Goal: Task Accomplishment & Management: Manage account settings

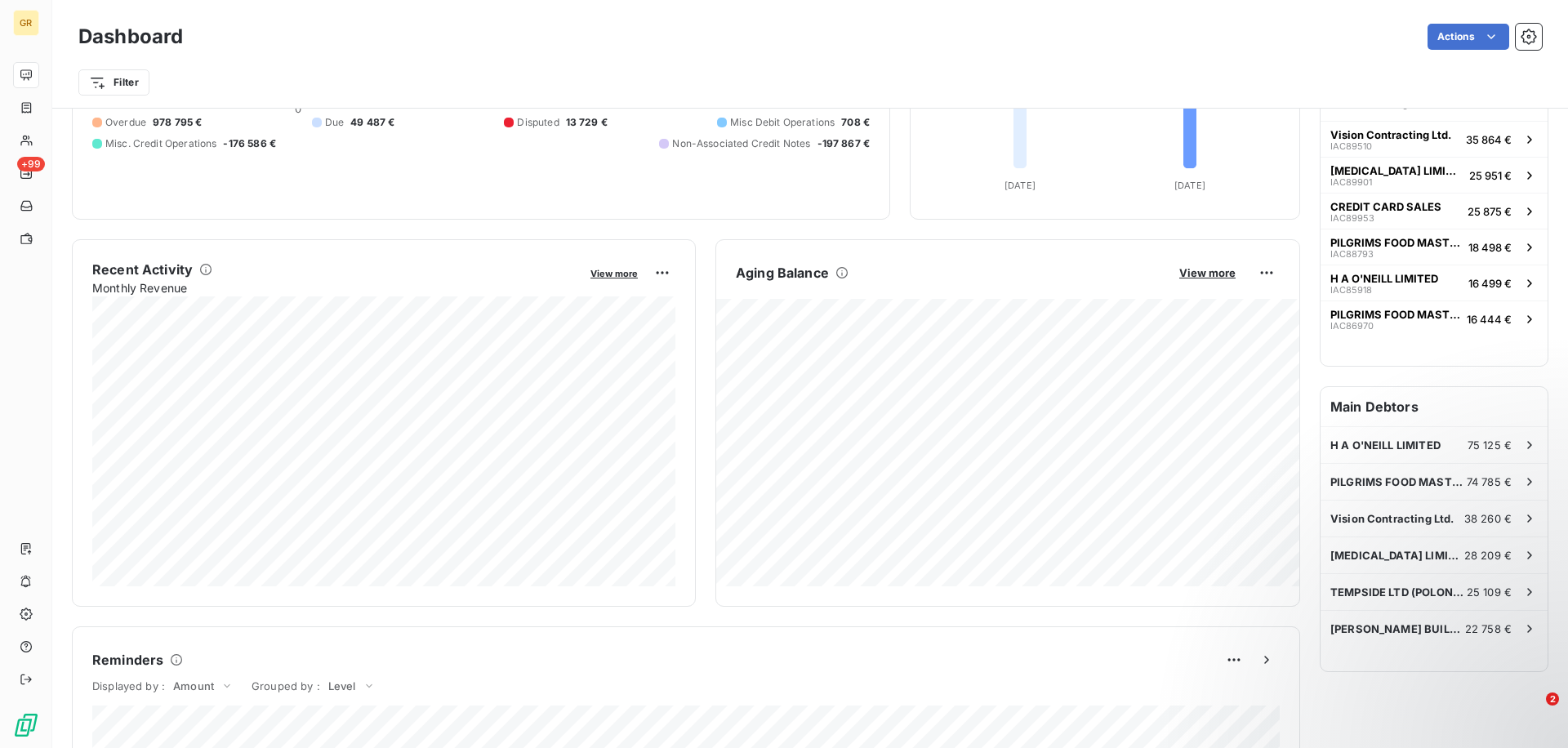
scroll to position [185, 0]
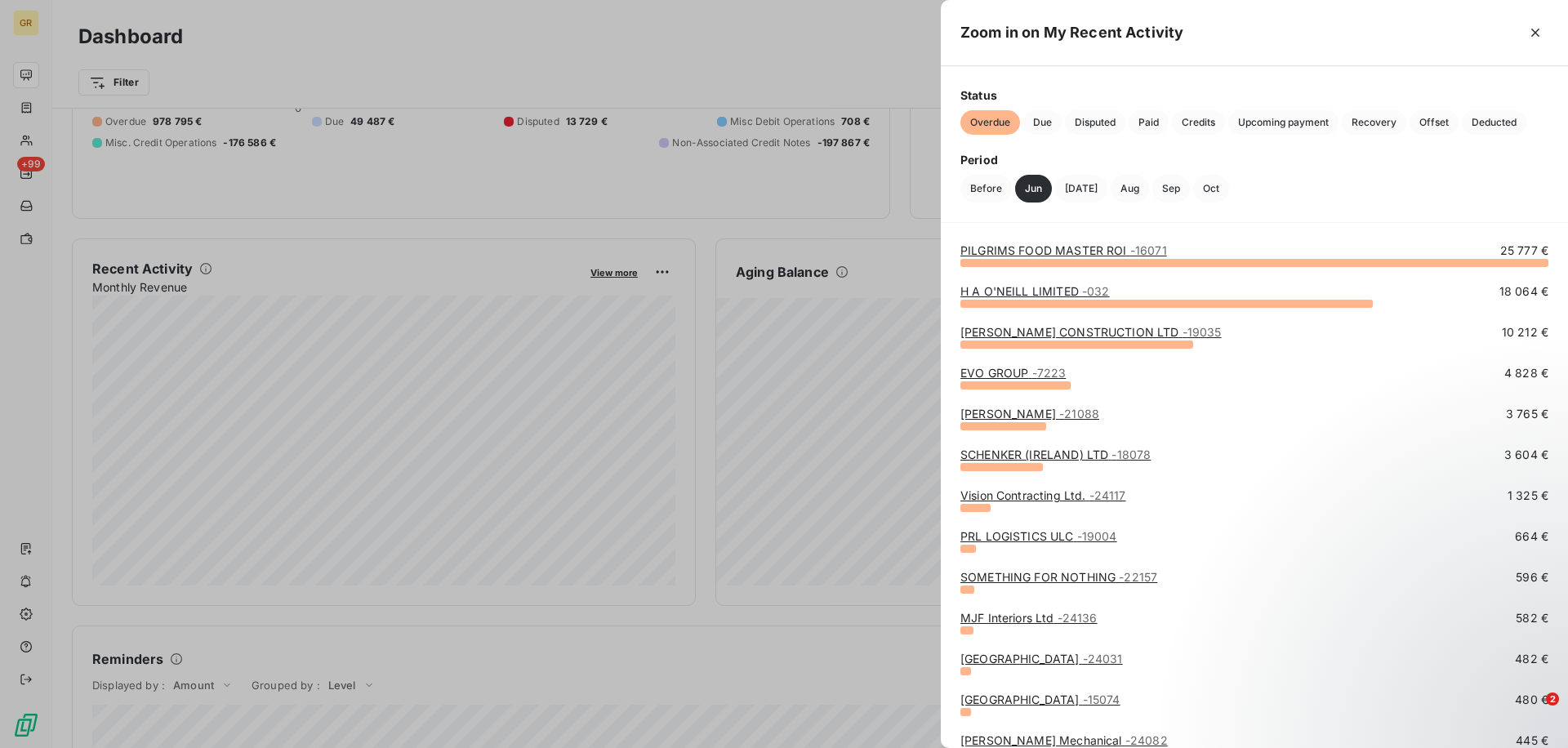
click at [305, 433] on div at bounding box center [784, 374] width 1568 height 748
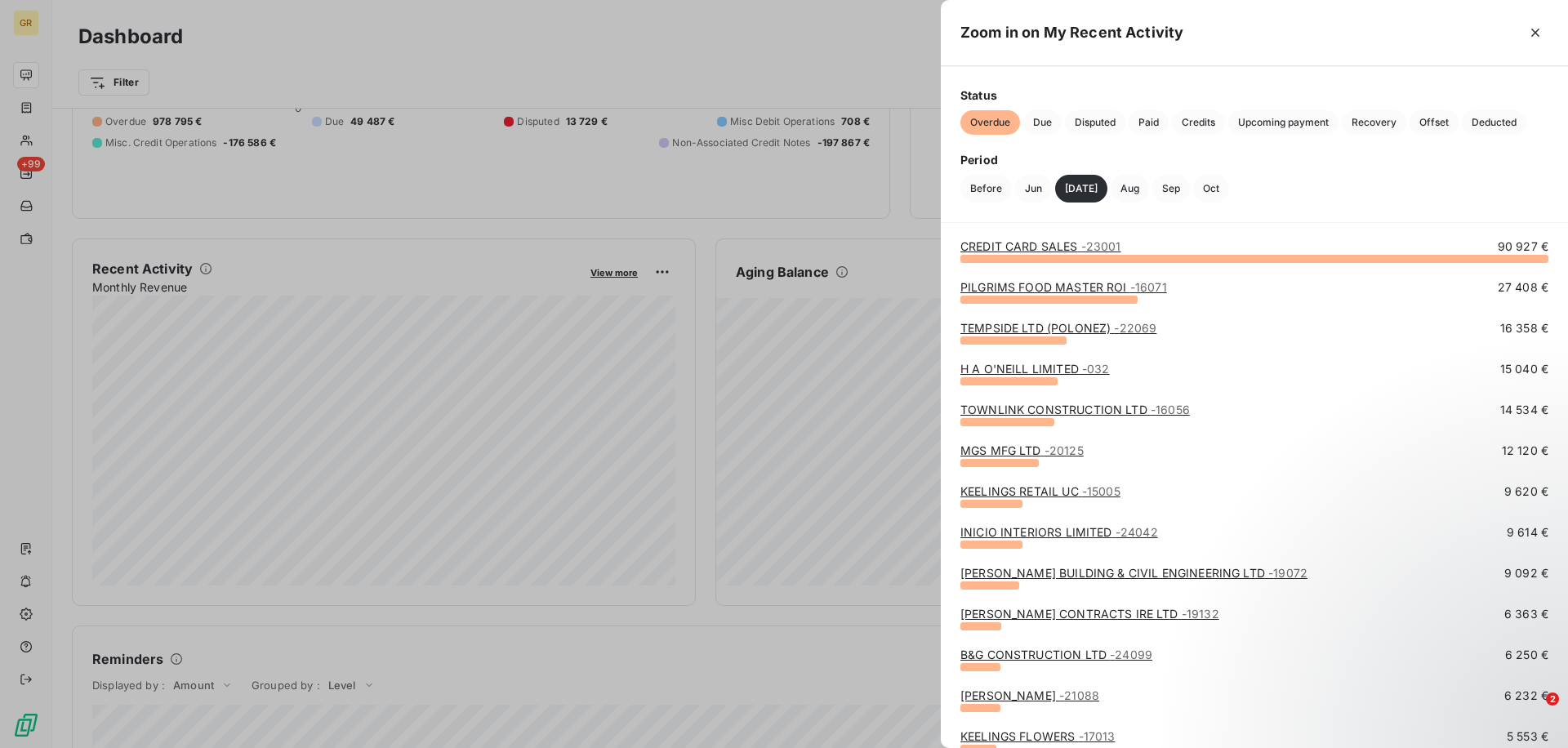
scroll to position [0, 0]
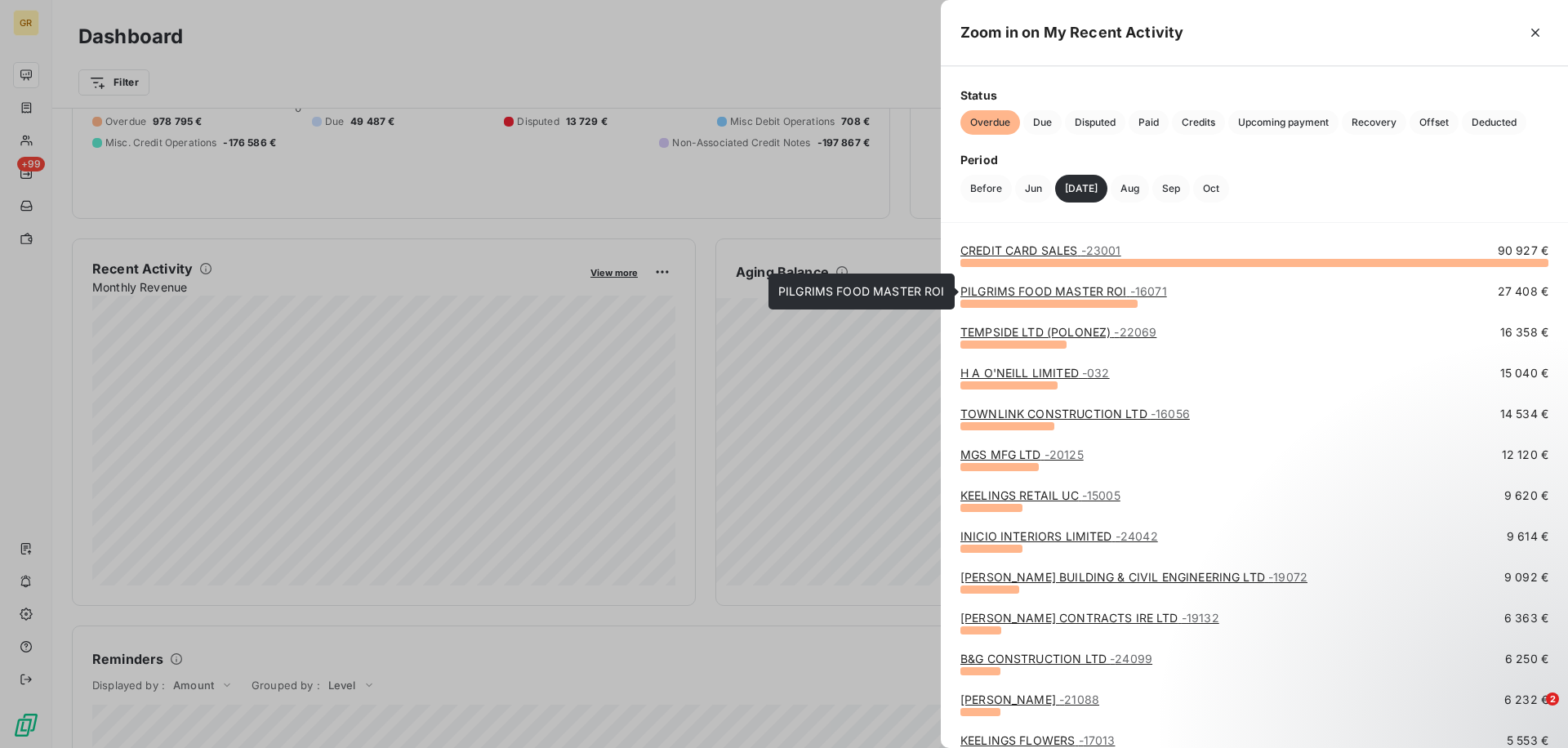
click at [1013, 287] on link "PILGRIMS FOOD MASTER ROI - 16071" at bounding box center [1064, 291] width 207 height 14
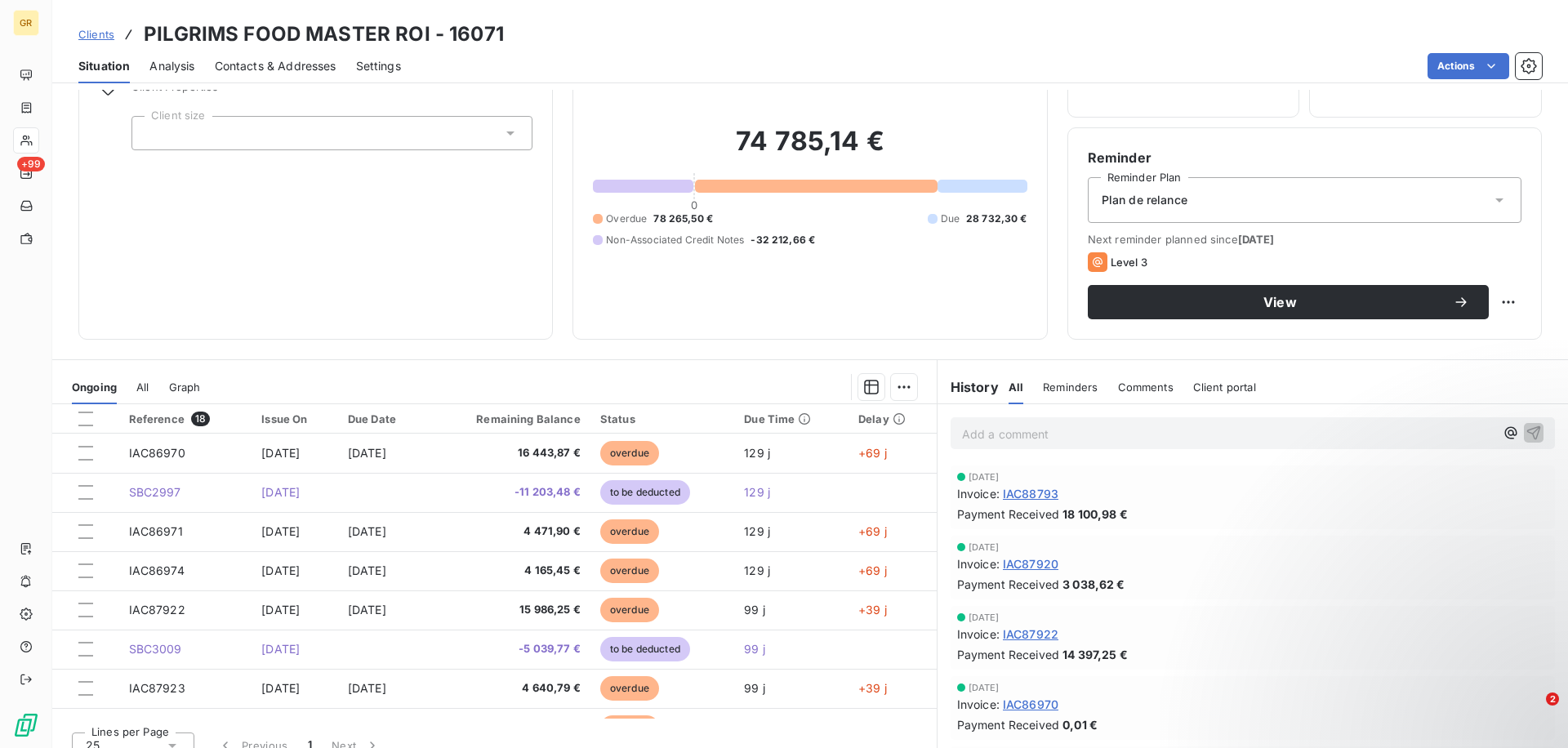
click at [1026, 444] on p "Add a comment ﻿" at bounding box center [1228, 433] width 533 height 20
click at [1083, 436] on p "@" at bounding box center [1228, 433] width 533 height 18
click at [1371, 490] on span "Luís Soares" at bounding box center [1418, 486] width 195 height 14
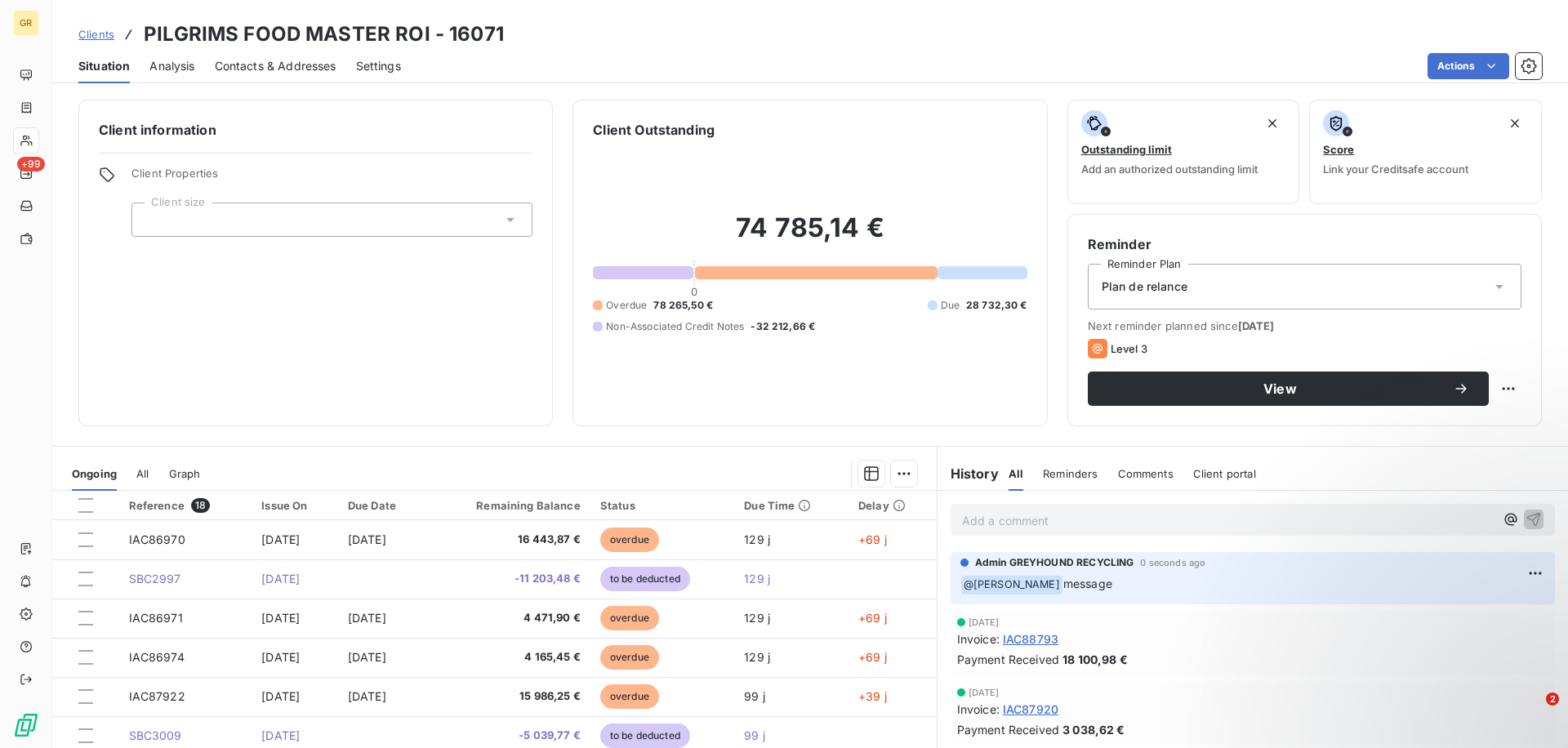
click at [183, 71] on span "Analysis" at bounding box center [172, 66] width 45 height 17
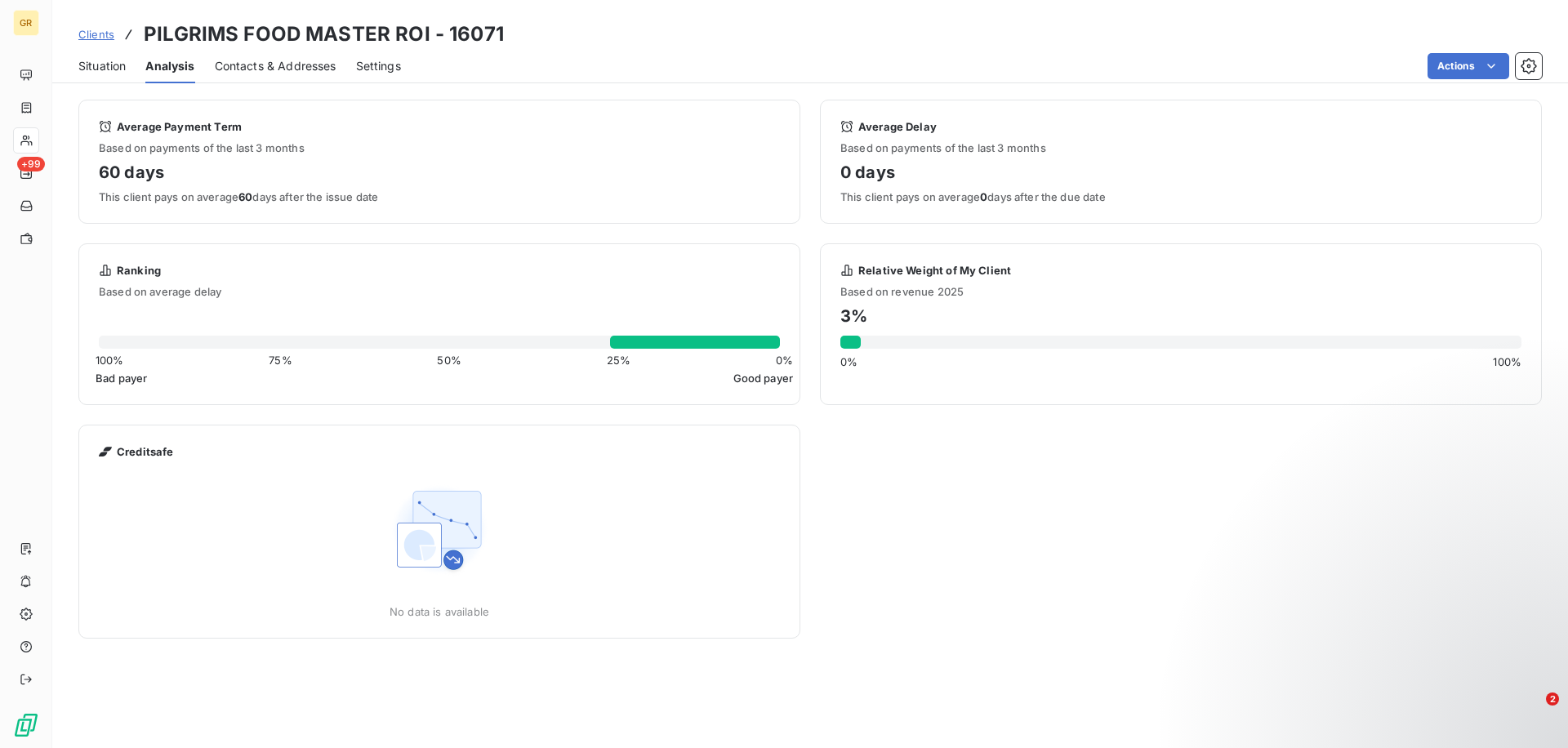
click at [104, 68] on span "Situation" at bounding box center [102, 66] width 47 height 17
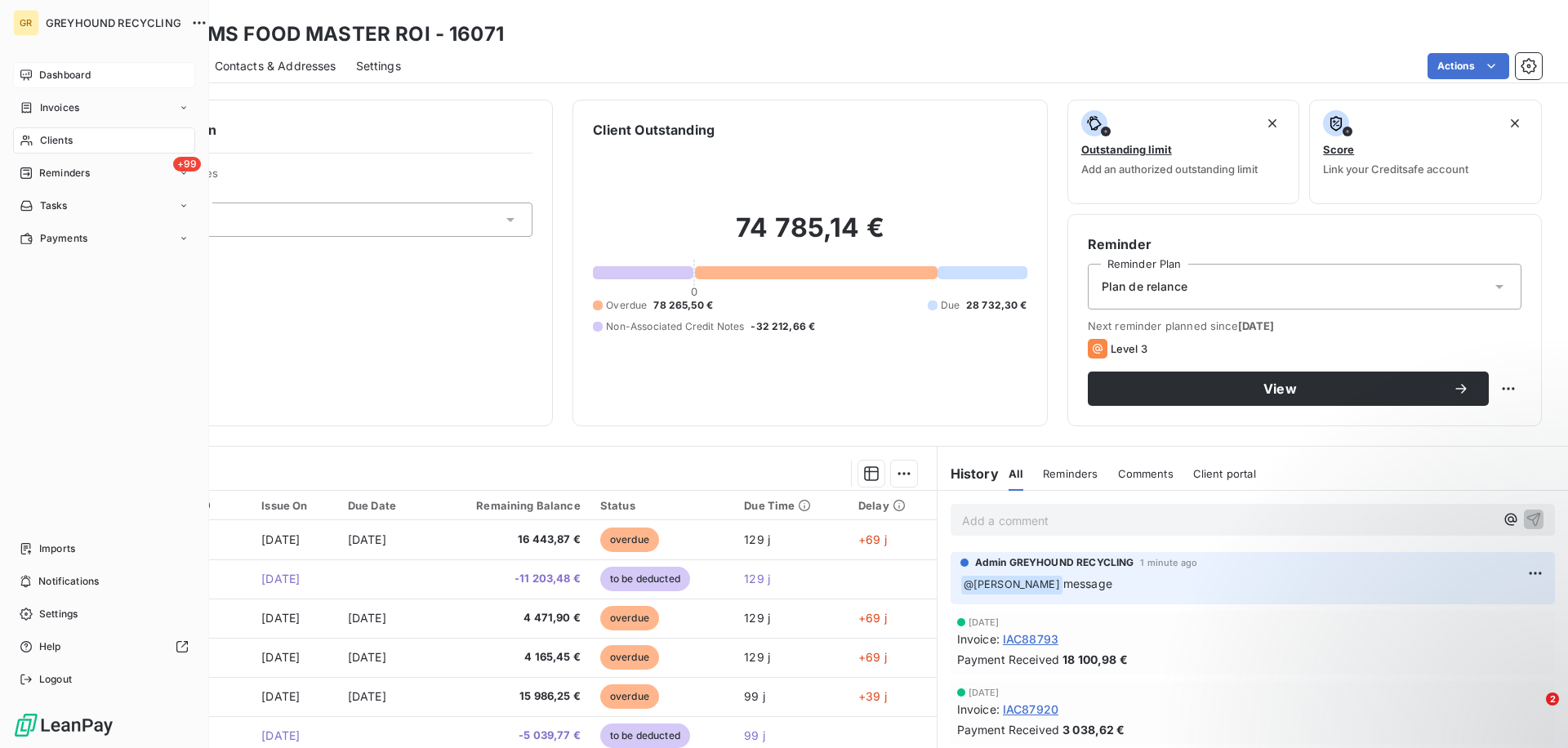
click at [27, 71] on icon at bounding box center [26, 75] width 13 height 13
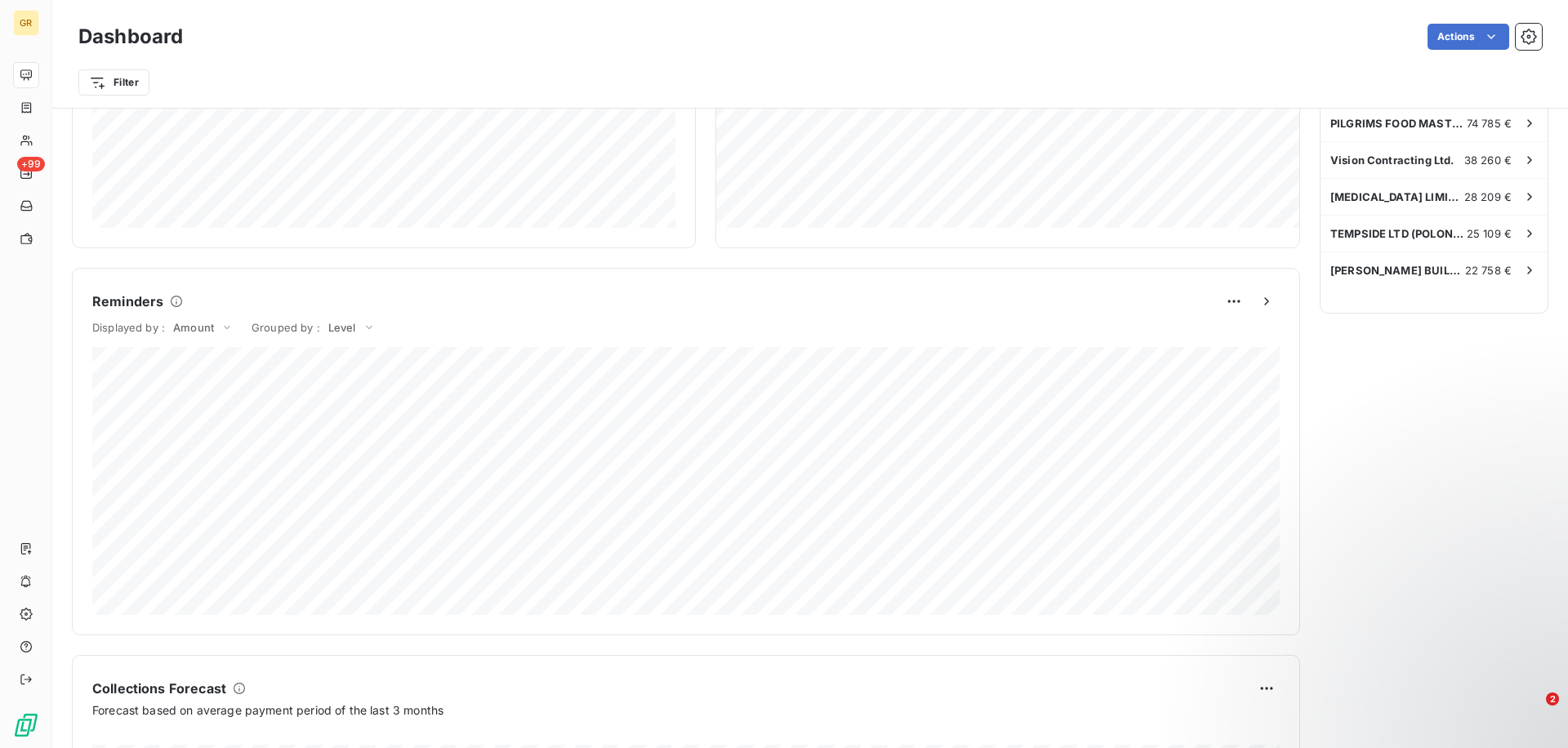
scroll to position [543, 0]
click at [193, 316] on div "Amount" at bounding box center [203, 326] width 70 height 19
click at [176, 341] on li "Volume" at bounding box center [165, 345] width 139 height 30
click at [202, 322] on span "Volume" at bounding box center [193, 327] width 39 height 13
click at [419, 306] on div "Reminders" at bounding box center [686, 301] width 1188 height 26
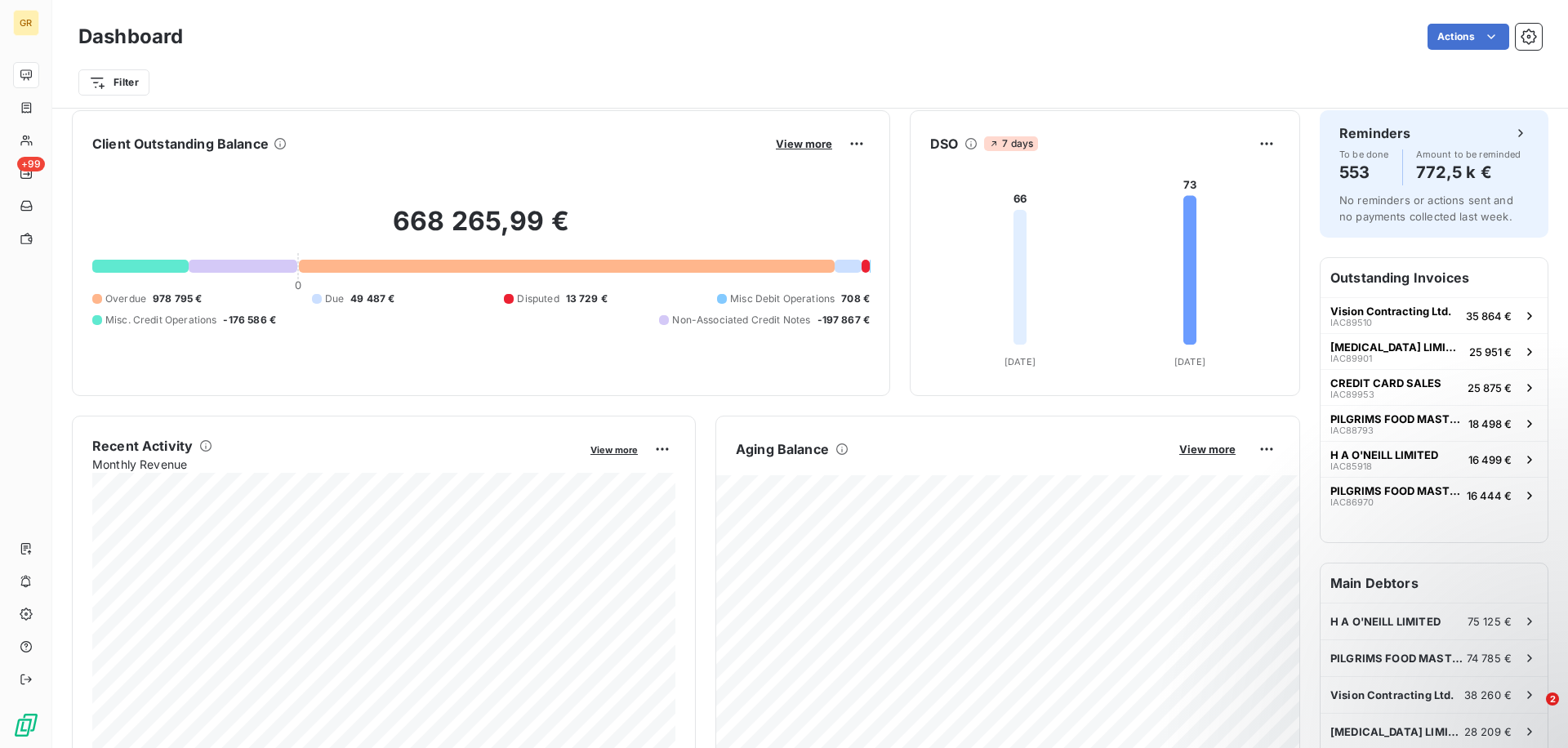
scroll to position [0, 0]
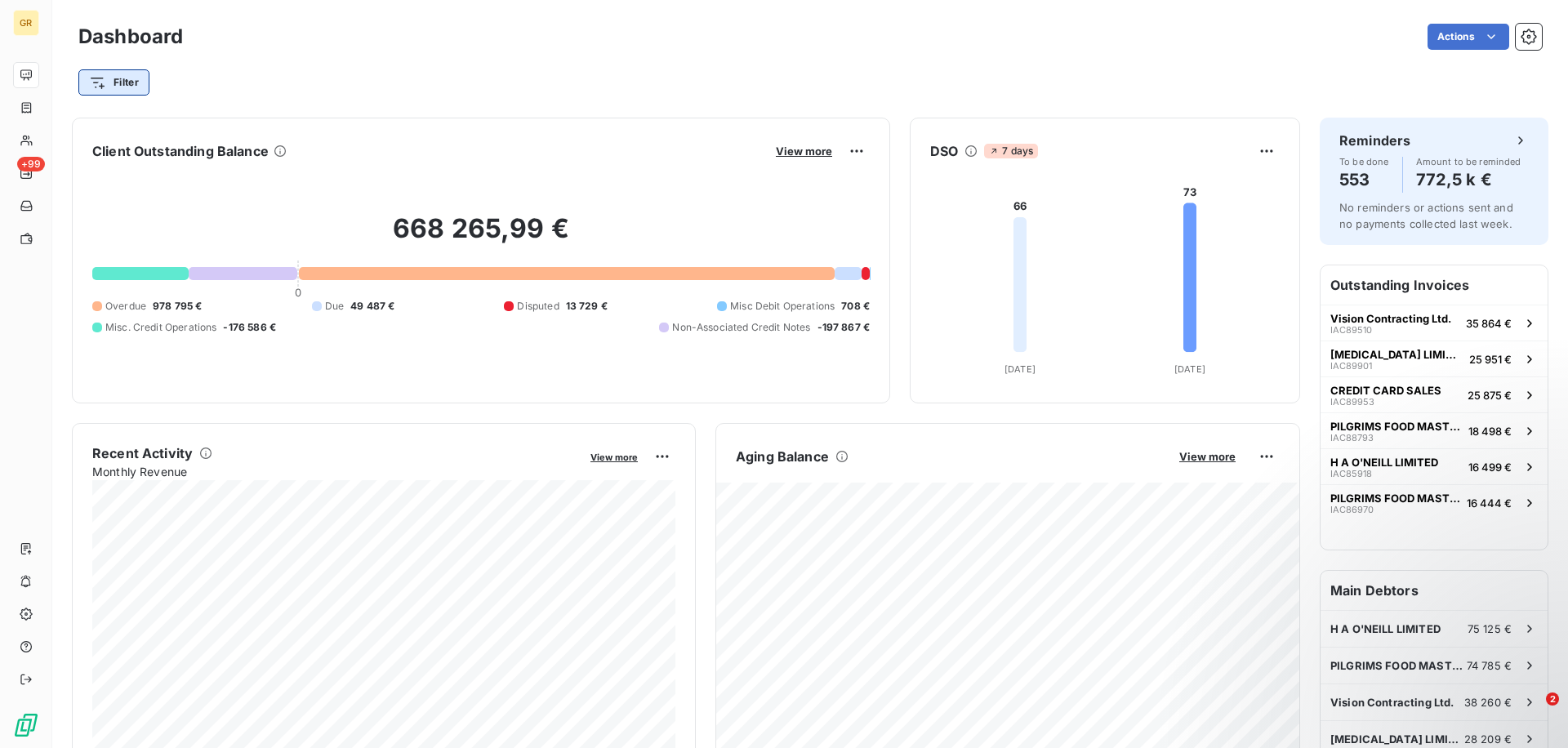
click at [98, 82] on html "GR +99 Dashboard Actions Filter Client Outstanding Balance View more 668 265,99…" at bounding box center [784, 374] width 1568 height 748
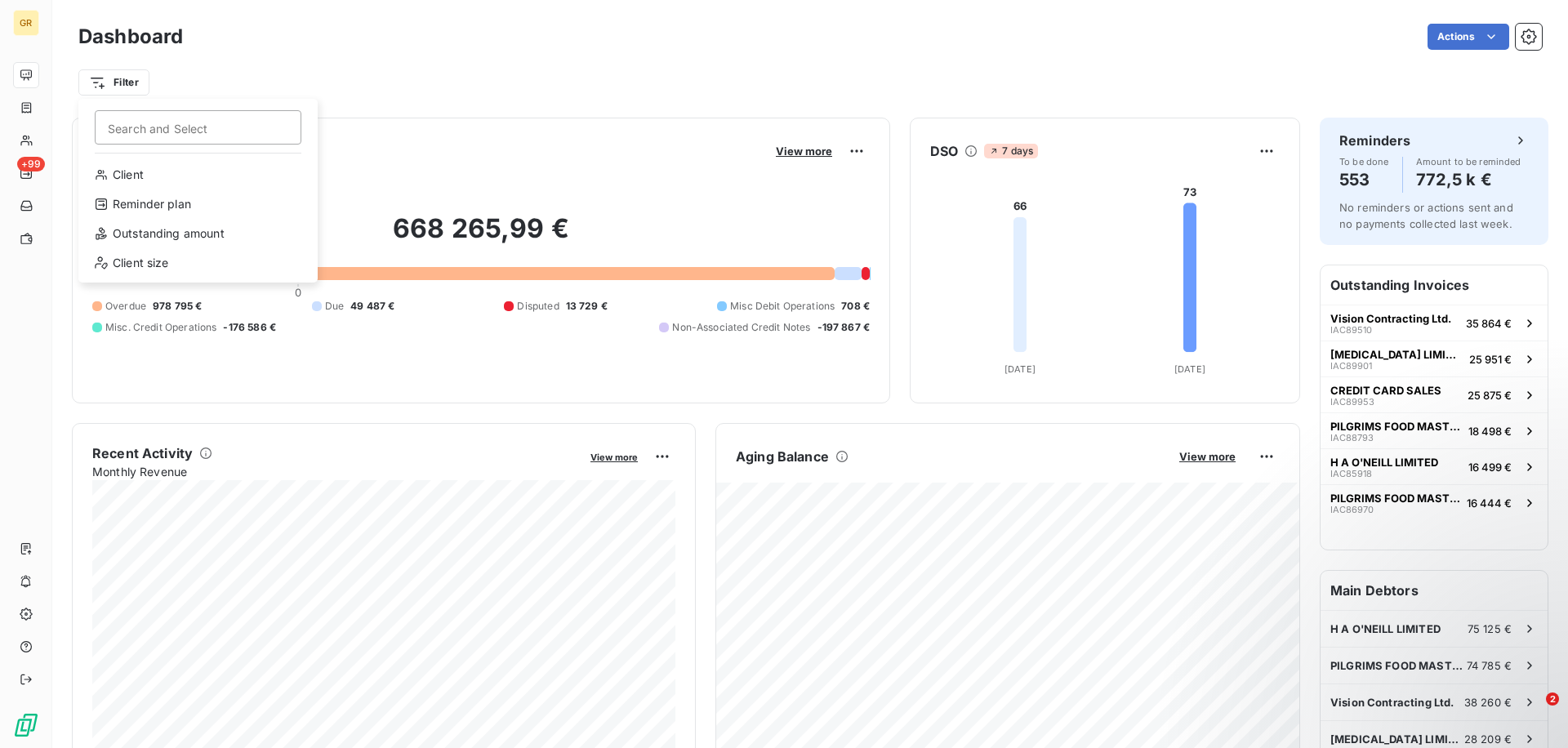
click at [349, 113] on html "GR +99 Dashboard Actions Filter Search and Select Client Reminder plan Outstand…" at bounding box center [784, 374] width 1568 height 748
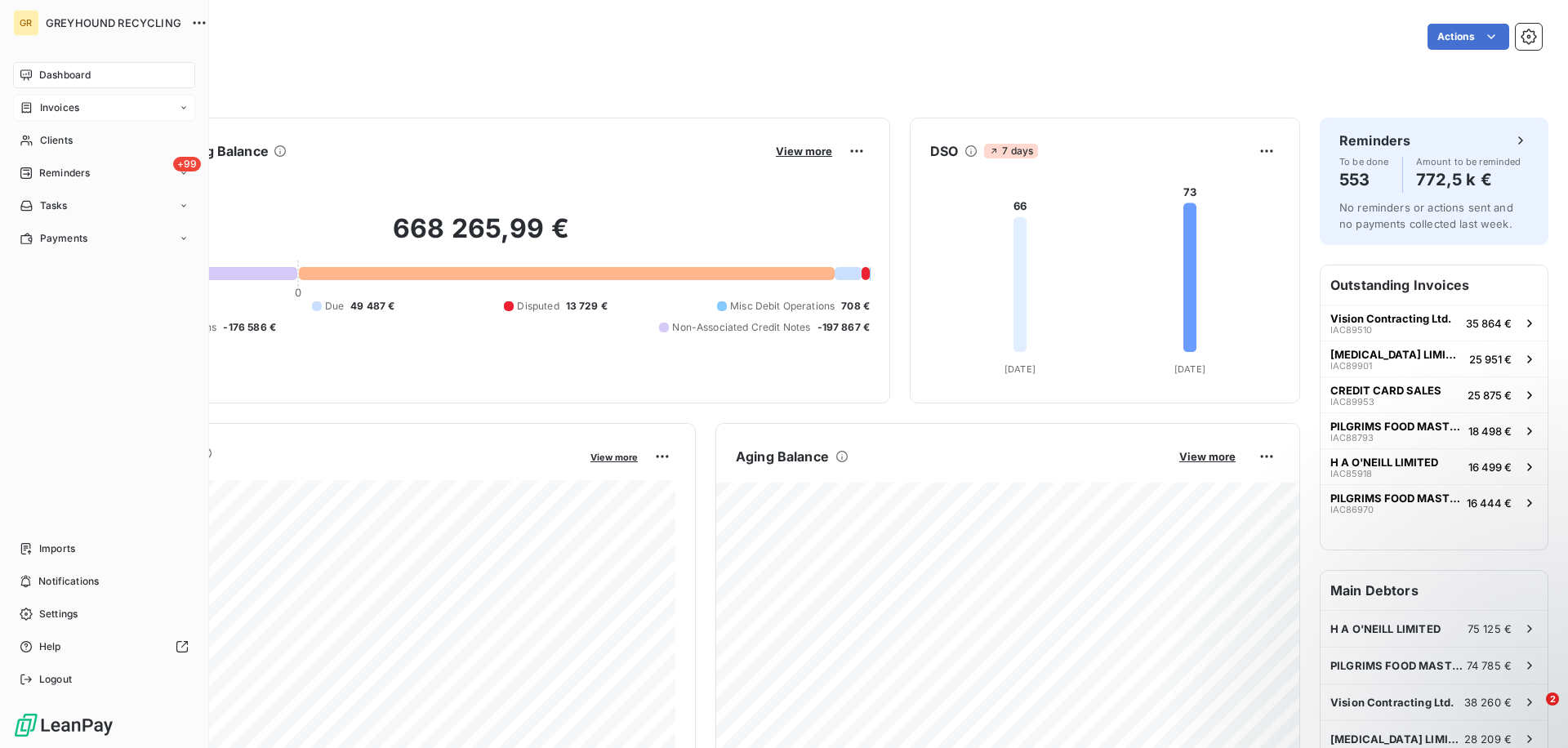
click at [43, 107] on span "Invoices" at bounding box center [59, 108] width 39 height 15
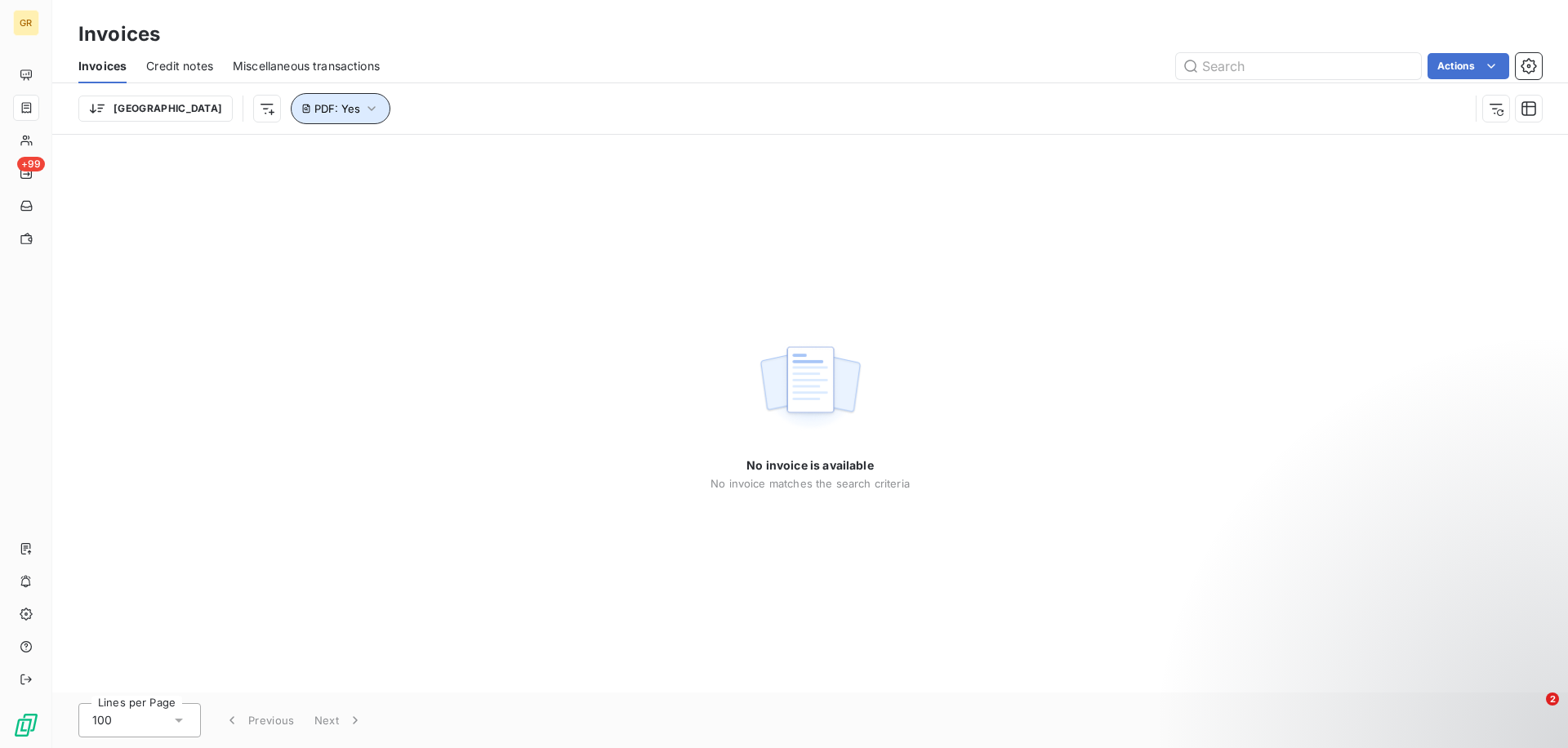
click at [364, 106] on icon "button" at bounding box center [372, 109] width 17 height 17
click at [281, 211] on button "Remove filter" at bounding box center [315, 196] width 218 height 36
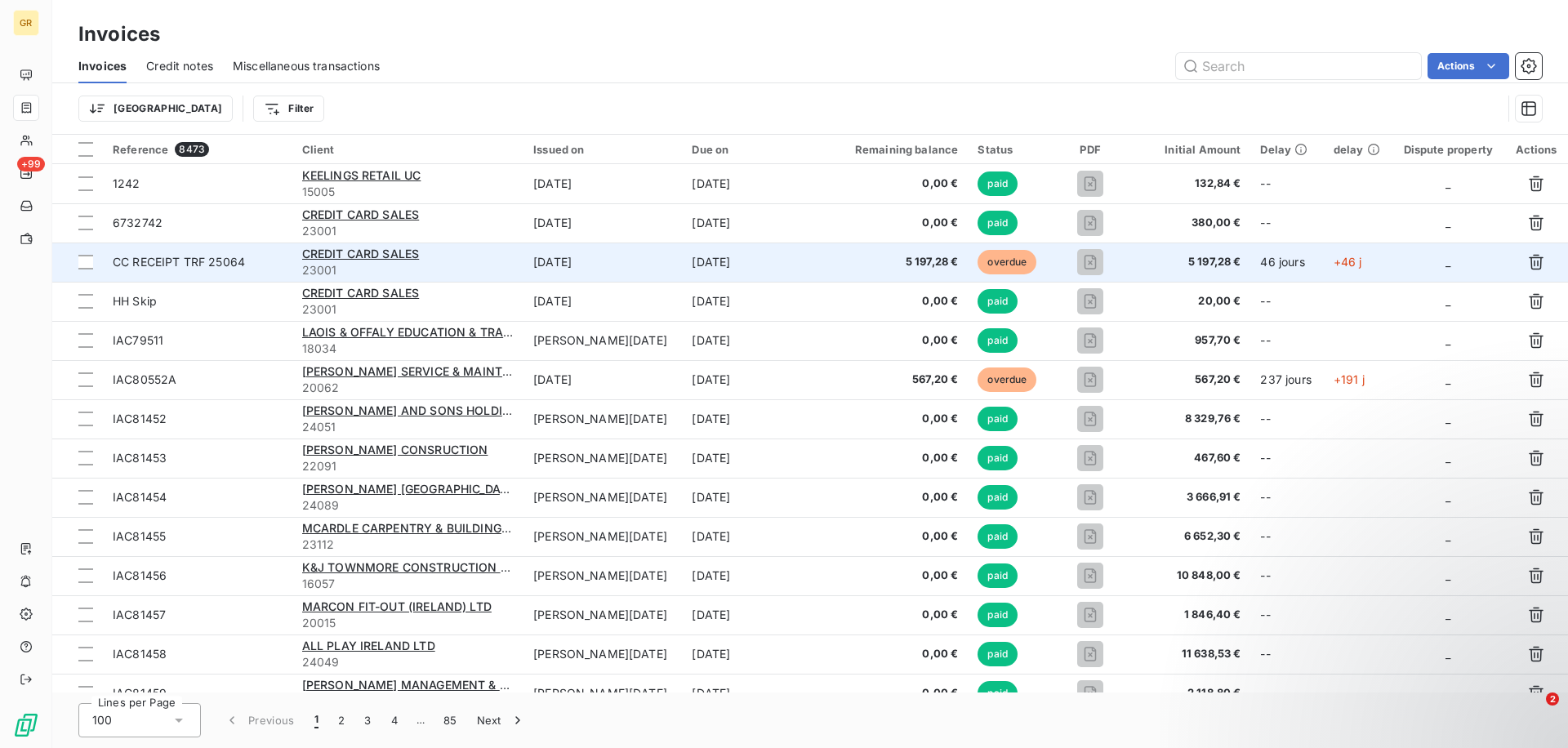
click at [657, 253] on td "Aug 22, 2025" at bounding box center [603, 262] width 159 height 39
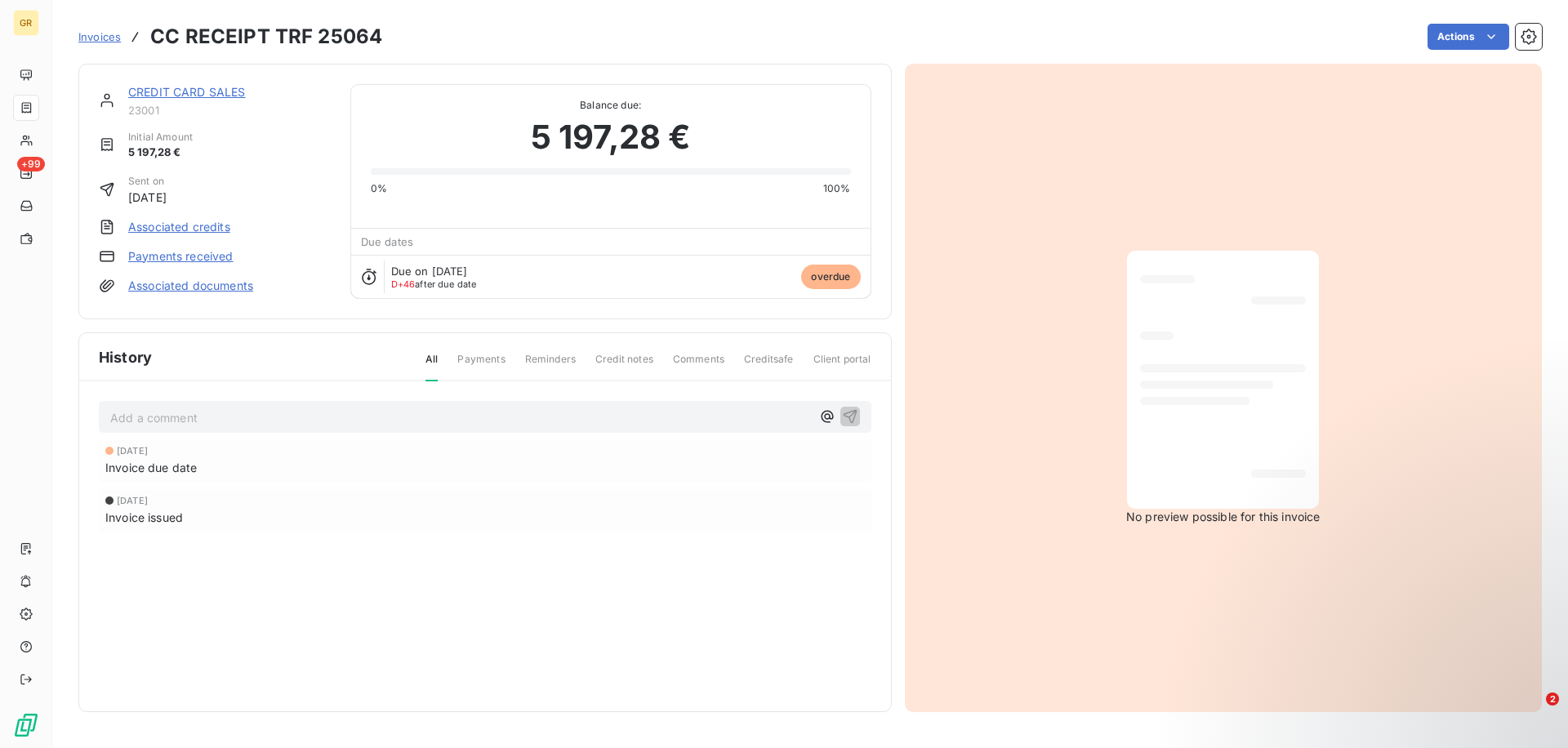
click at [157, 414] on p "Add a comment ﻿" at bounding box center [460, 418] width 700 height 20
click at [1447, 35] on html "GR +99 Invoices CC RECEIPT TRF 25064 Actions CREDIT CARD SALES 23001 Initial Am…" at bounding box center [784, 374] width 1568 height 748
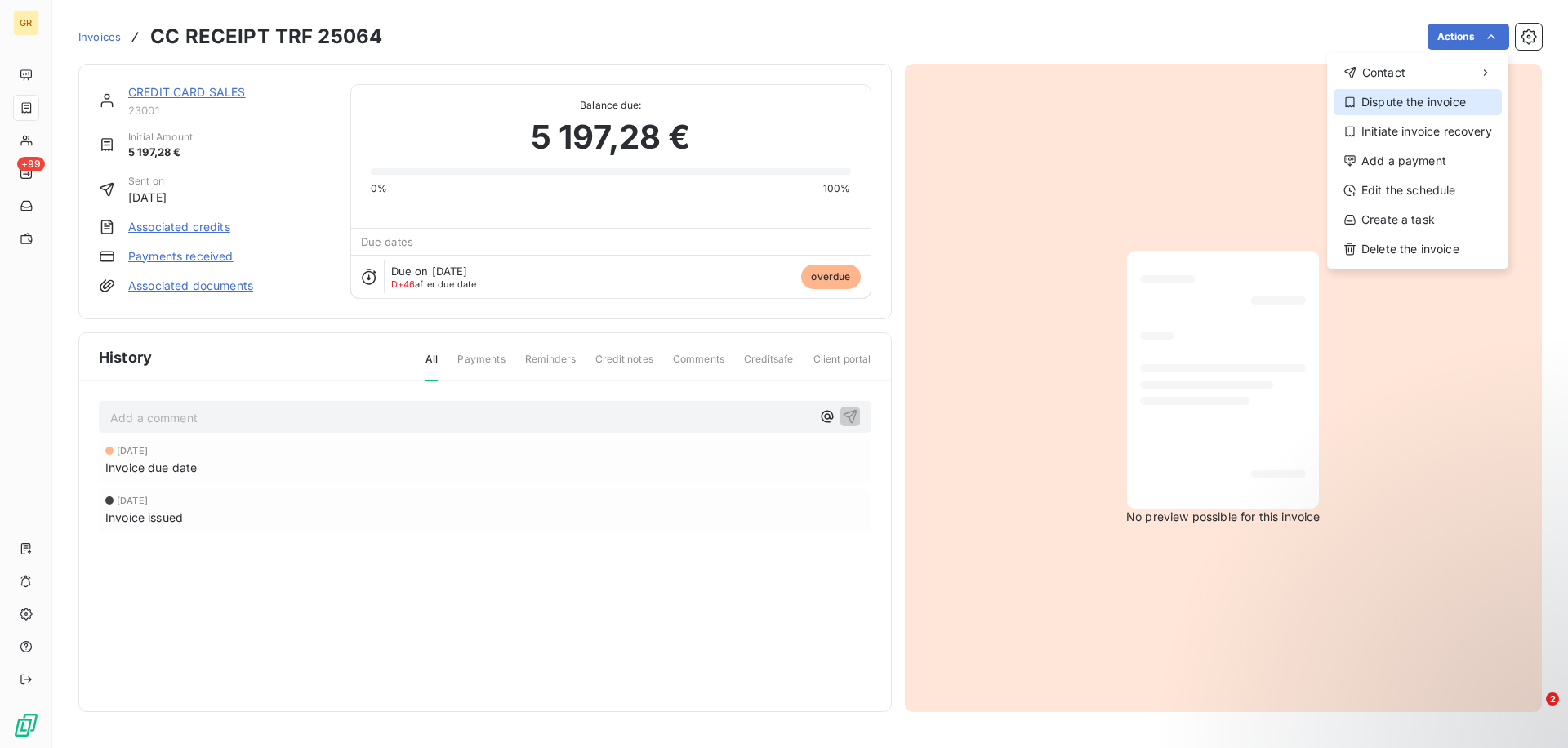
click at [1394, 103] on div "Dispute the invoice" at bounding box center [1418, 101] width 168 height 26
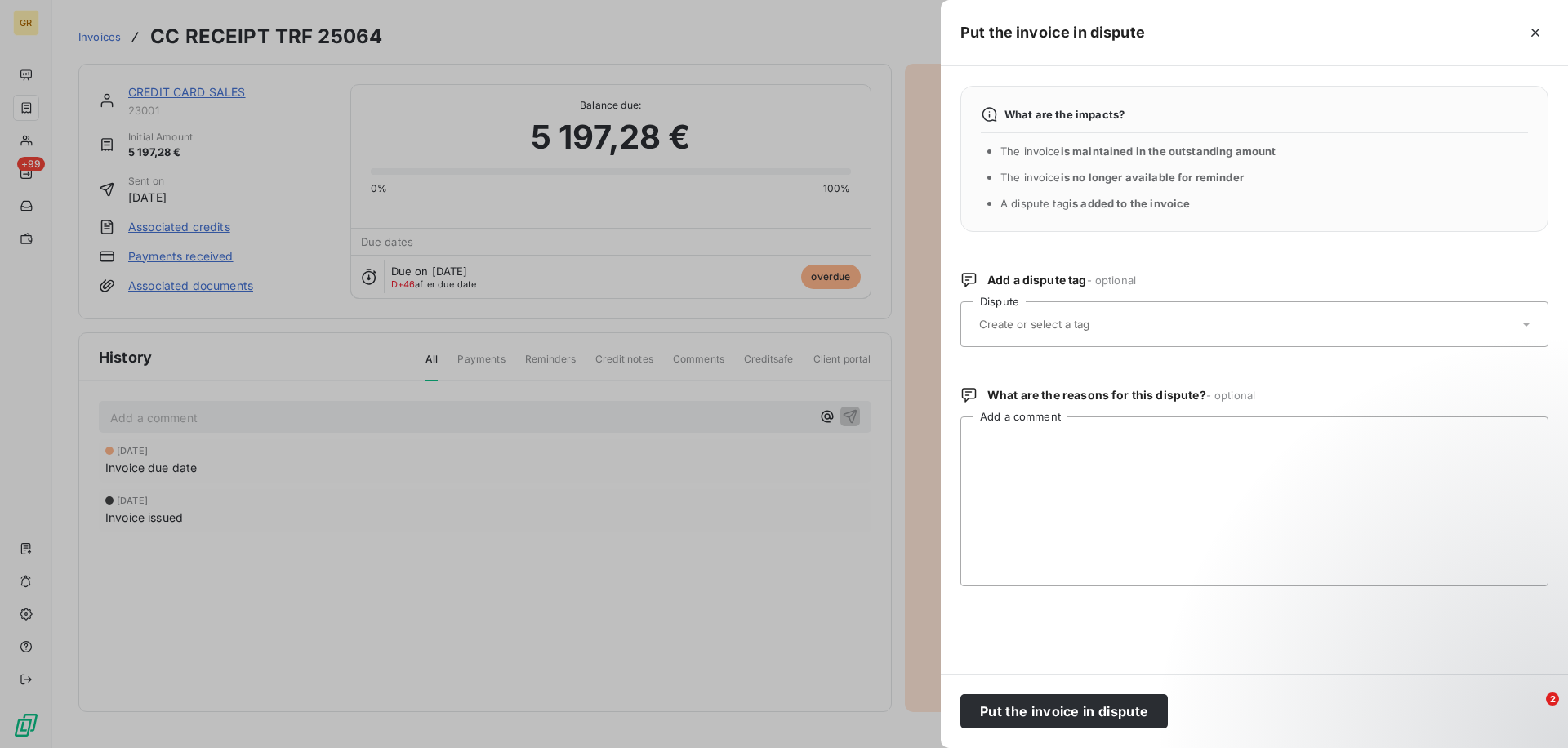
click at [1026, 320] on input "text" at bounding box center [1074, 324] width 194 height 15
click at [1534, 30] on icon "button" at bounding box center [1536, 33] width 17 height 17
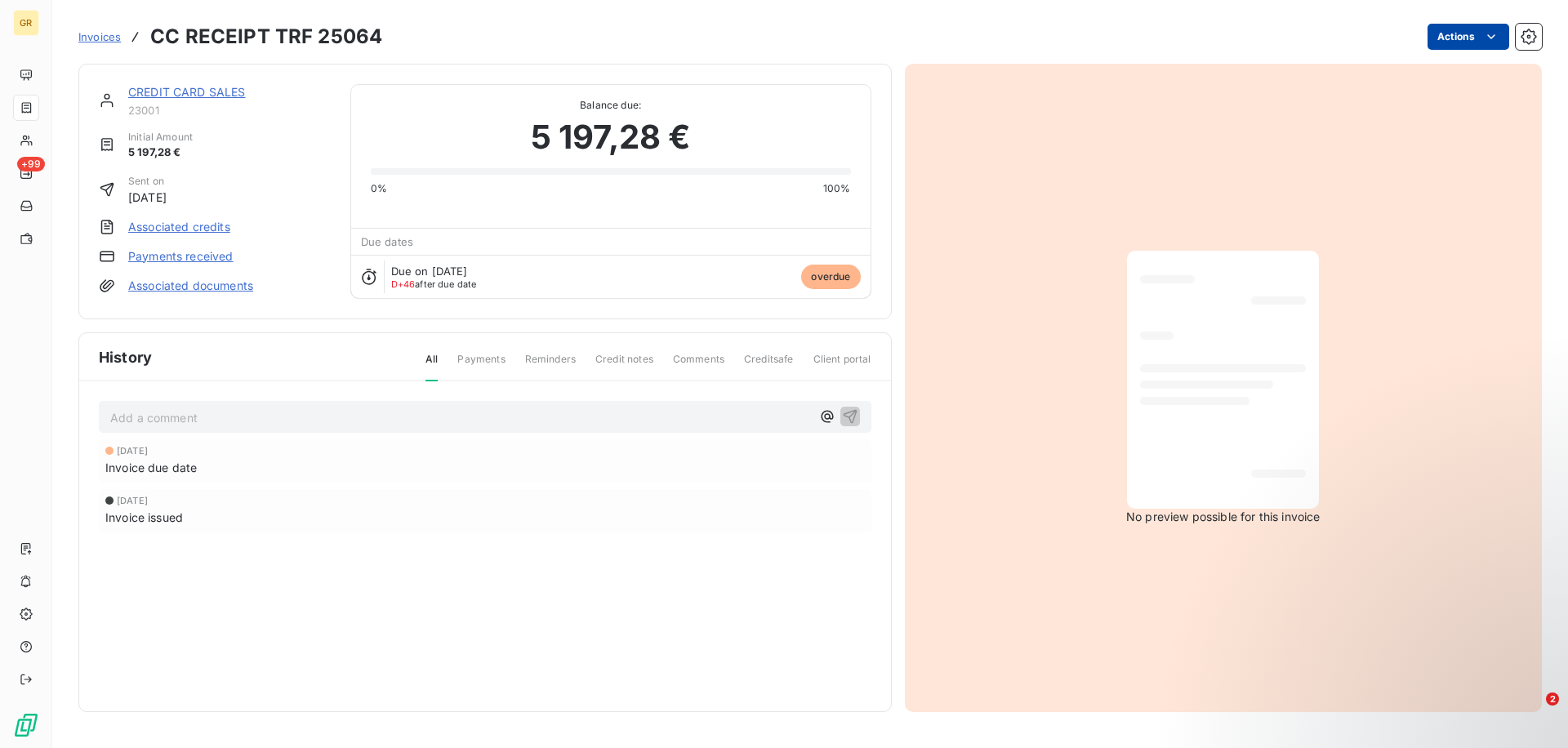
click at [1460, 46] on html "GR +99 Invoices CC RECEIPT TRF 25064 Actions CREDIT CARD SALES 23001 Initial Am…" at bounding box center [784, 374] width 1568 height 748
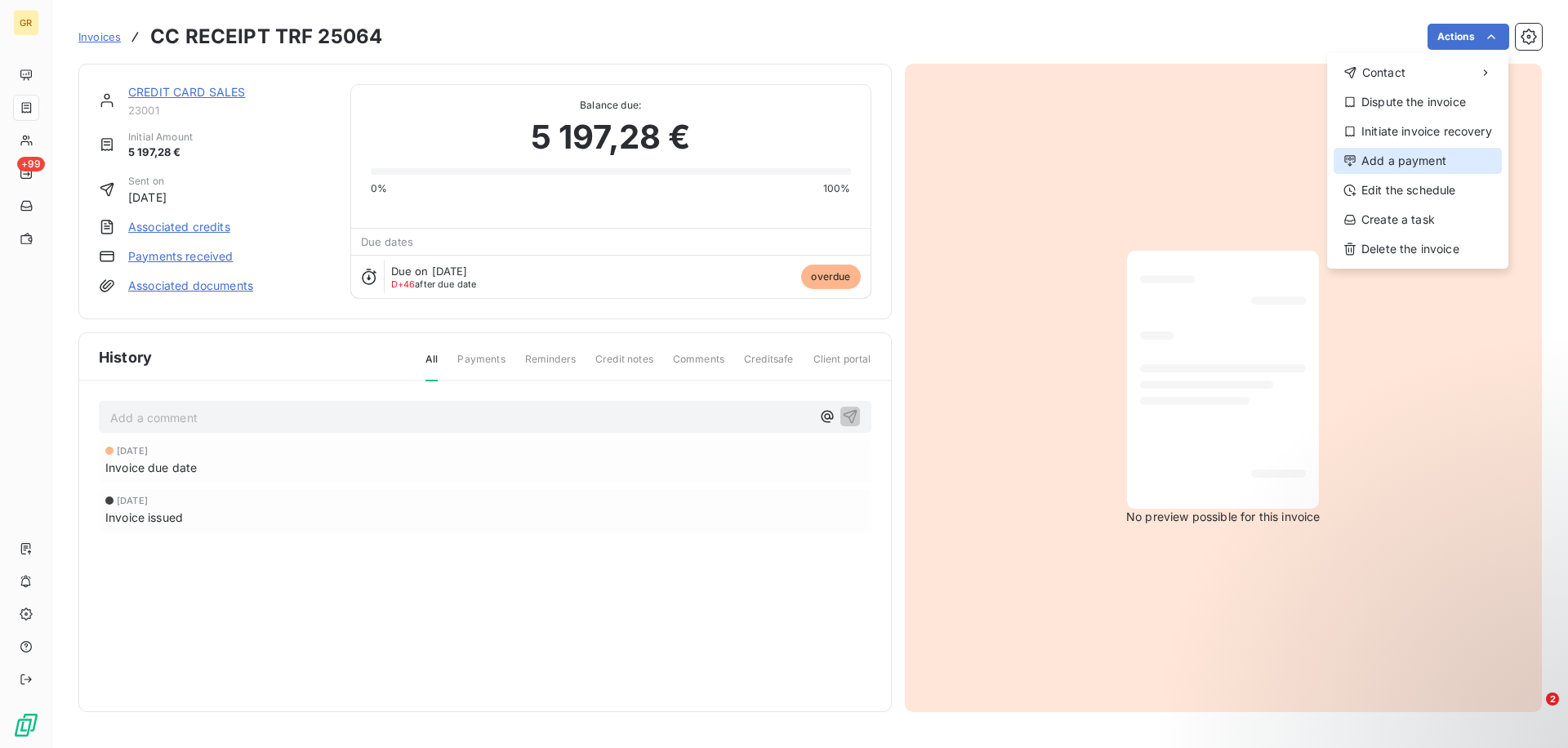
click at [1399, 165] on div "Add a payment" at bounding box center [1418, 160] width 168 height 26
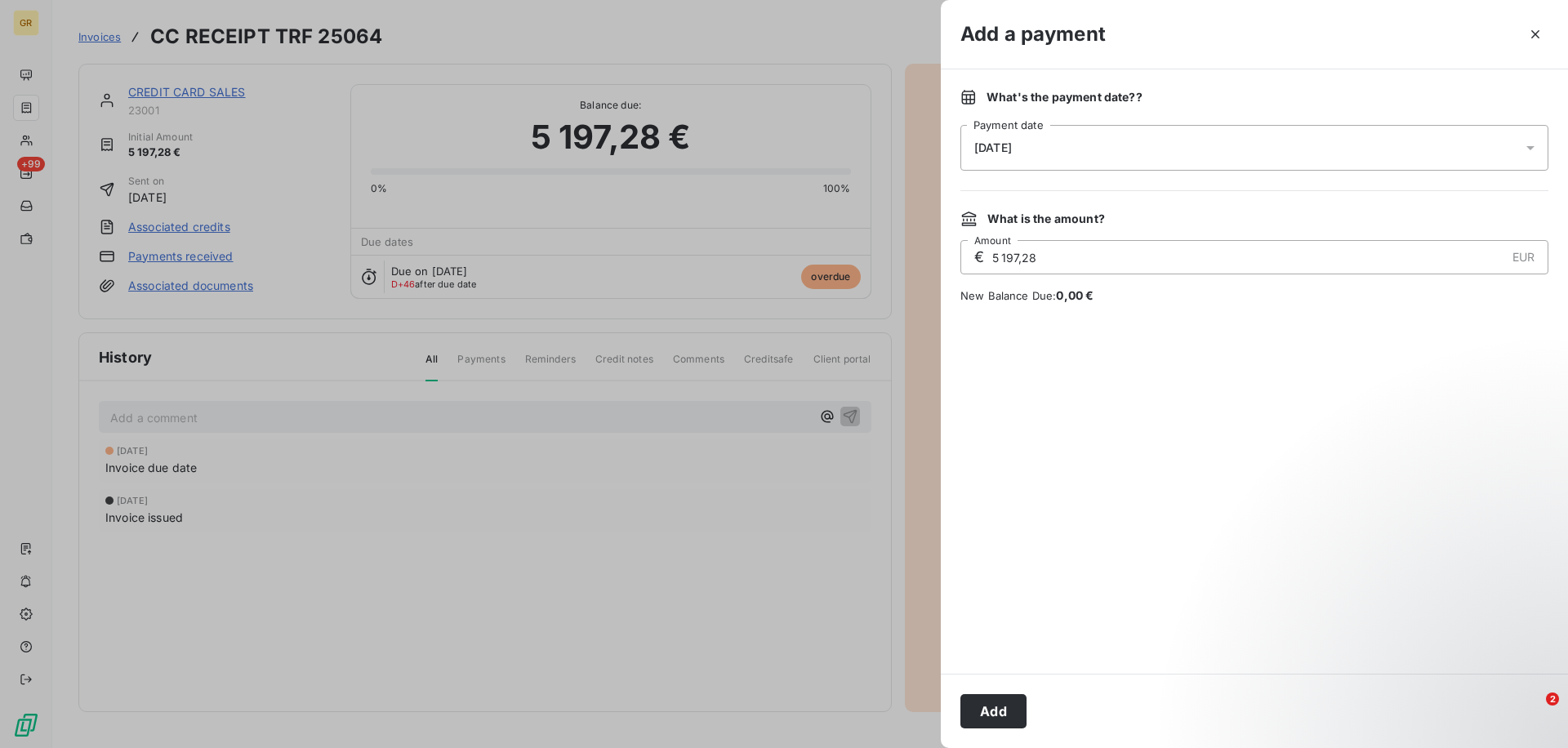
click at [1061, 148] on div "07/10/2025" at bounding box center [1254, 148] width 588 height 46
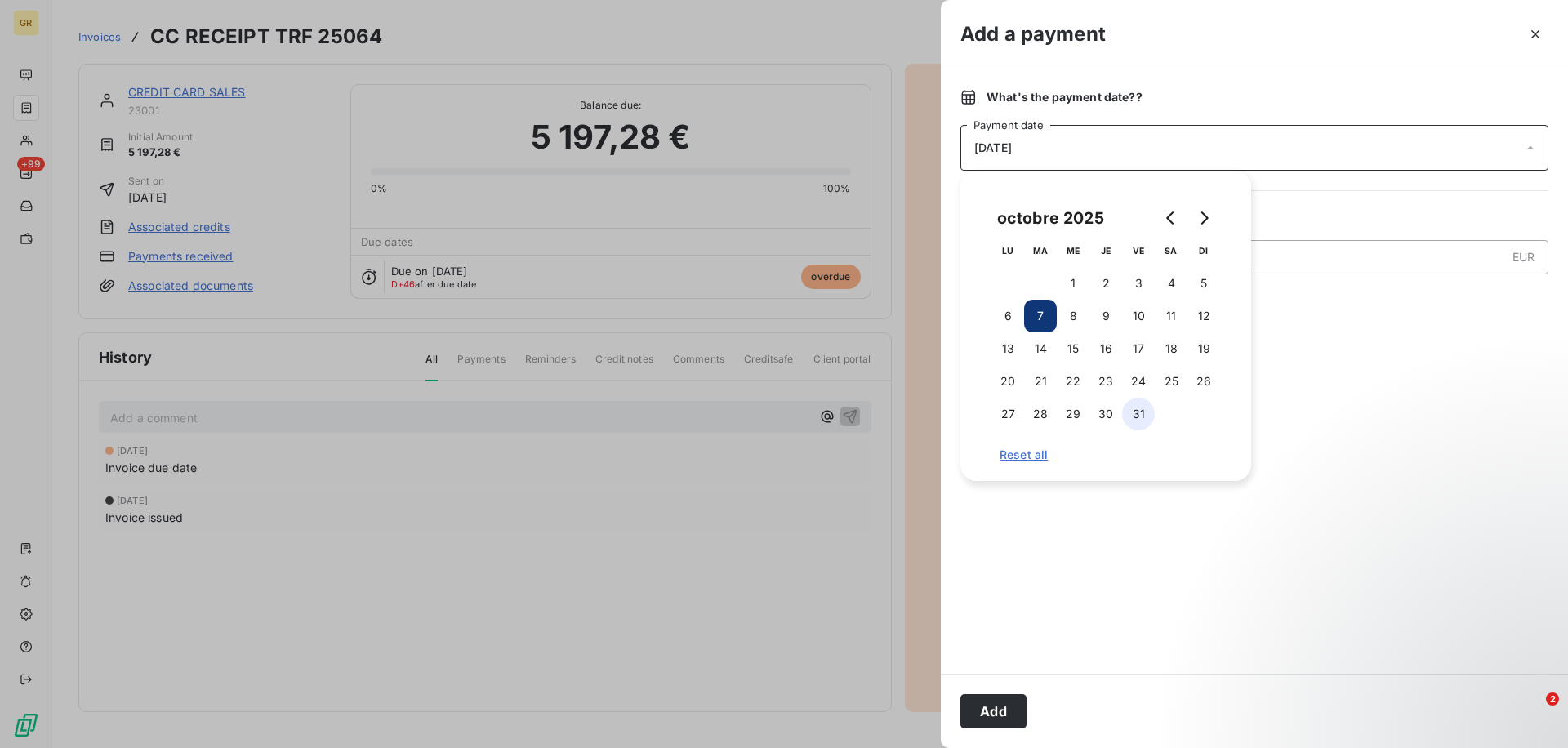
click at [1132, 411] on button "31" at bounding box center [1138, 413] width 32 height 32
click at [1307, 202] on div "What's the payment date? ? 31/10/2025 Payment date What is the amount? € 5 197,…" at bounding box center [1255, 371] width 628 height 604
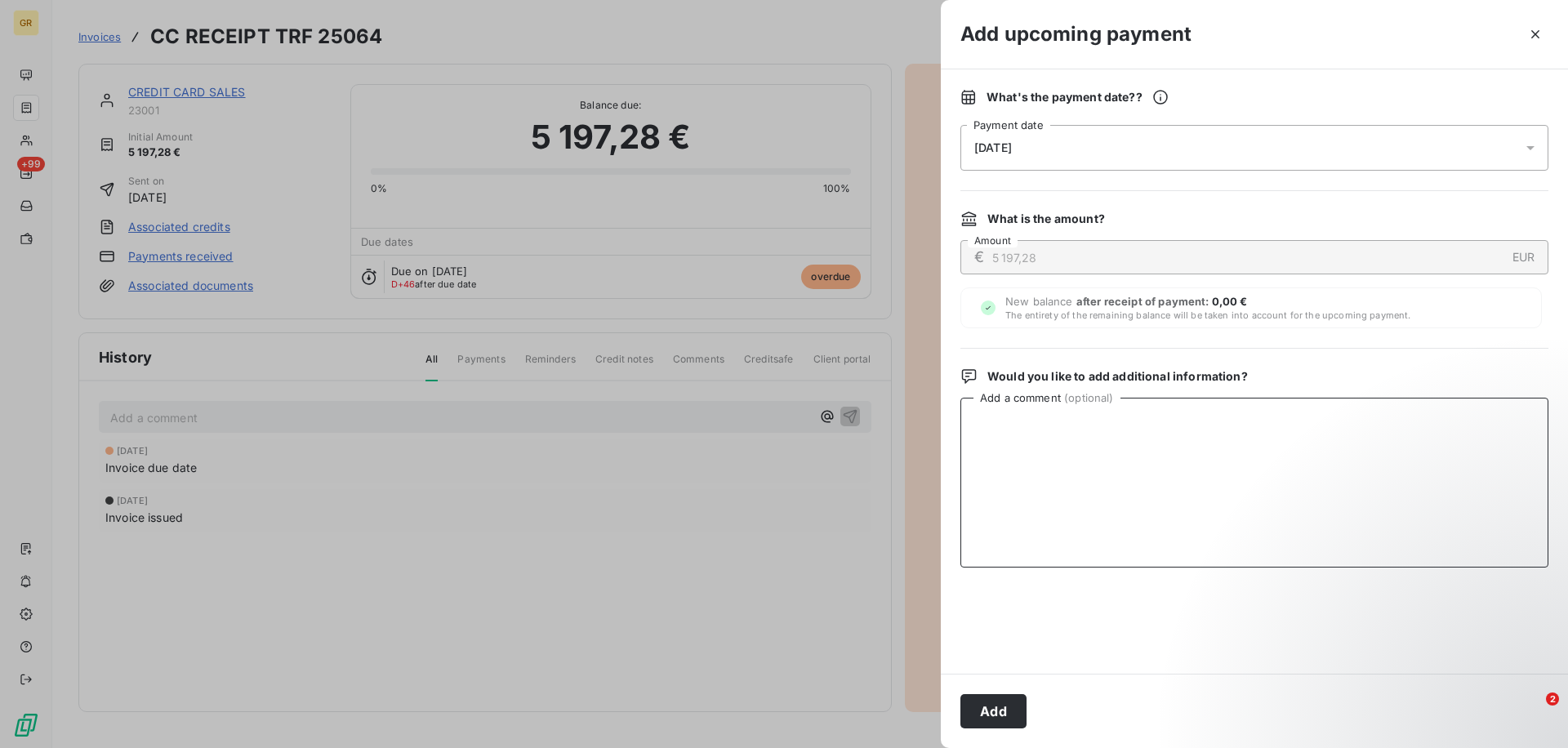
click at [1015, 479] on textarea "Add a comment ( optional )" at bounding box center [1254, 482] width 588 height 170
click at [994, 718] on button "Add" at bounding box center [994, 710] width 66 height 34
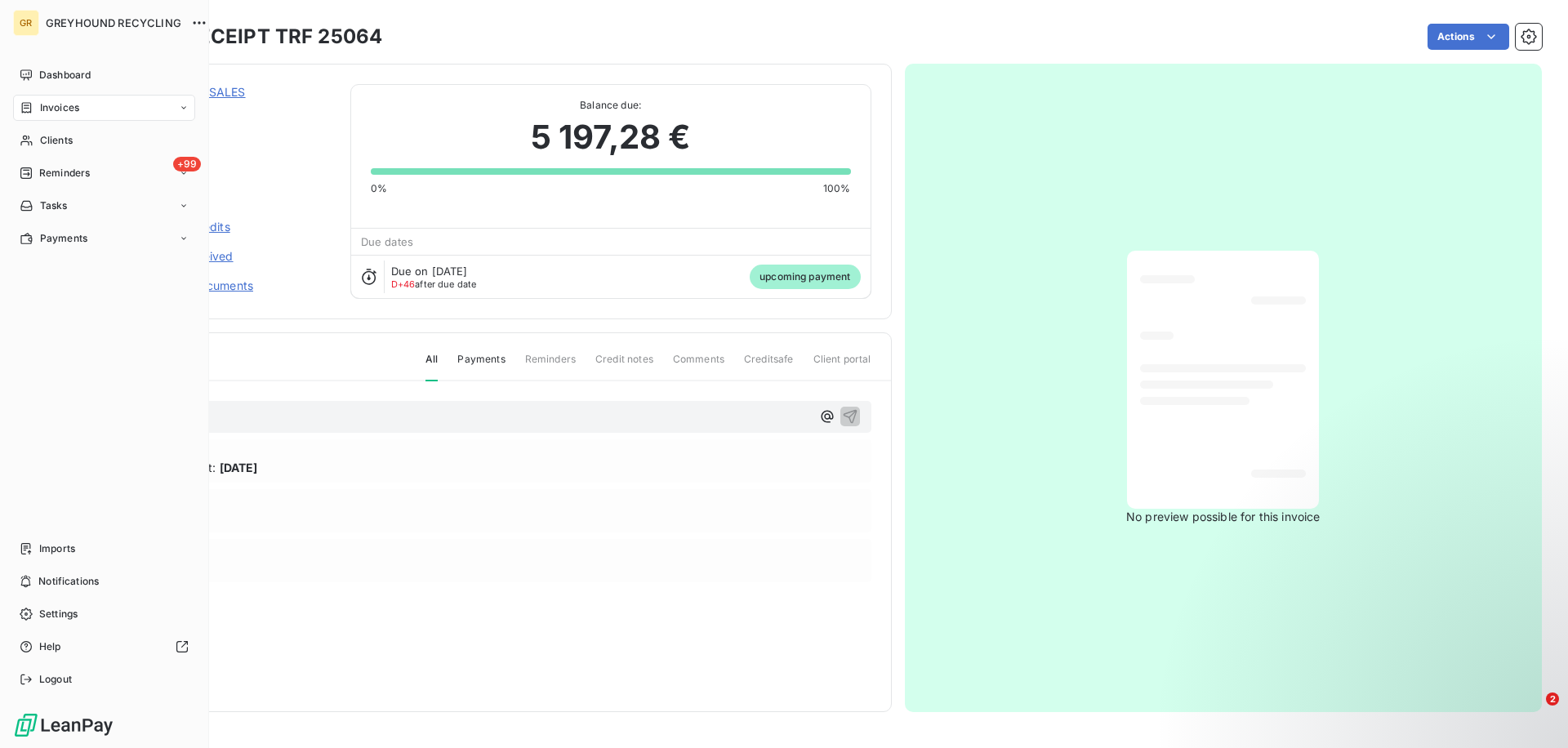
click at [32, 104] on icon at bounding box center [26, 108] width 14 height 13
click at [75, 109] on span "Invoices" at bounding box center [59, 108] width 39 height 15
click at [89, 139] on div "Invoices" at bounding box center [114, 140] width 162 height 26
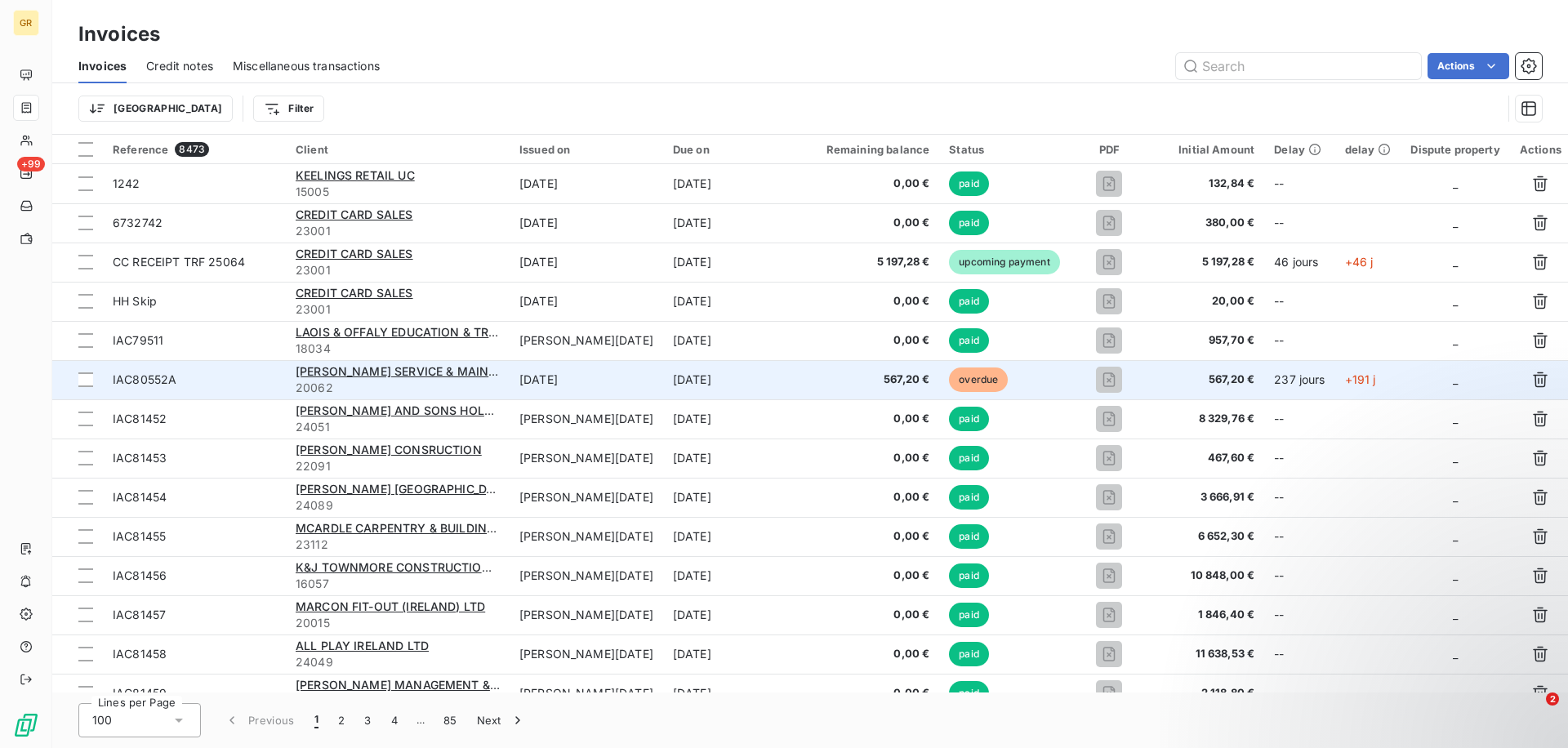
click at [664, 375] on td "Mar 30, 2025" at bounding box center [740, 379] width 153 height 39
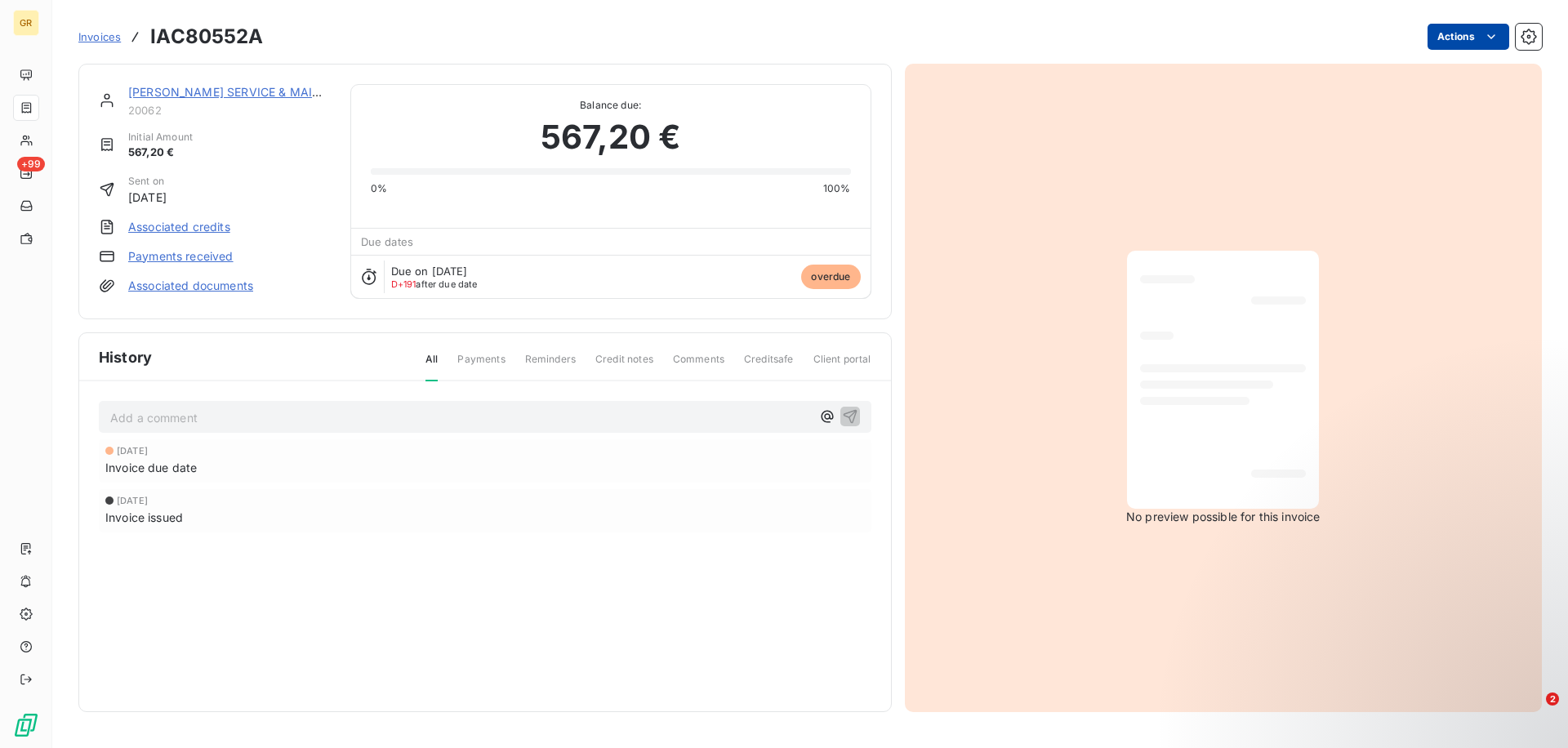
click at [1438, 46] on html "GR +99 Invoices IAC80552A Actions QUINN DOWNES SERVICE & MAINTENANCE 20062 Init…" at bounding box center [784, 374] width 1568 height 748
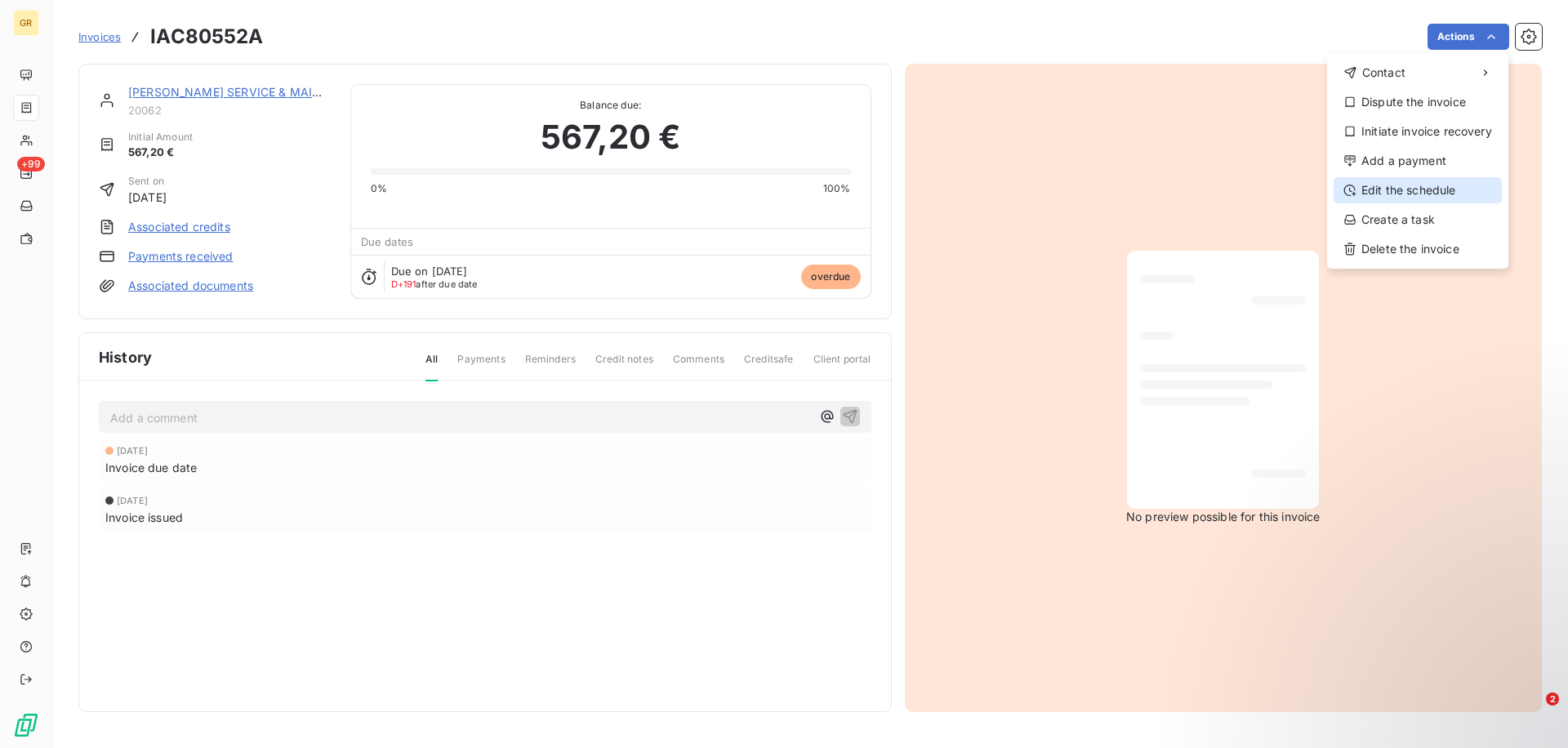
click at [1384, 200] on div "Edit the schedule" at bounding box center [1418, 190] width 168 height 26
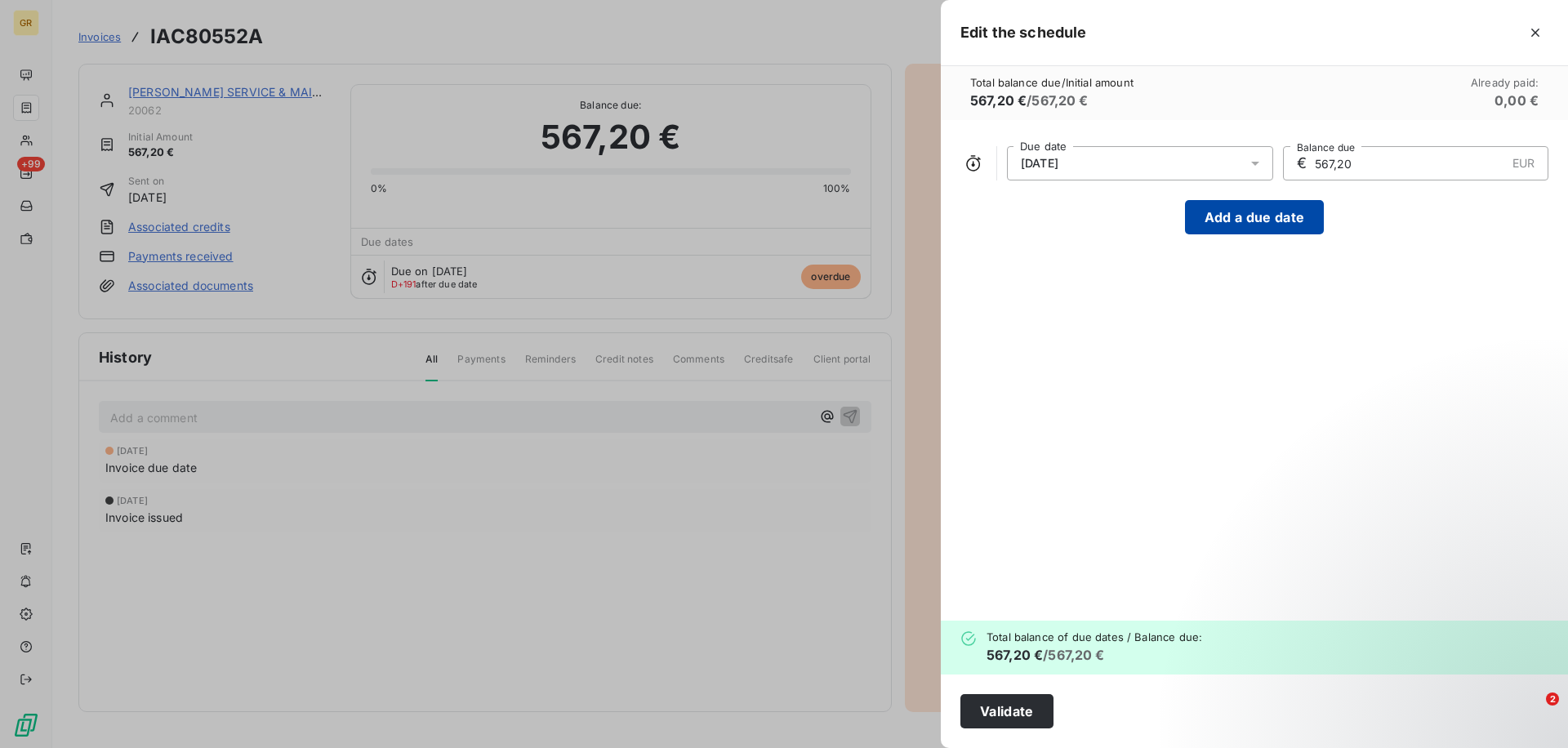
click at [1210, 213] on button "Add a due date" at bounding box center [1254, 217] width 138 height 34
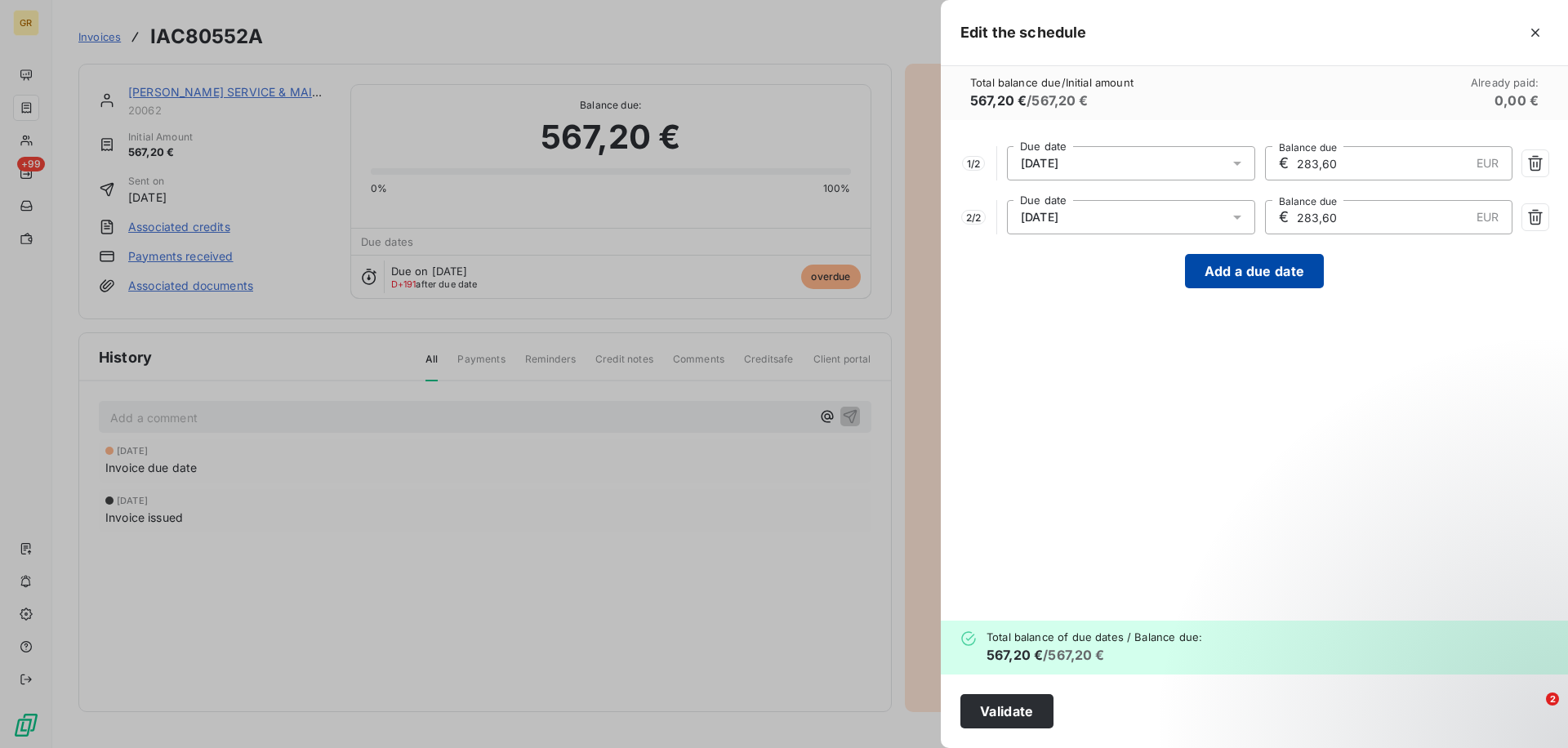
click at [1215, 266] on button "Add a due date" at bounding box center [1254, 270] width 138 height 34
type input "189,07"
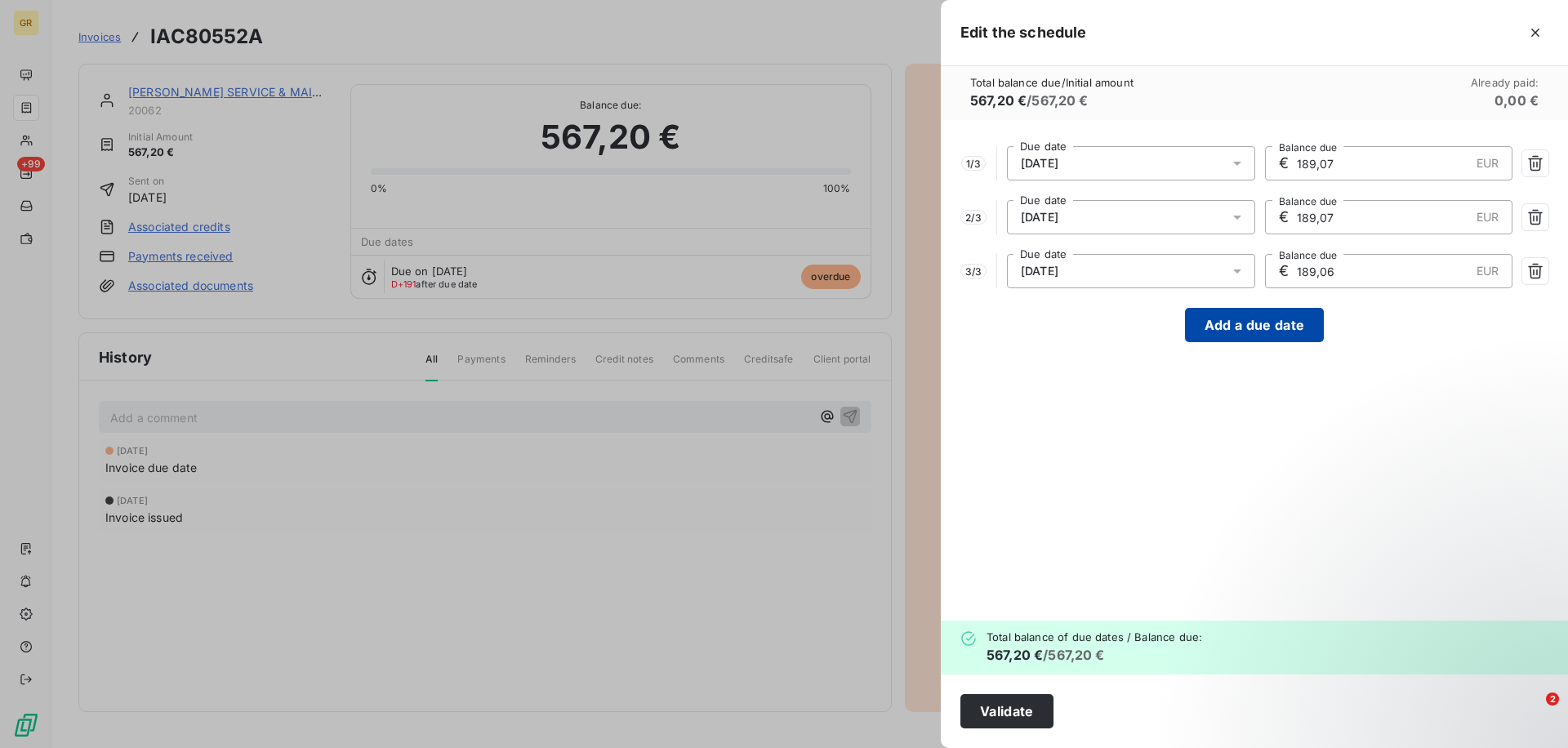
click at [1239, 330] on button "Add a due date" at bounding box center [1254, 325] width 138 height 34
type input "141,80"
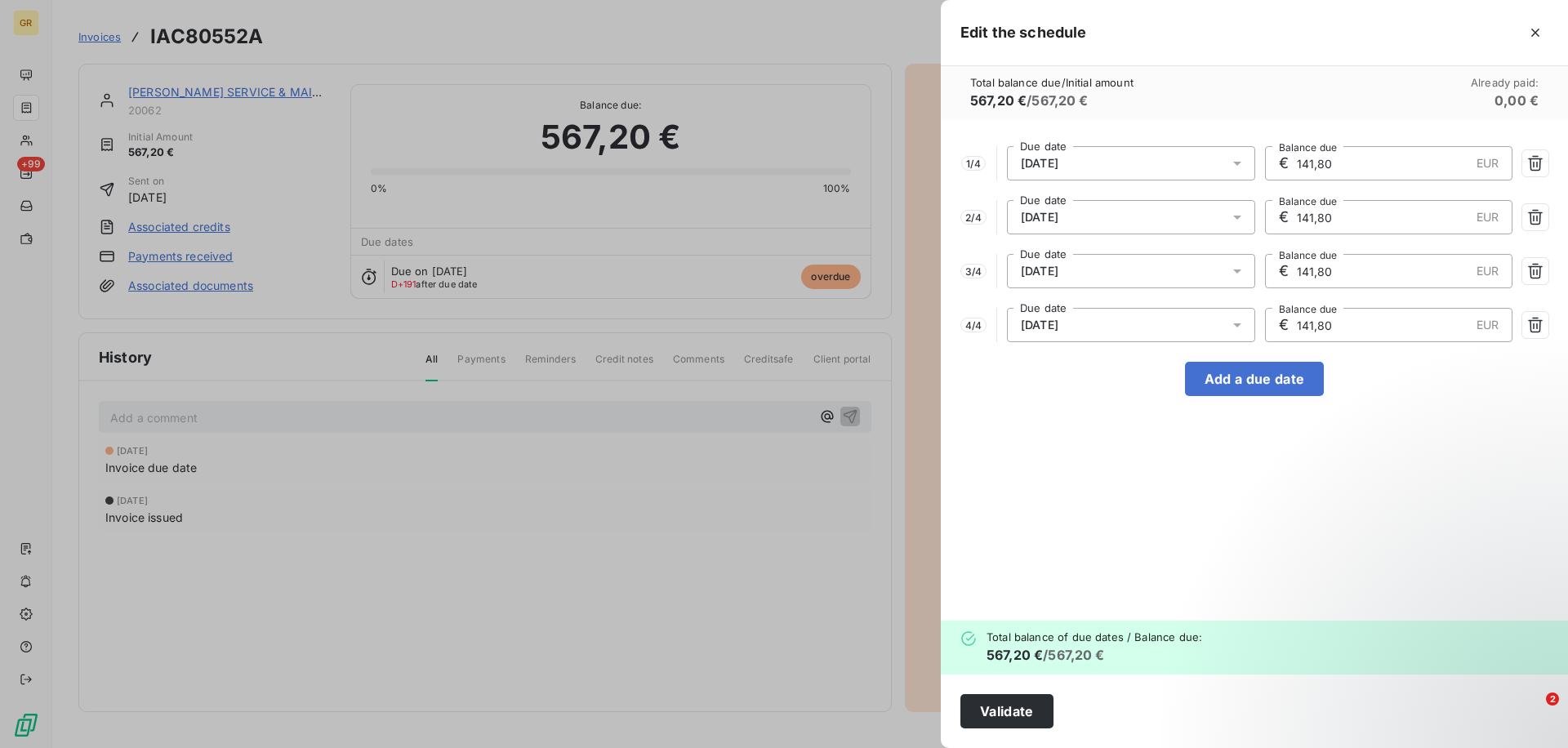
click at [833, 336] on div at bounding box center [784, 374] width 1568 height 748
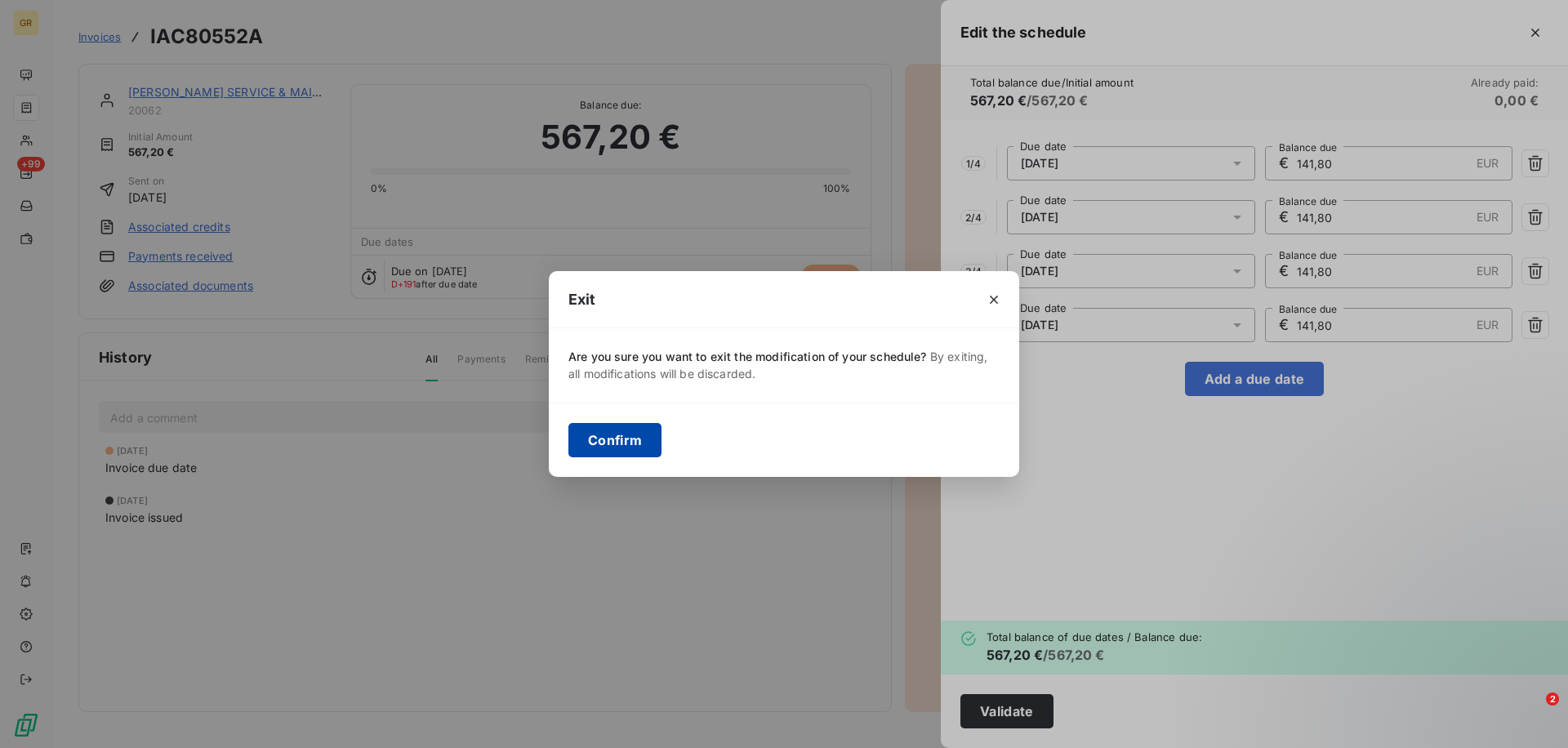
click at [635, 439] on button "Confirm" at bounding box center [615, 439] width 93 height 34
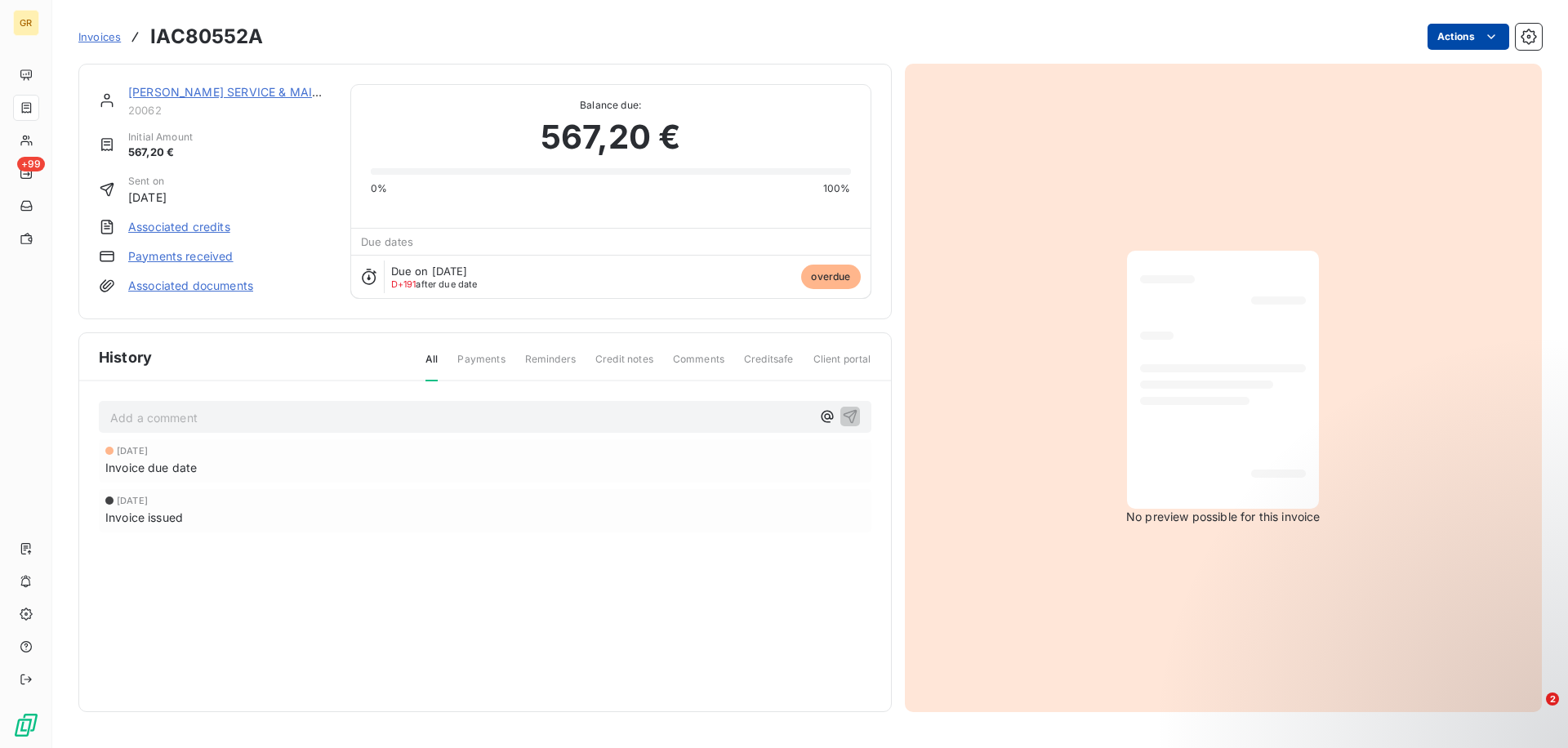
click at [1453, 34] on html "GR +99 Invoices IAC80552A Actions QUINN DOWNES SERVICE & MAINTENANCE 20062 Init…" at bounding box center [784, 374] width 1568 height 748
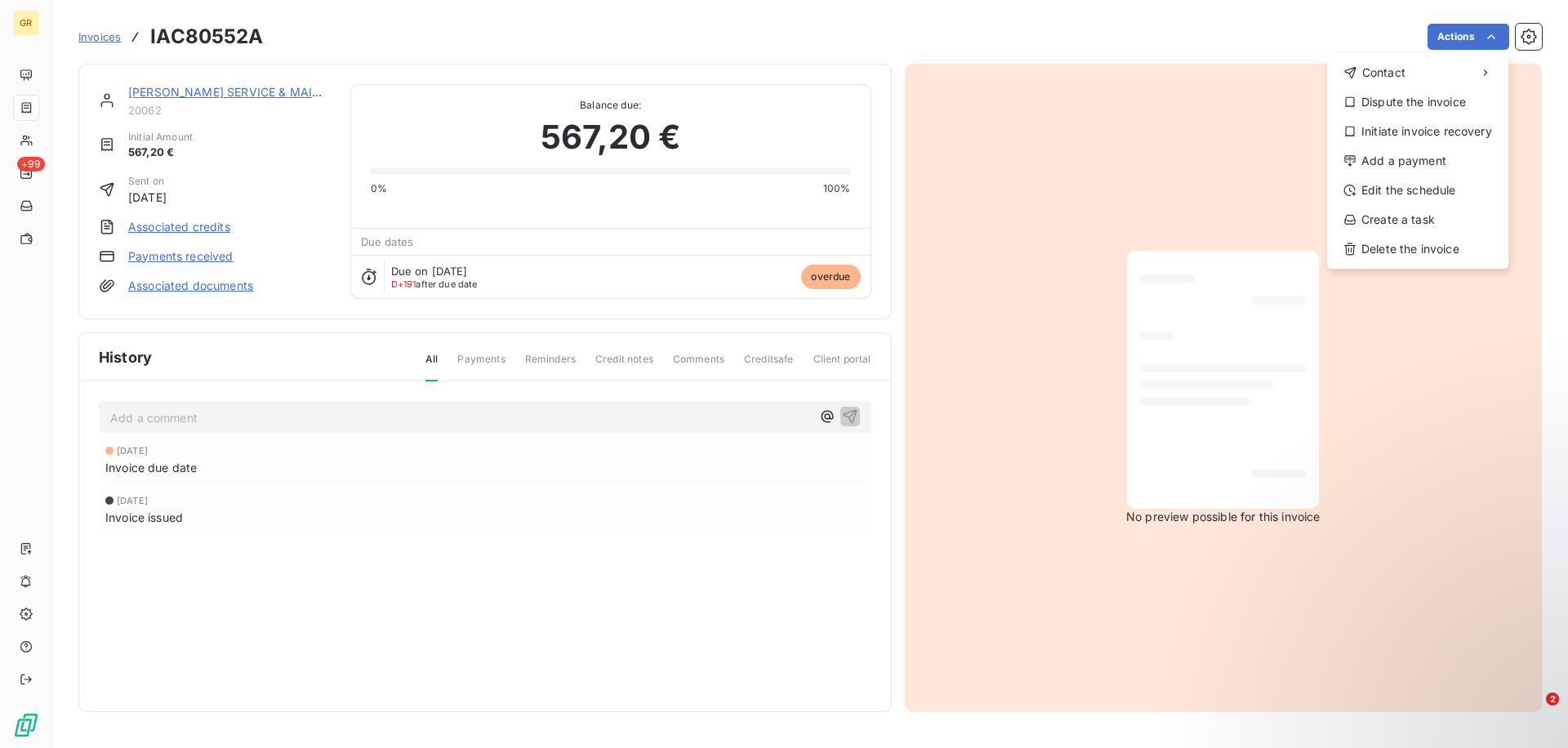
click at [944, 142] on html "GR +99 Invoices IAC80552A Actions Contact Dispute the invoice Initiate invoice …" at bounding box center [784, 374] width 1568 height 748
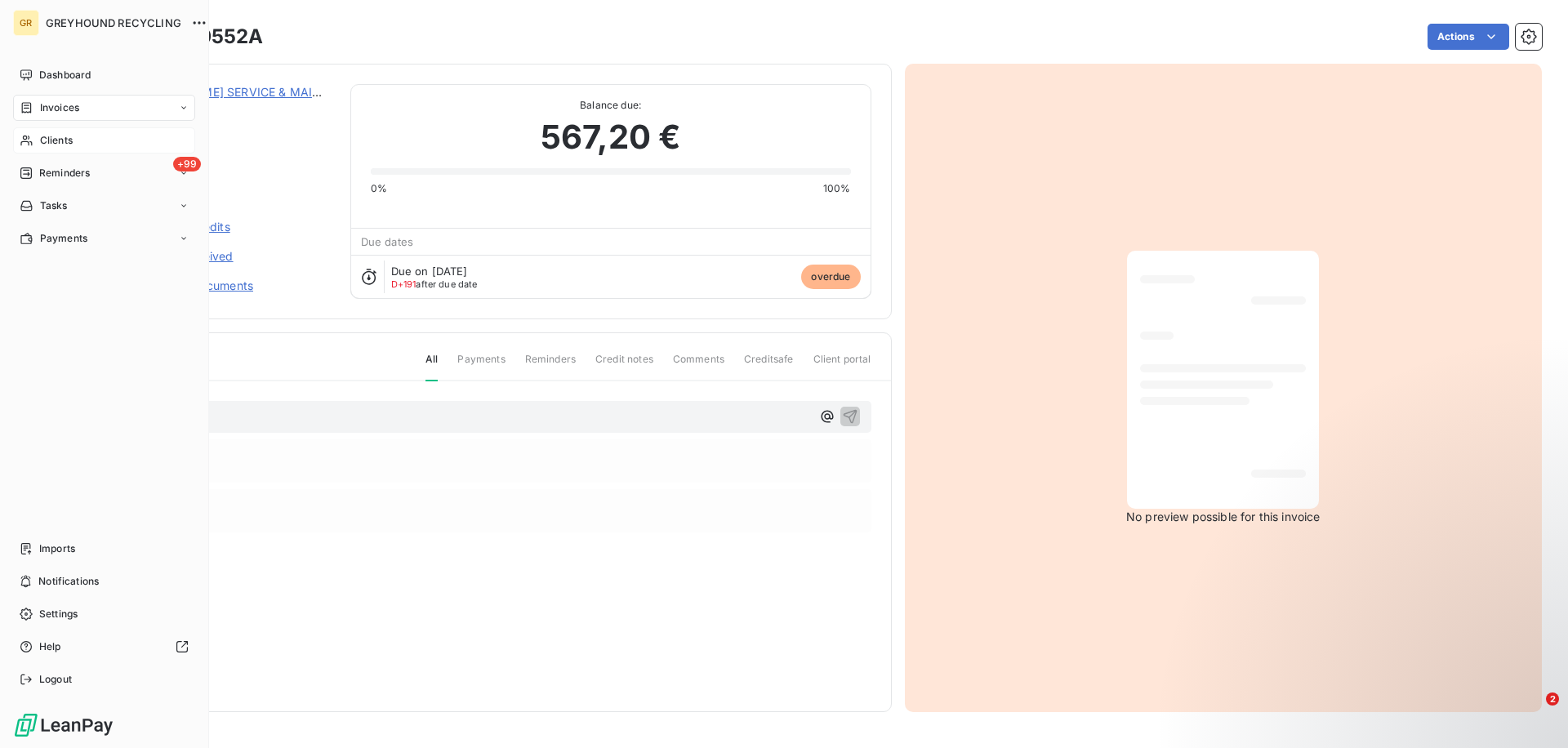
click at [97, 136] on div "Clients" at bounding box center [103, 140] width 182 height 26
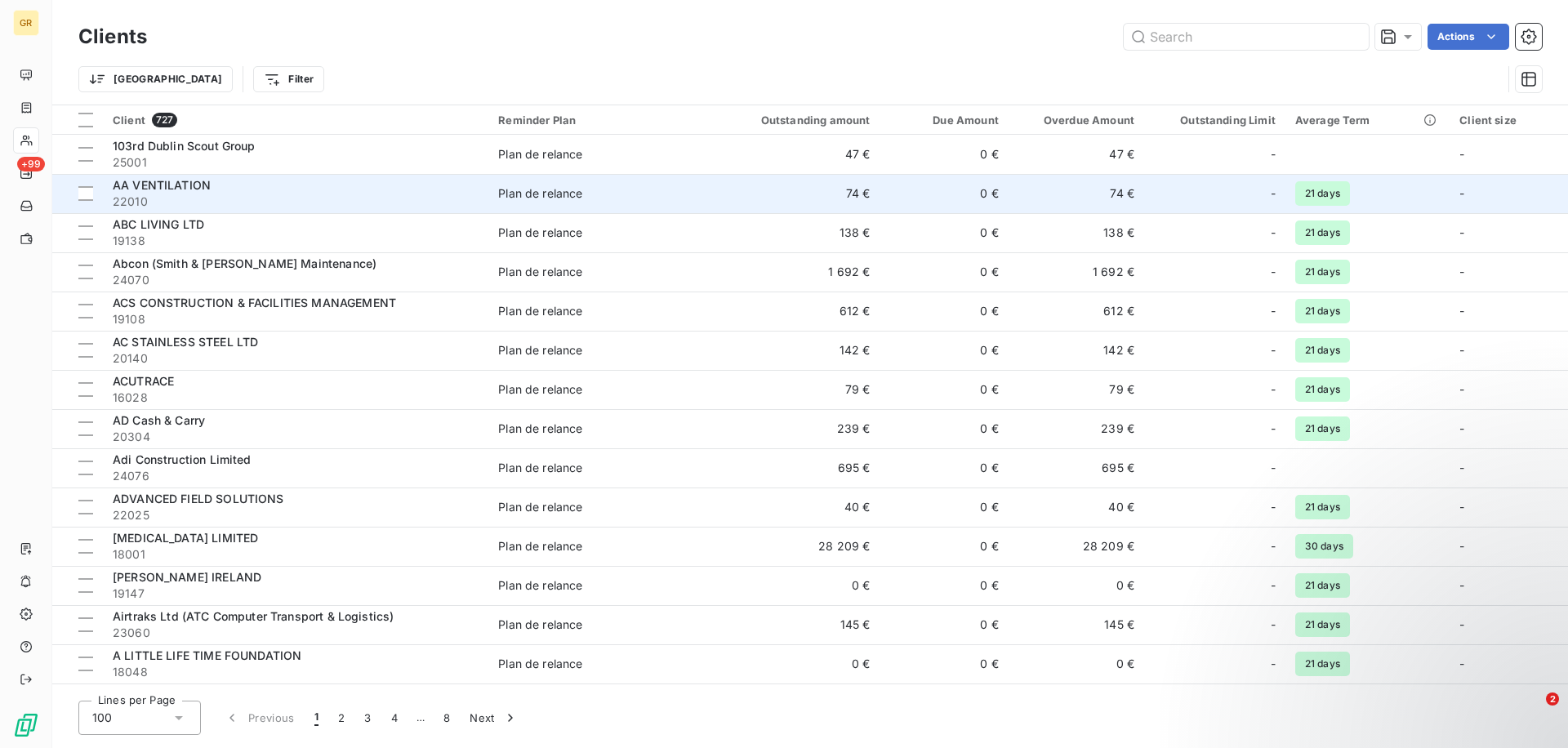
click at [707, 176] on td "74 €" at bounding box center [788, 194] width 182 height 39
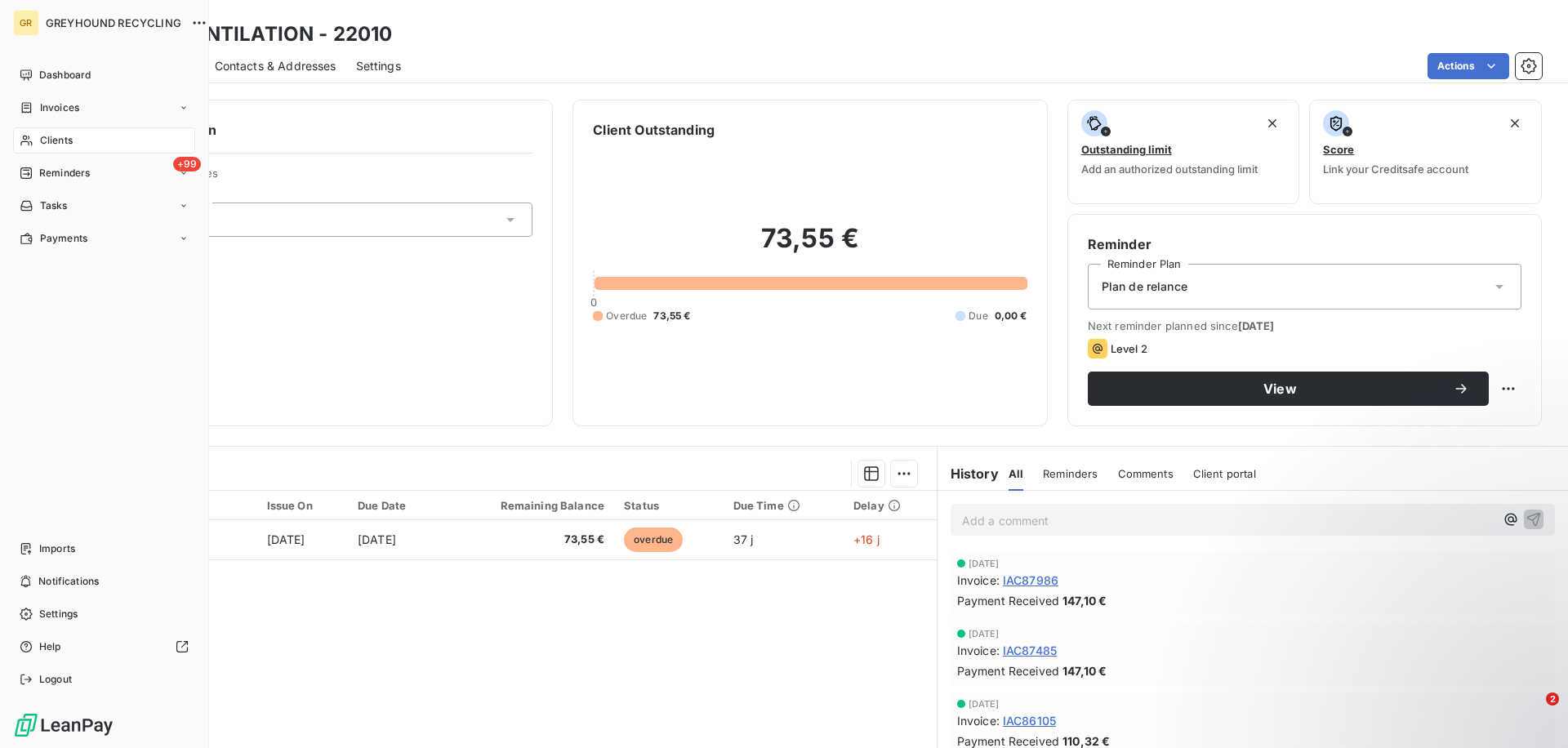
click at [30, 125] on nav "Dashboard Invoices Clients +99 Reminders Tasks Payments" at bounding box center [103, 156] width 182 height 189
click at [38, 146] on div "Clients" at bounding box center [103, 140] width 182 height 26
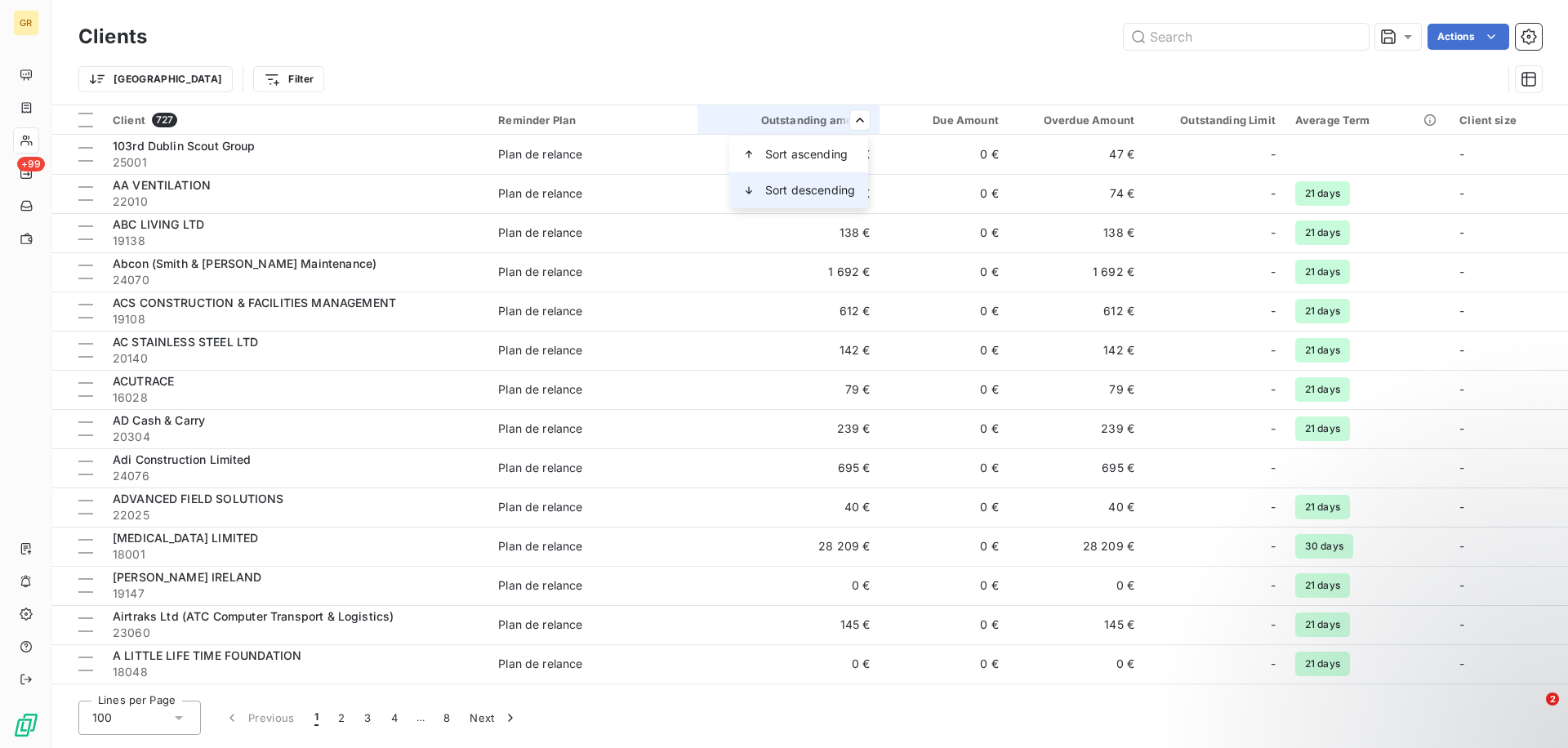
click at [820, 200] on div "Sort descending" at bounding box center [798, 190] width 138 height 36
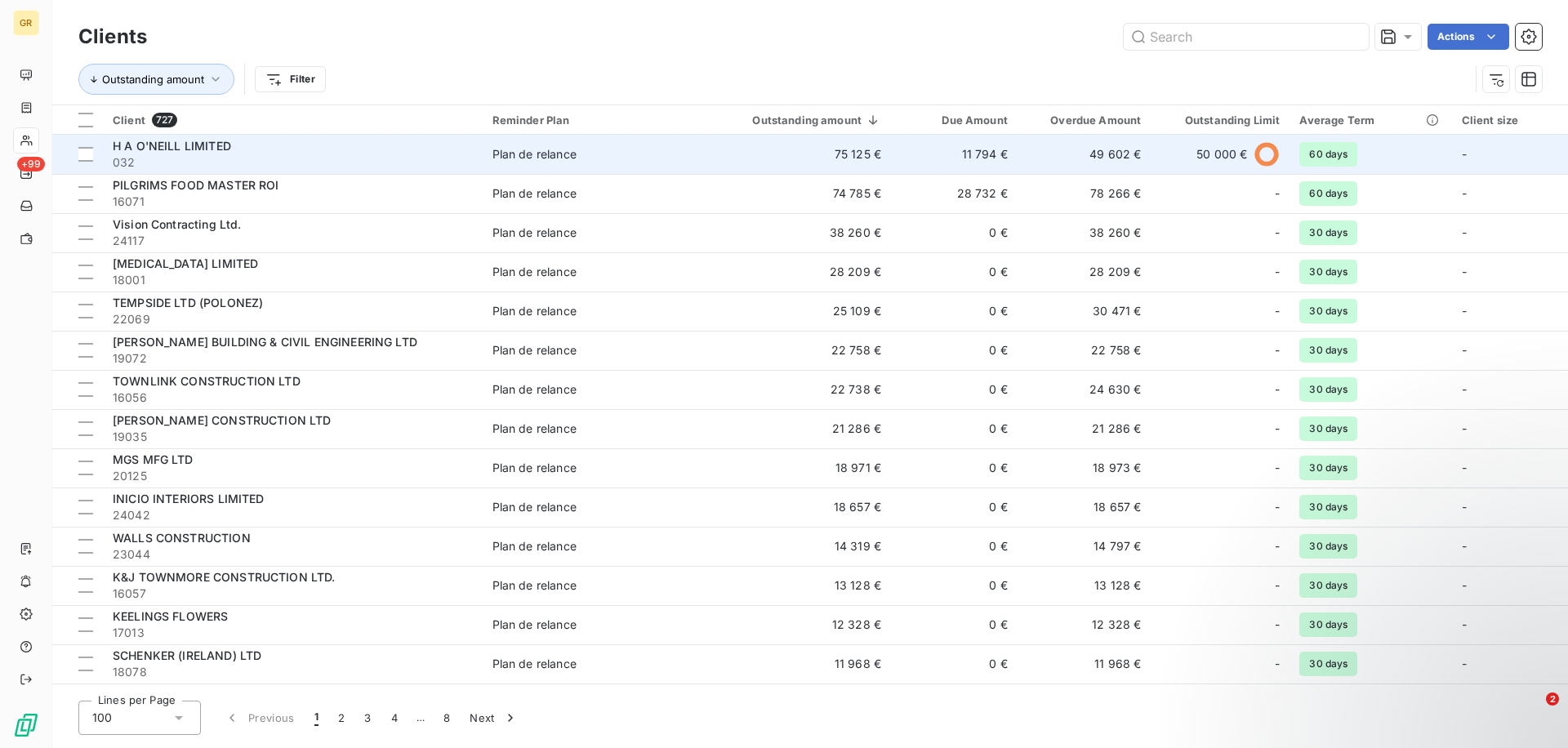
click at [717, 160] on td "75 125 €" at bounding box center [789, 154] width 203 height 39
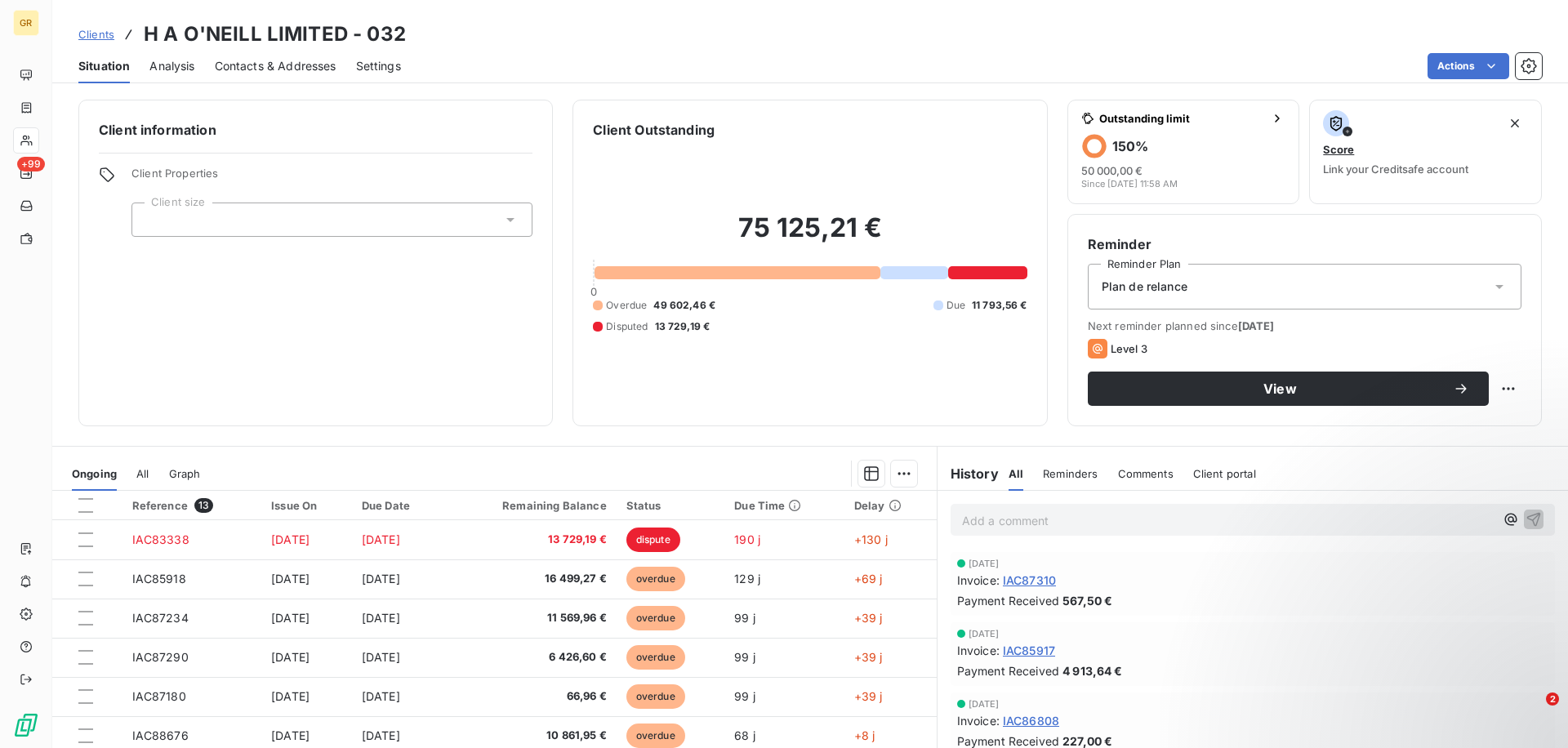
click at [176, 66] on span "Analysis" at bounding box center [172, 66] width 45 height 17
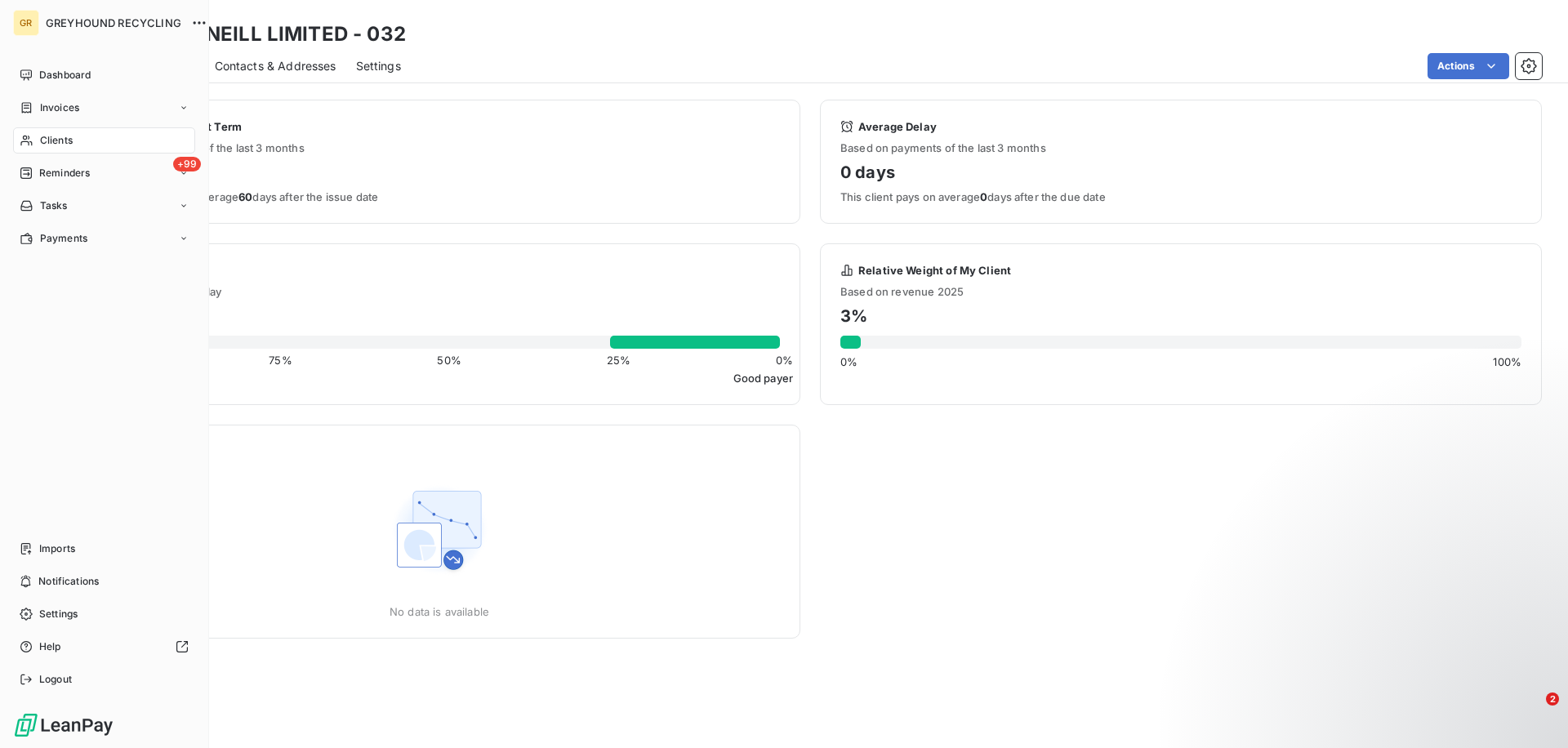
click at [37, 139] on div "Clients" at bounding box center [103, 140] width 182 height 26
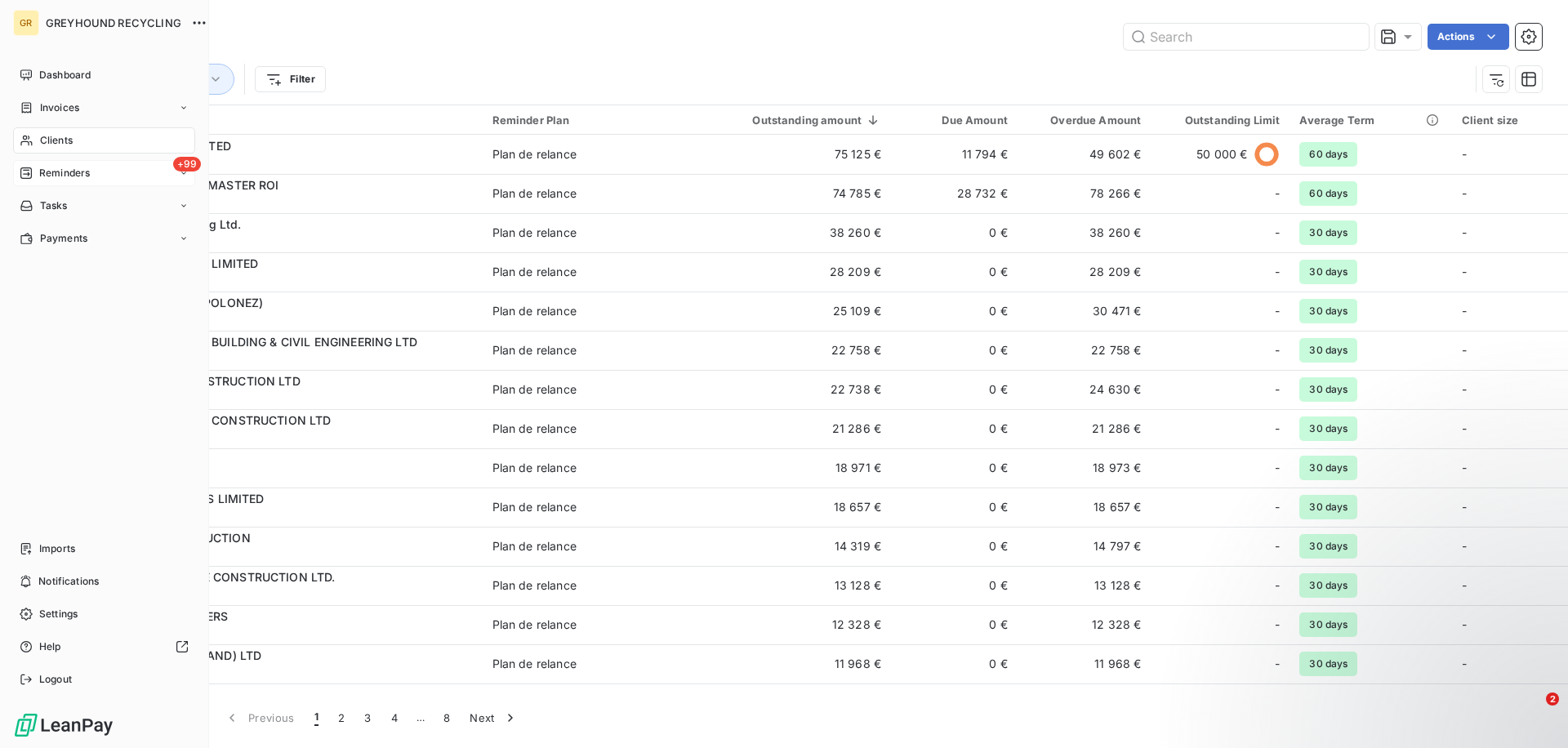
click at [71, 177] on span "Reminders" at bounding box center [64, 173] width 51 height 15
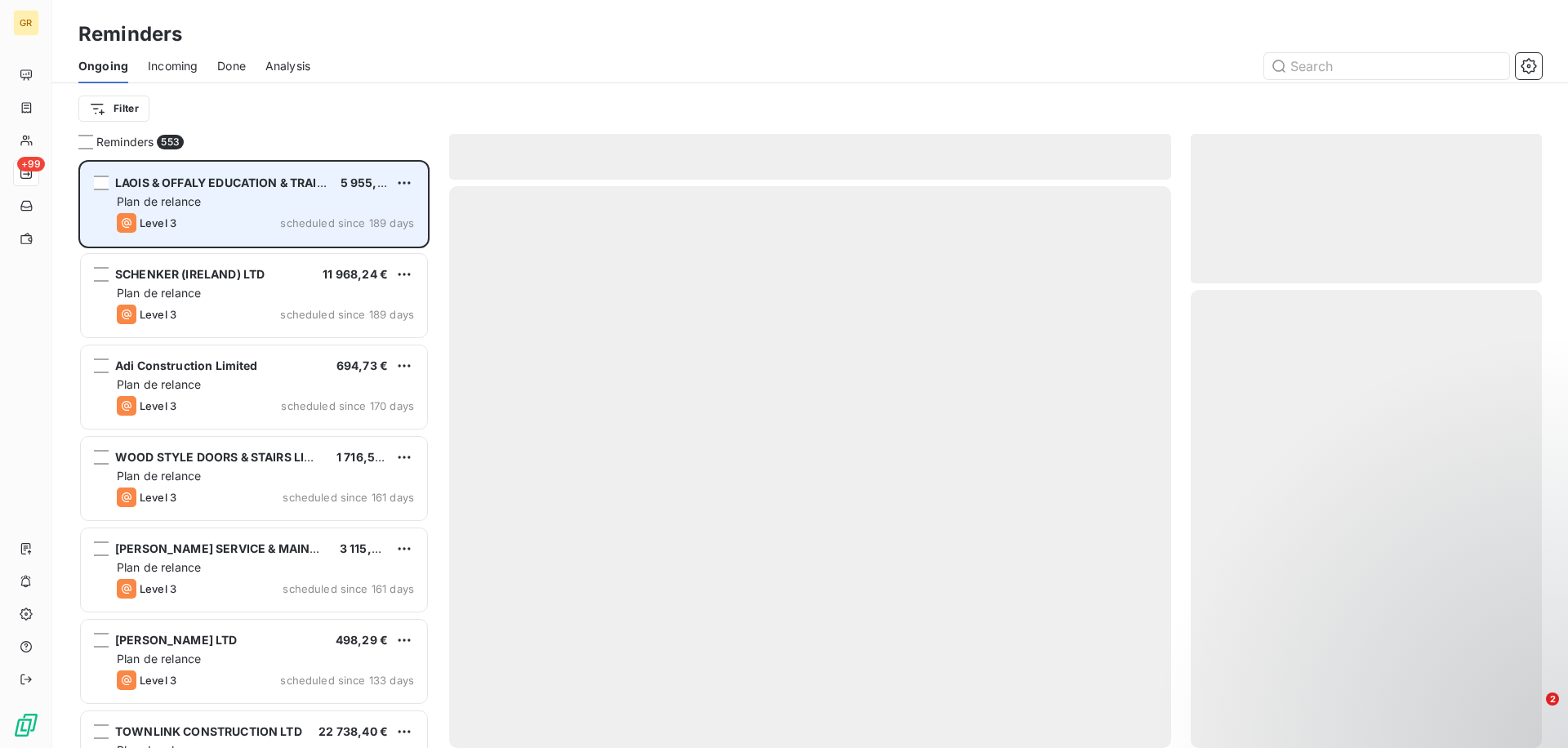
scroll to position [588, 352]
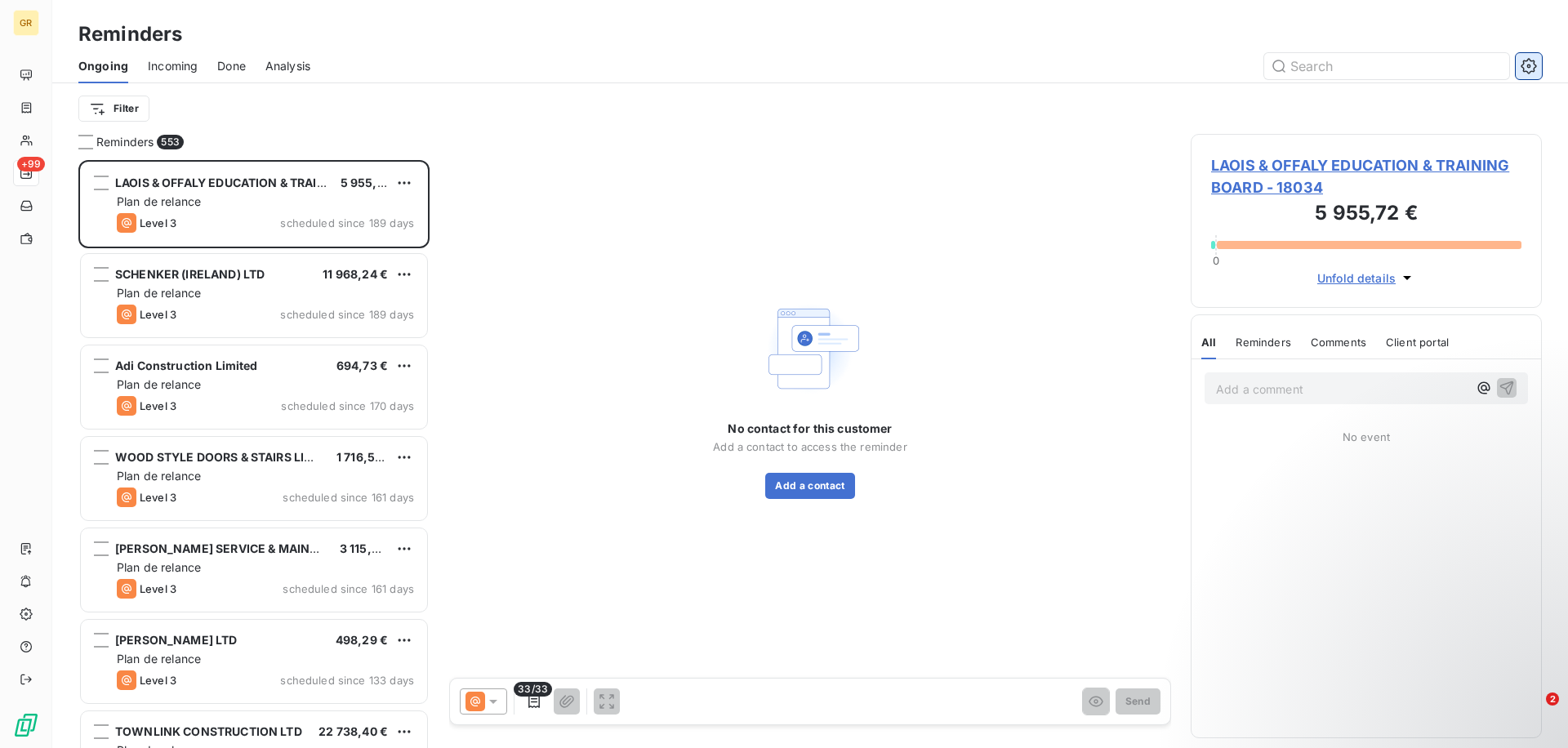
click at [1524, 64] on icon "button" at bounding box center [1529, 66] width 17 height 17
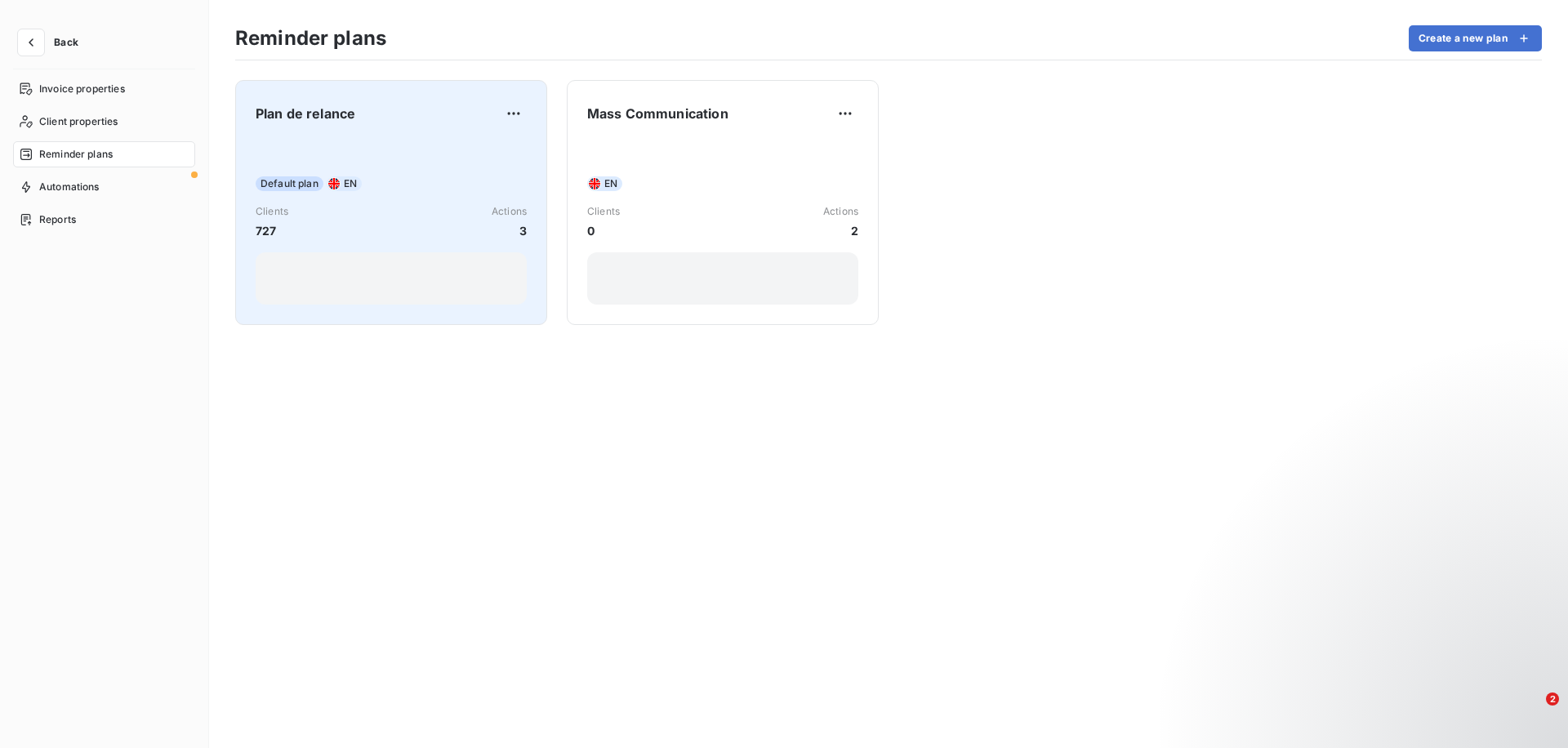
click at [405, 130] on div "Plan de relance Default plan EN Clients 727 Actions 3" at bounding box center [391, 202] width 271 height 204
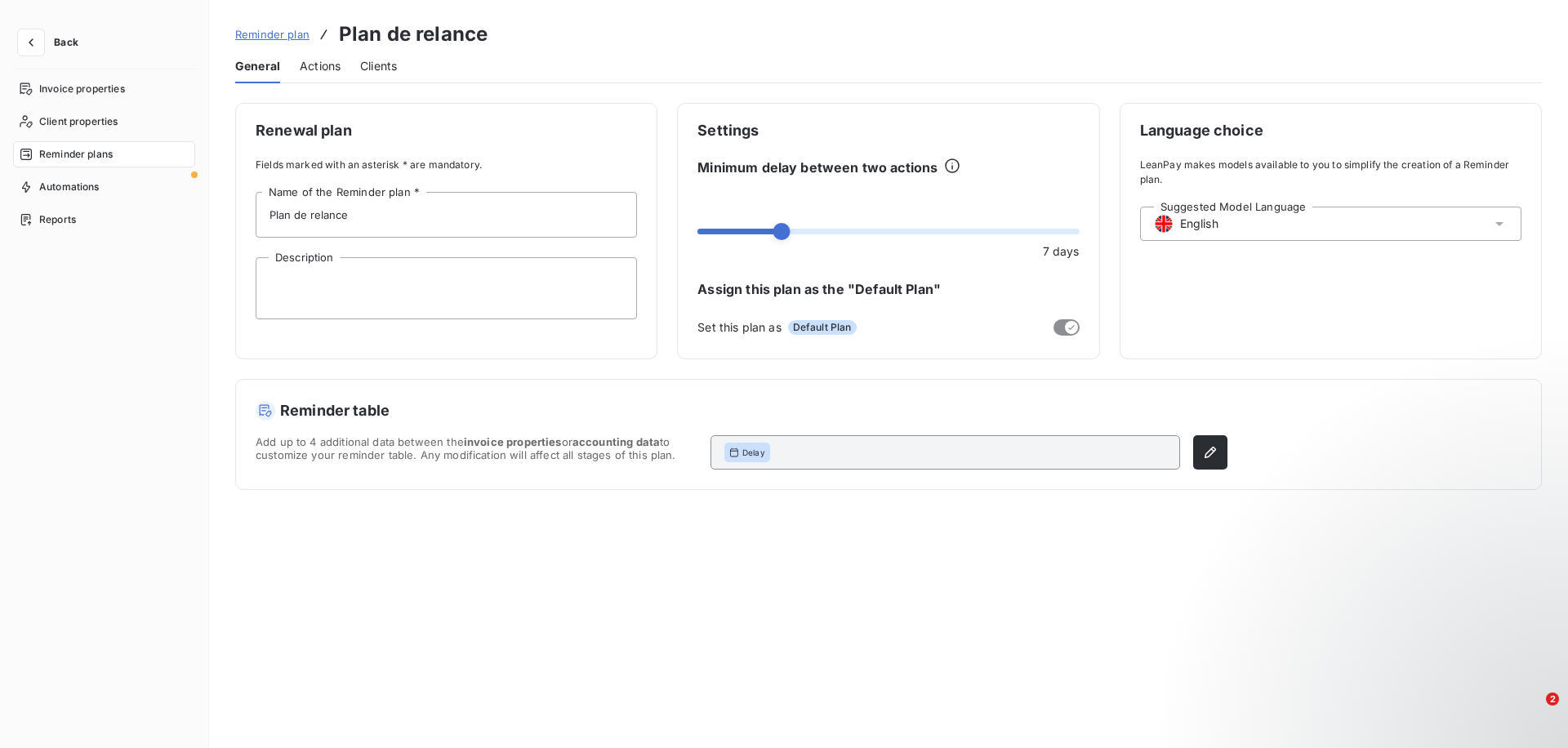
click at [317, 71] on span "Actions" at bounding box center [320, 66] width 41 height 17
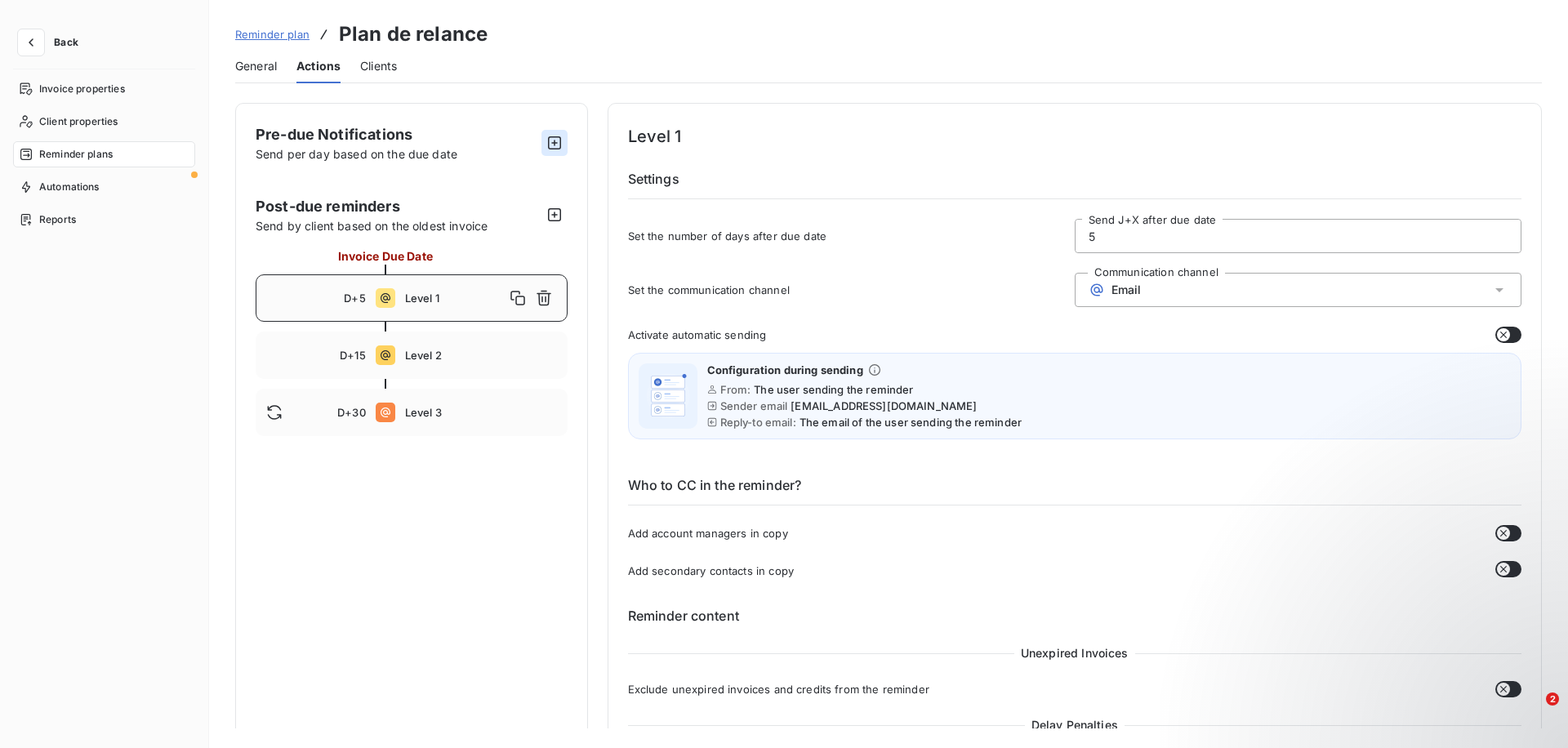
click at [547, 152] on button "button" at bounding box center [555, 143] width 26 height 26
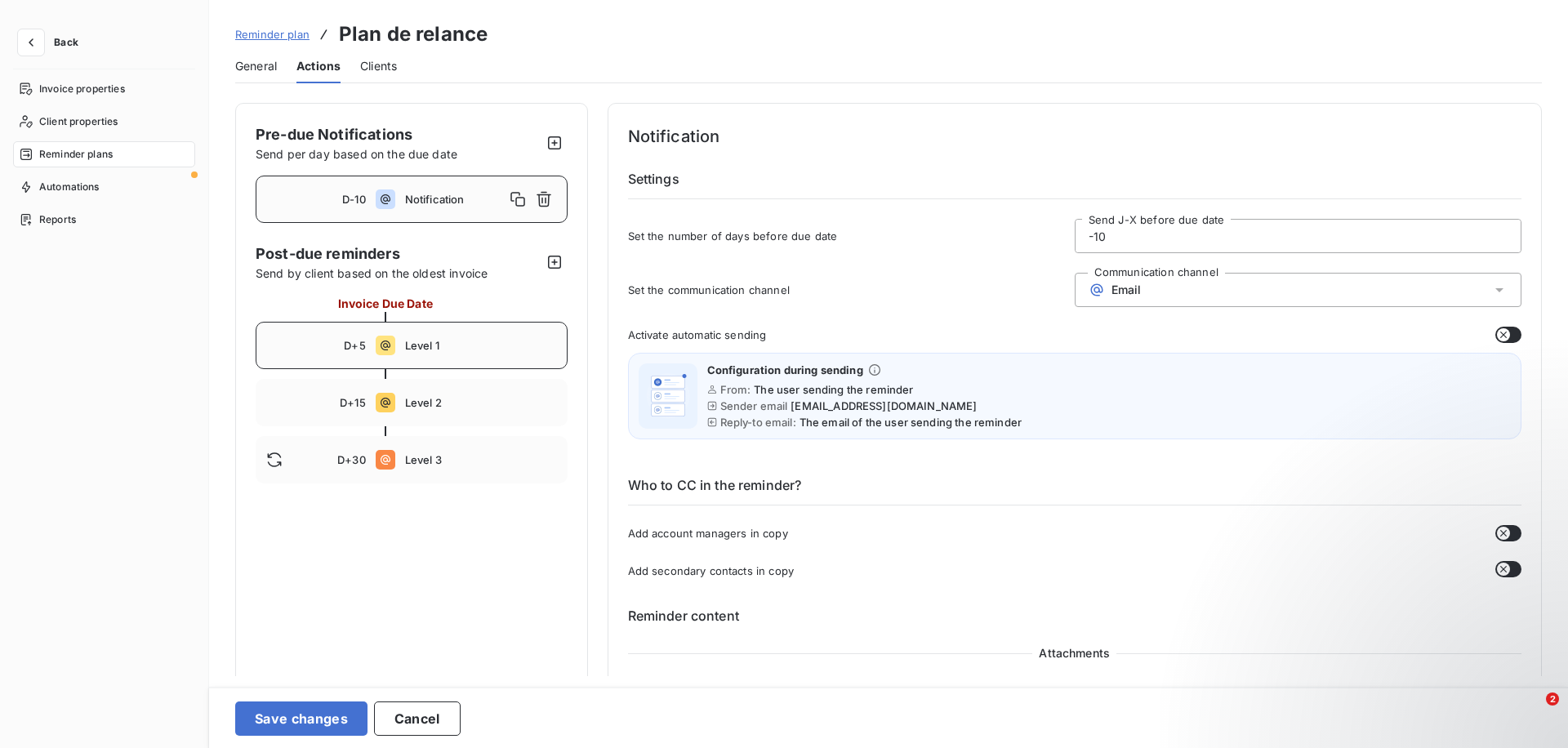
click at [425, 354] on div "D+5 Level 1" at bounding box center [412, 345] width 312 height 47
click at [449, 404] on span "Level 2" at bounding box center [481, 402] width 152 height 13
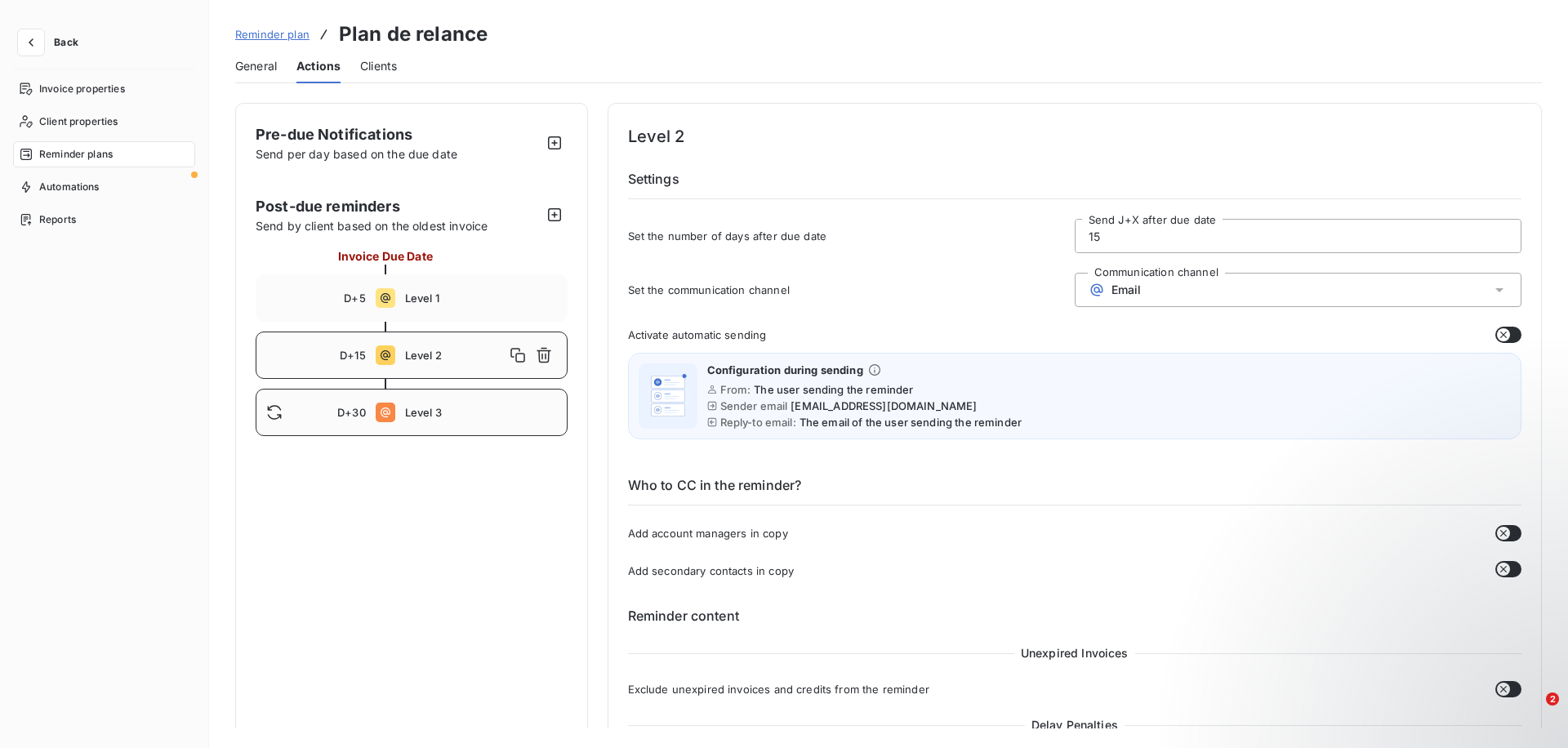
click at [428, 421] on div "D+30 Level 3" at bounding box center [412, 411] width 312 height 47
click at [1115, 239] on input "30" at bounding box center [1299, 235] width 445 height 32
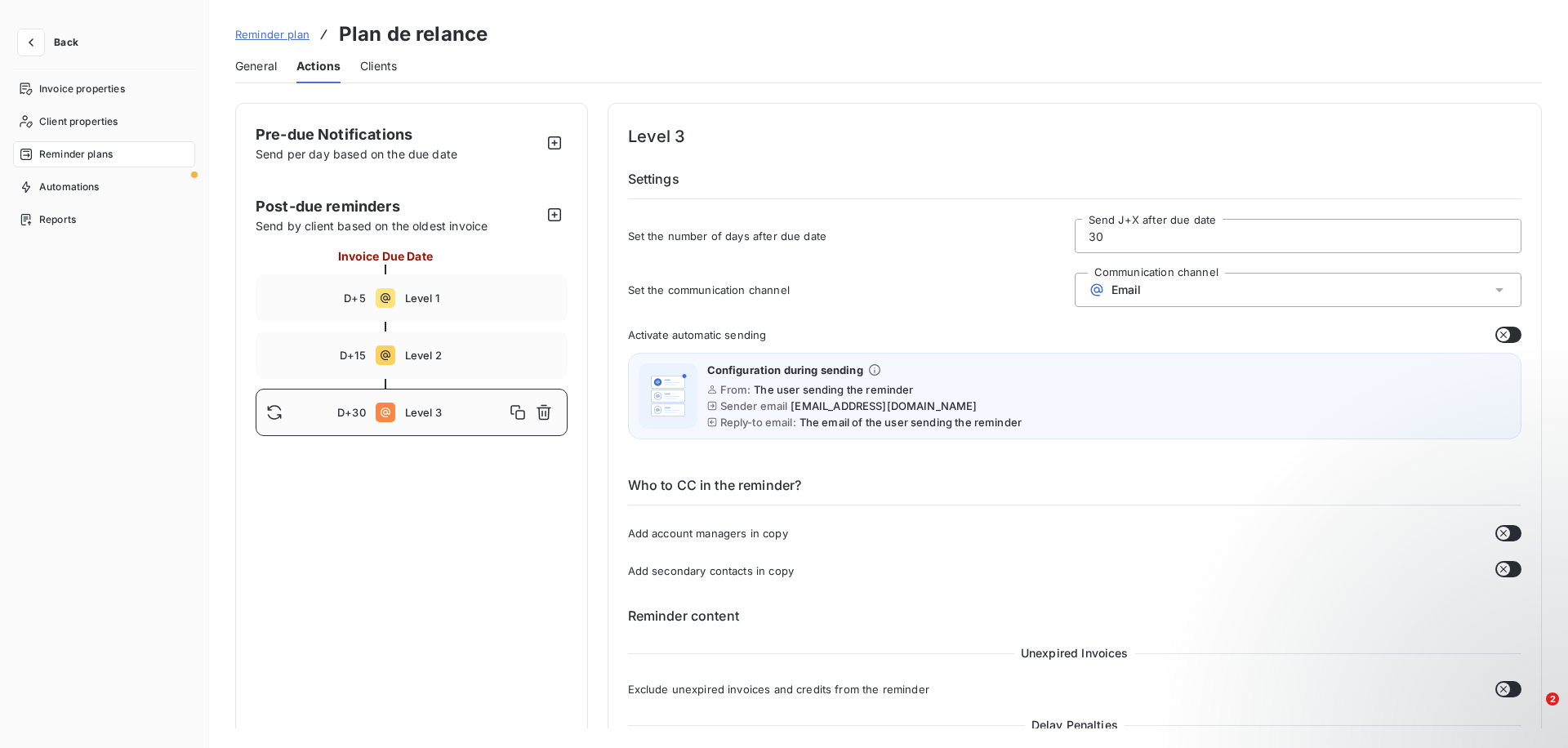
click at [1119, 283] on span "Email" at bounding box center [1127, 290] width 30 height 13
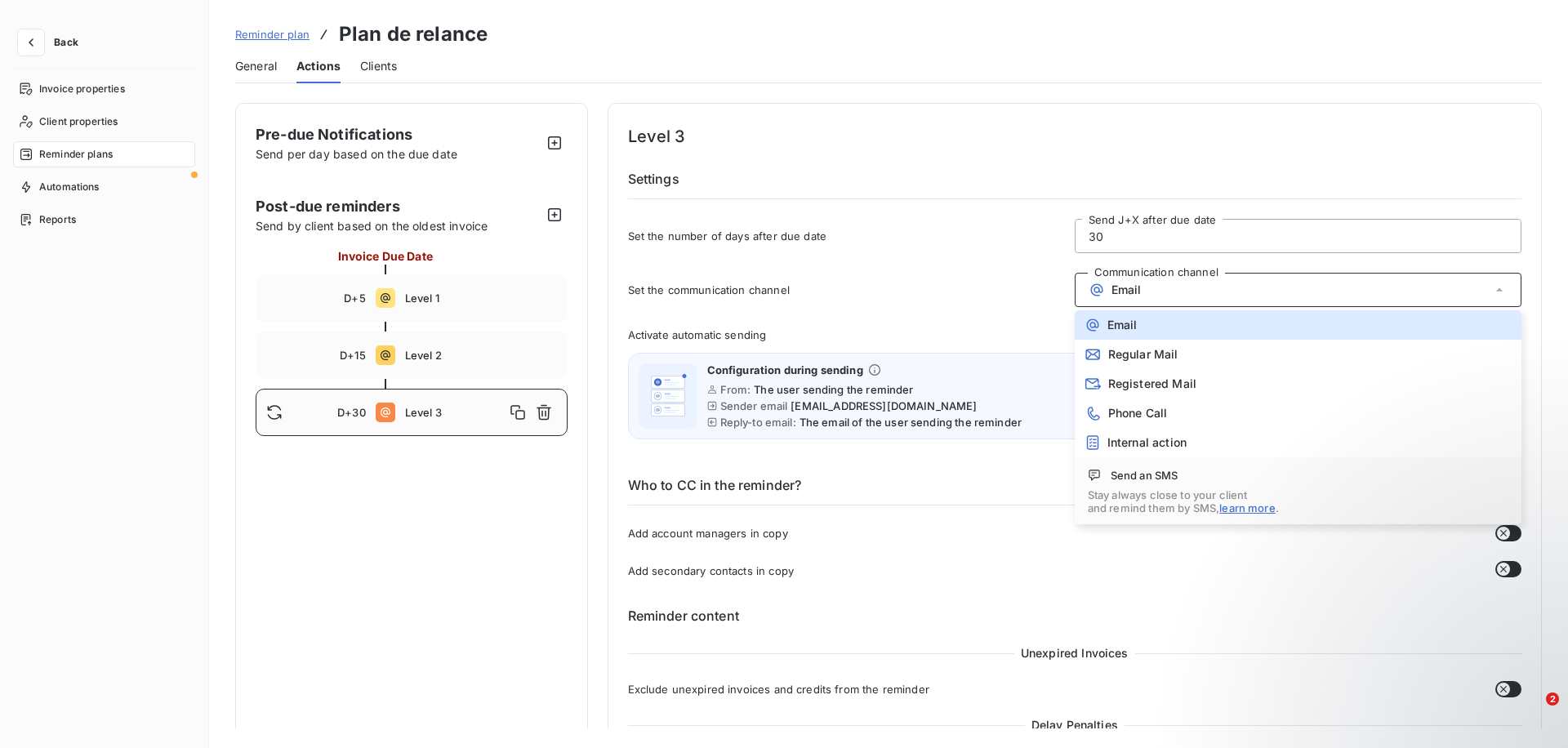
click at [981, 327] on div "Activate automatic sending" at bounding box center [1075, 335] width 894 height 17
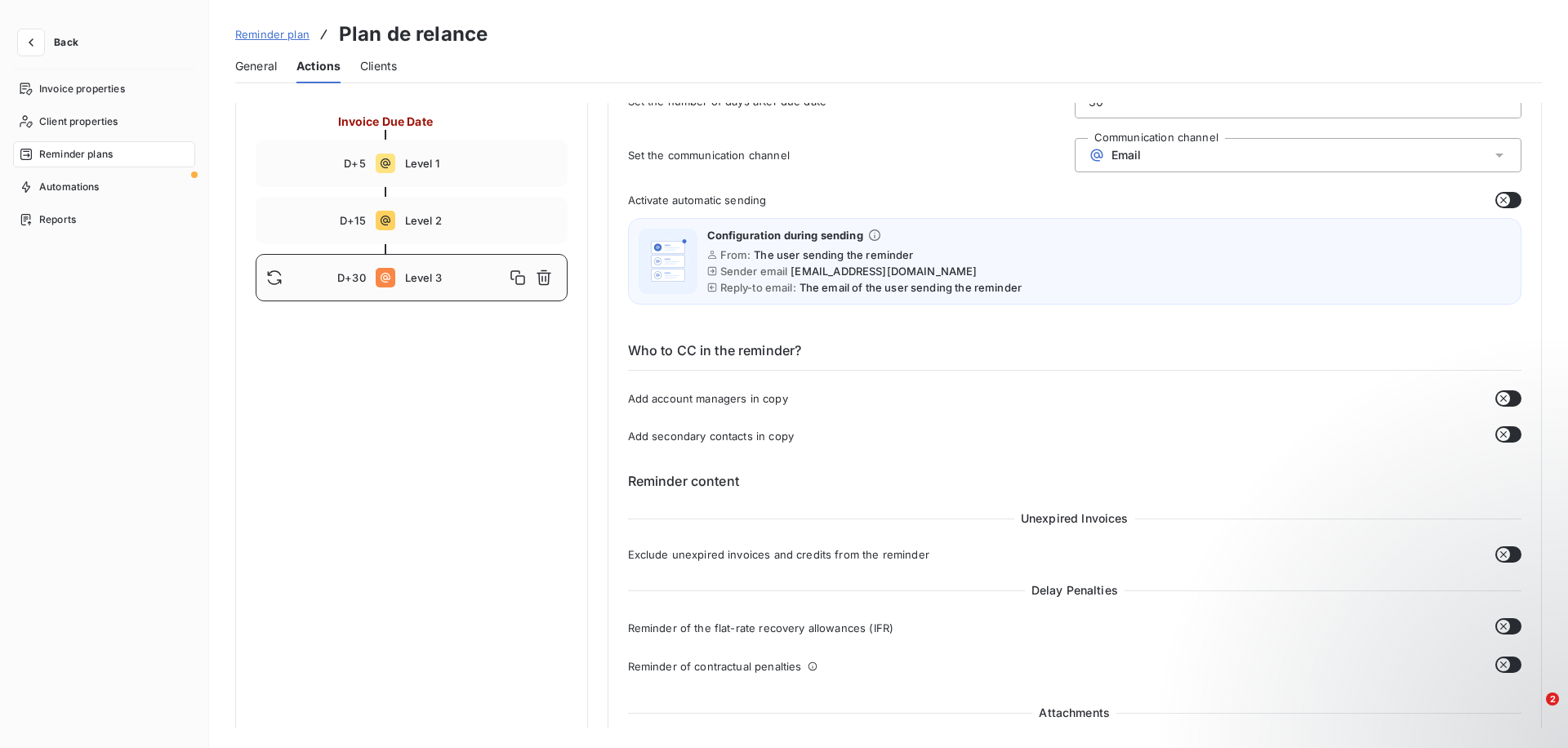
scroll to position [143, 0]
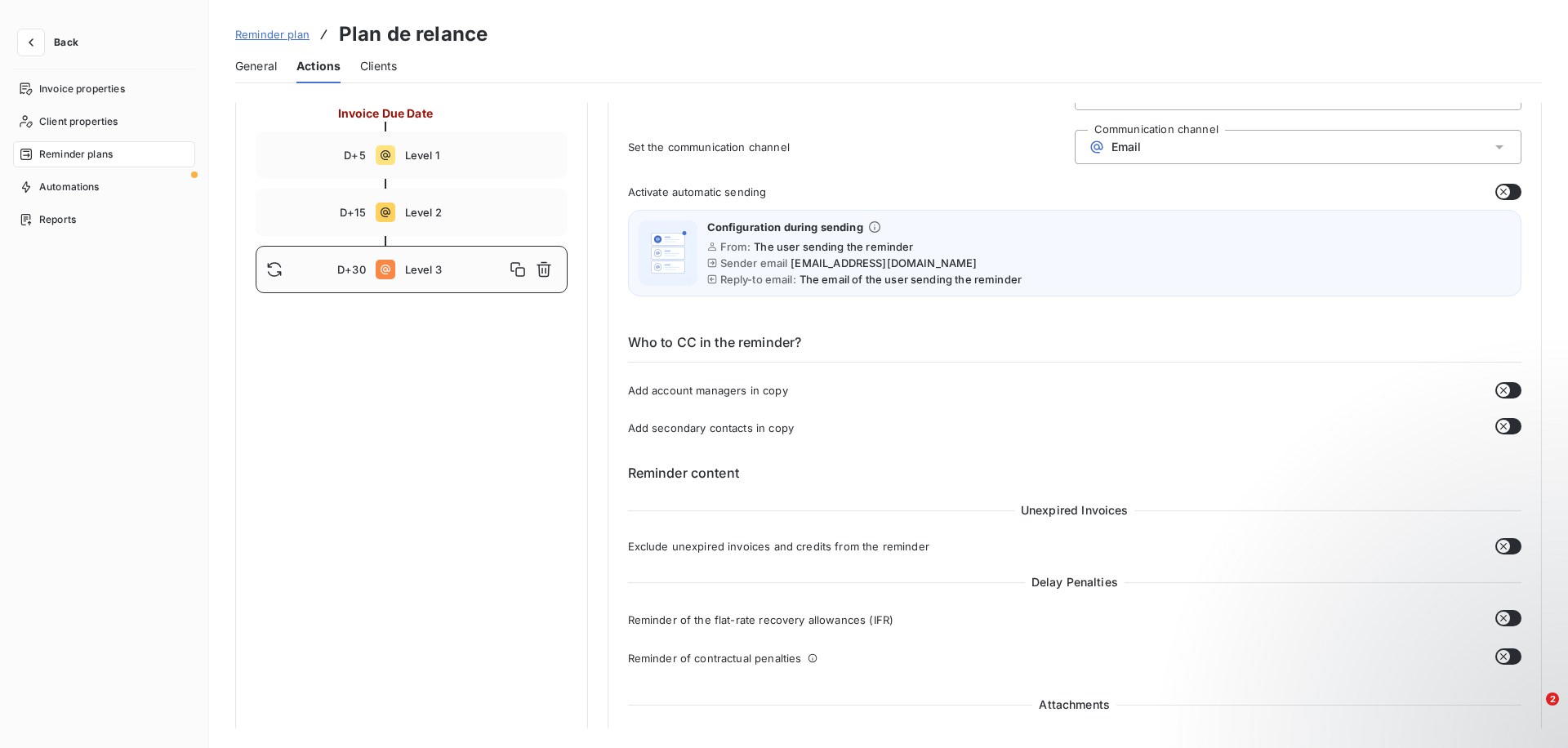
click at [1502, 187] on icon "button" at bounding box center [1503, 192] width 13 height 13
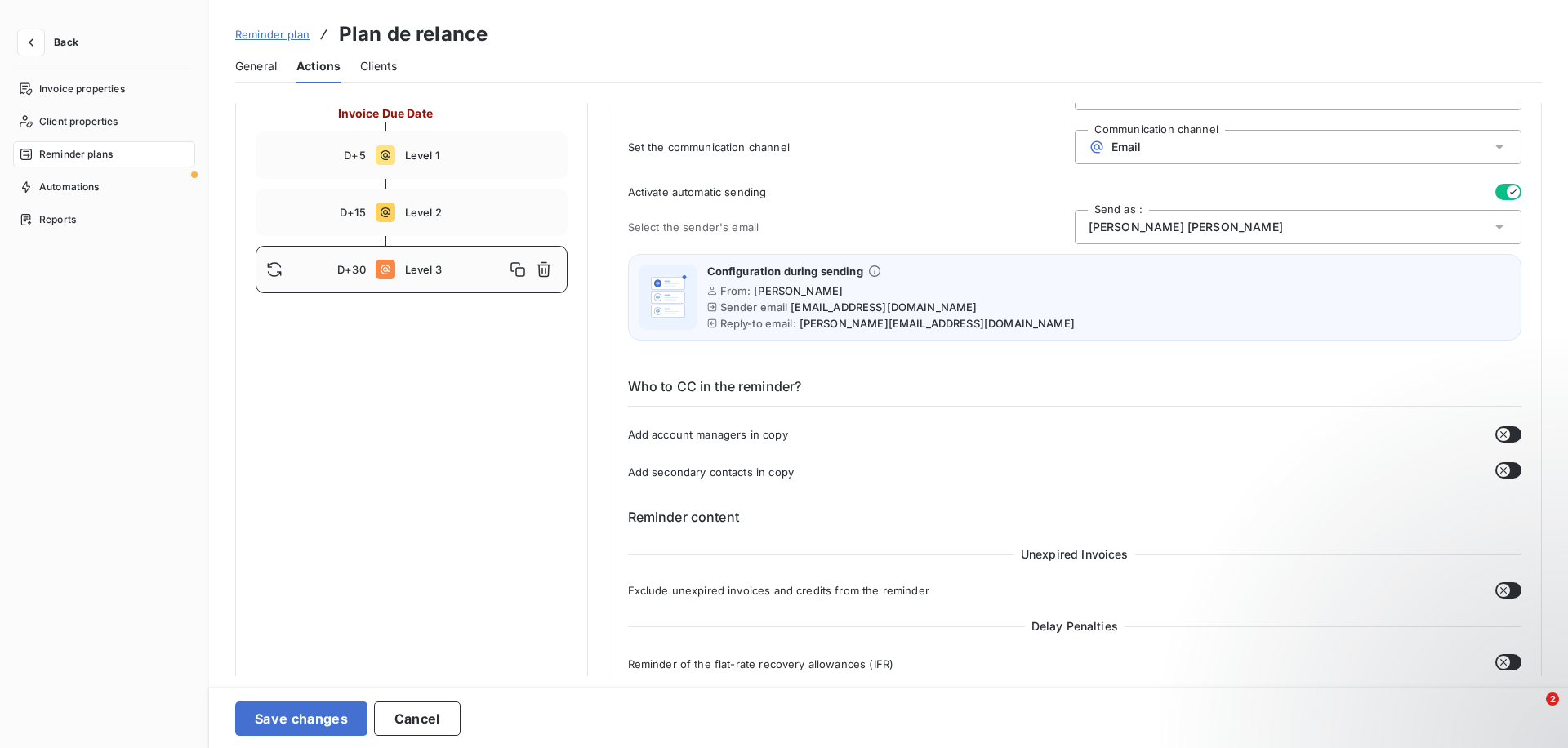
click at [1230, 226] on div "Luís Soares" at bounding box center [1299, 226] width 447 height 34
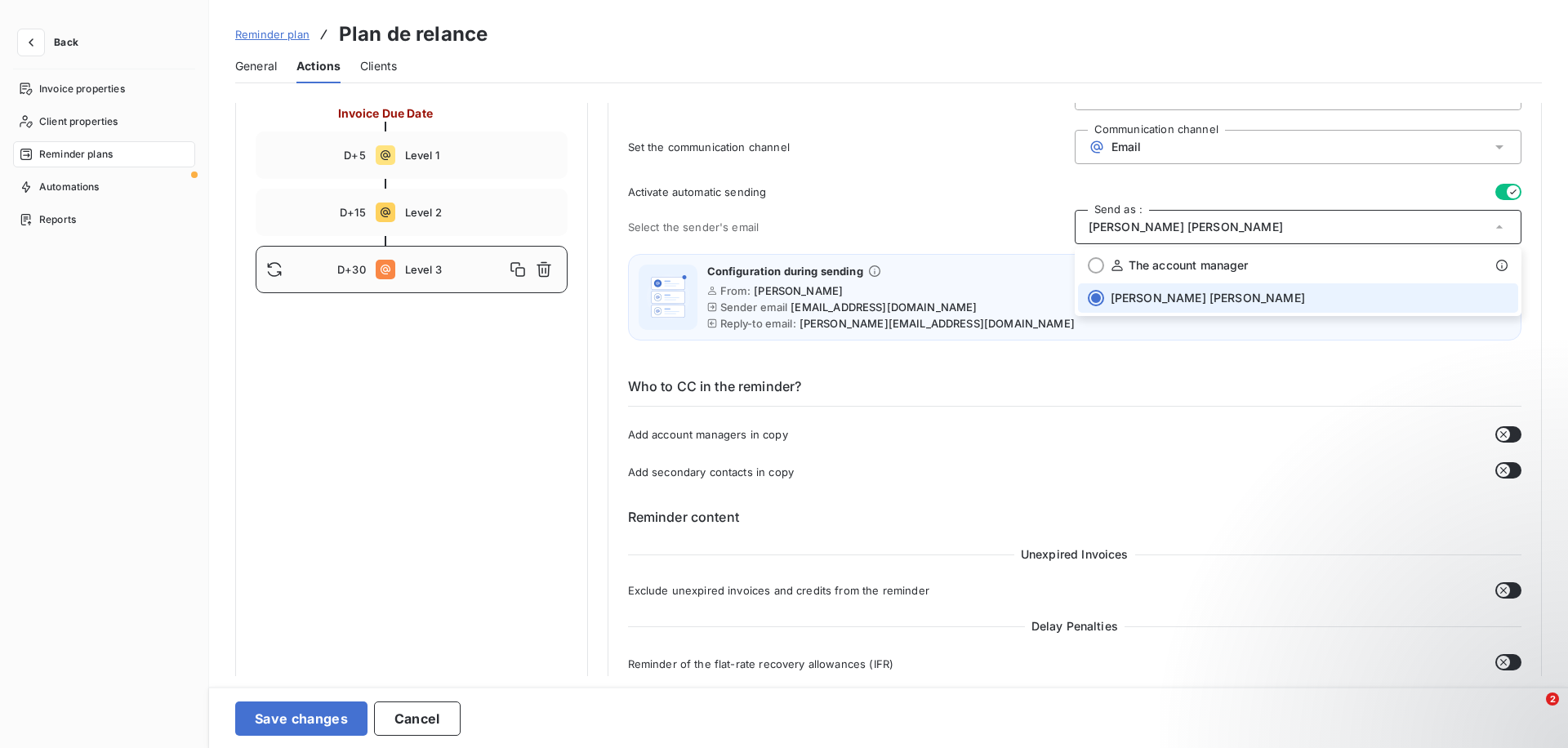
click at [1230, 226] on div "Luís Soares" at bounding box center [1299, 226] width 447 height 34
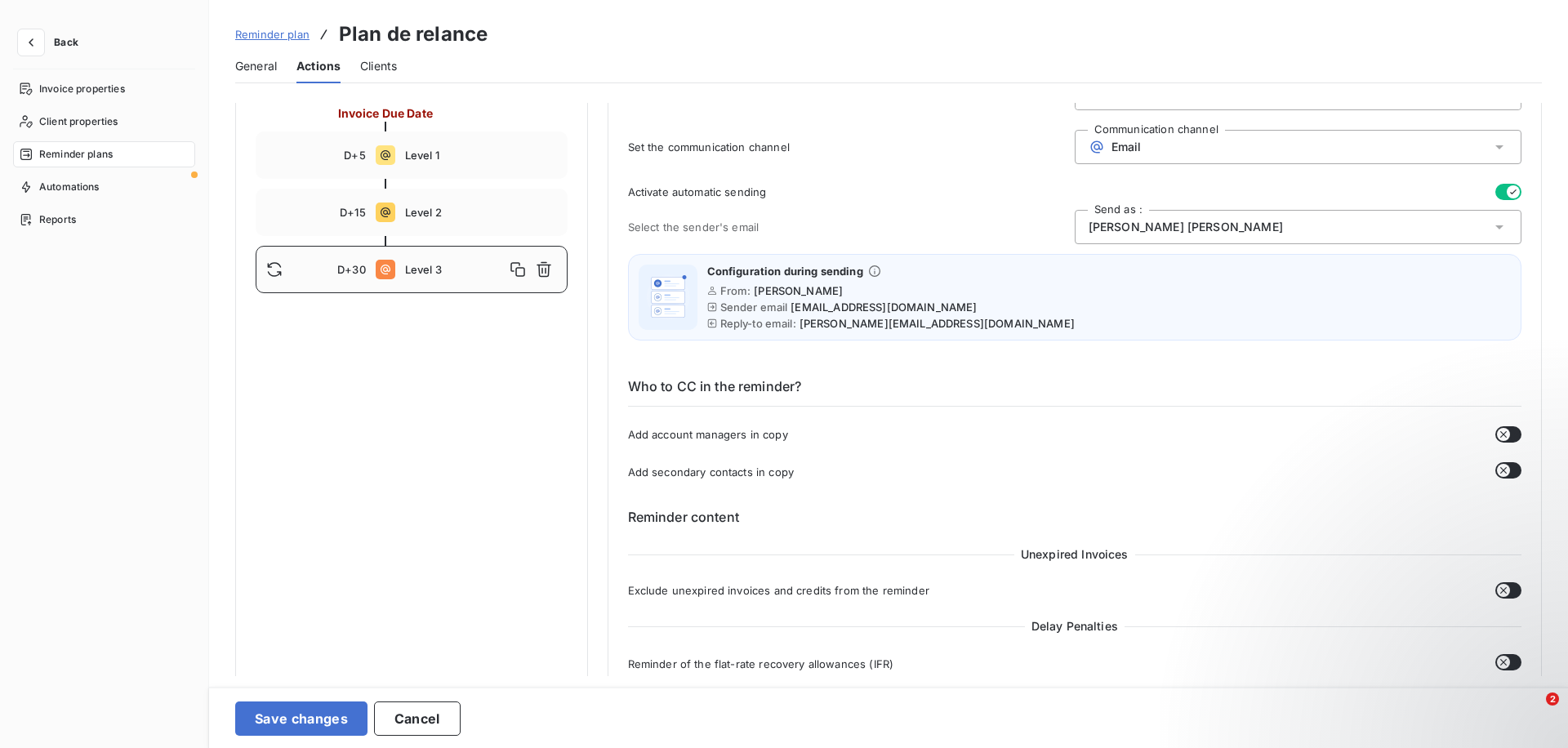
click at [1507, 188] on icon "button" at bounding box center [1514, 192] width 13 height 13
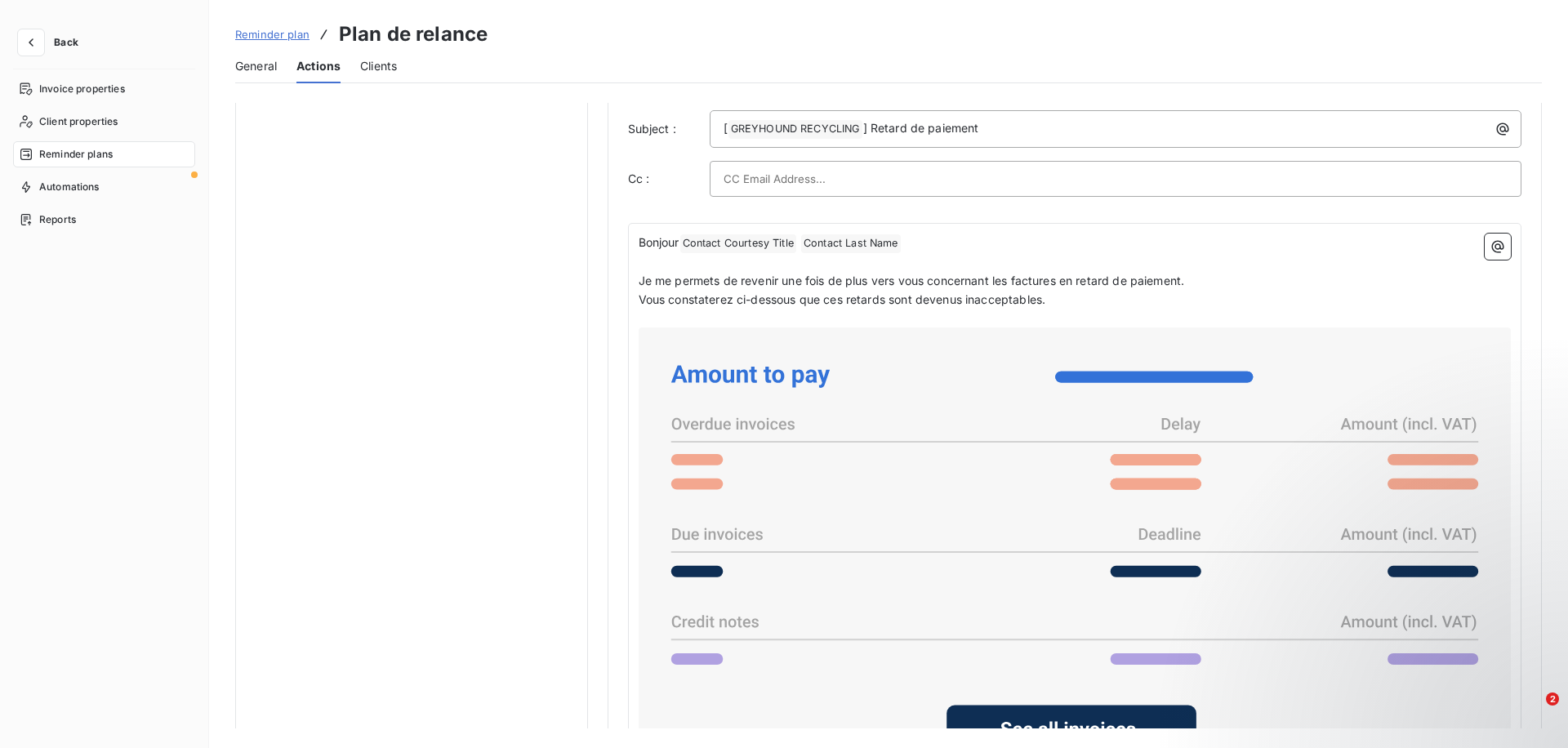
scroll to position [999, 0]
click at [800, 297] on span "Vous constaterez ci-dessous que ces retards sont devenus inacceptables." at bounding box center [843, 298] width 408 height 14
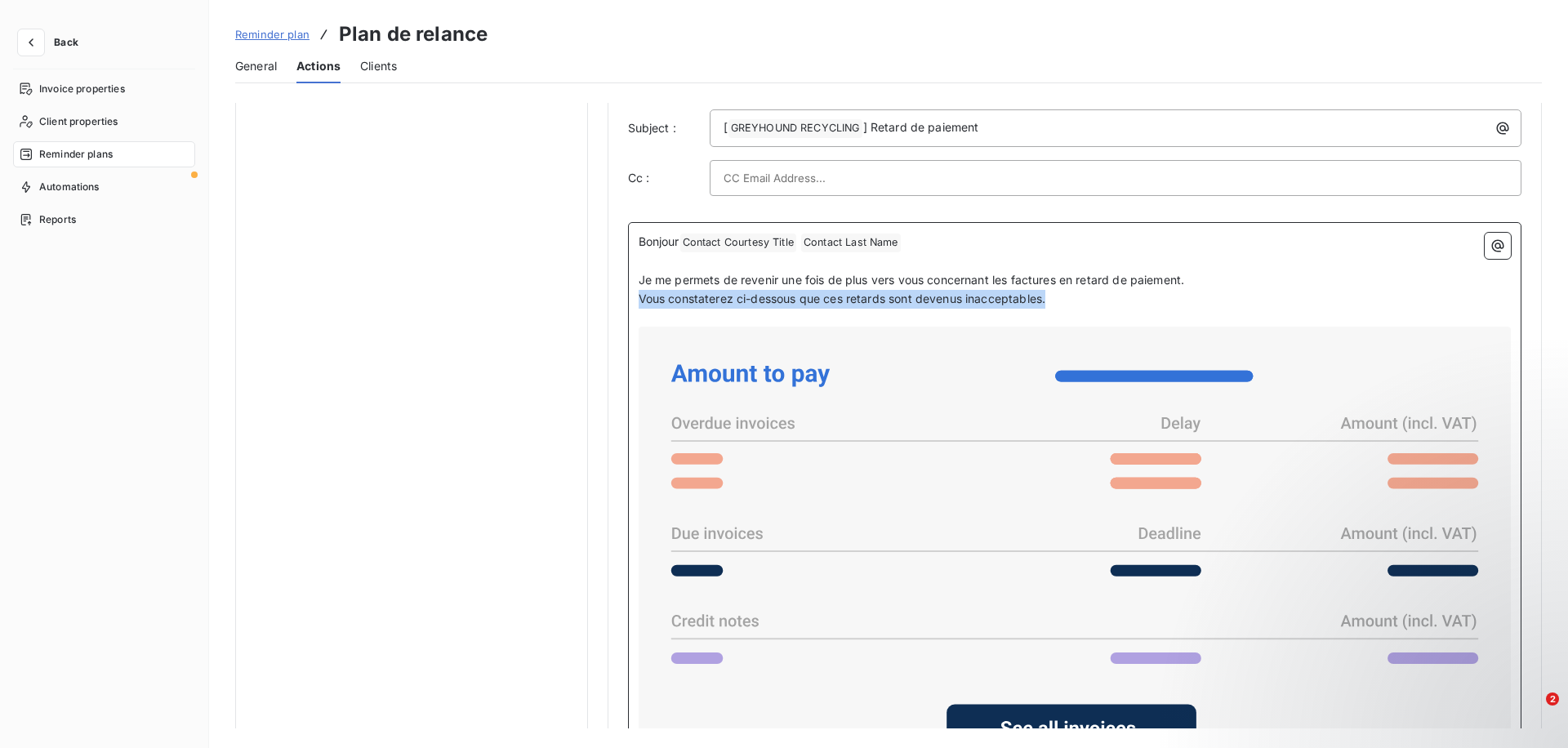
click at [806, 291] on span "Vous constaterez ci-dessous que ces retards sont devenus inacceptables." at bounding box center [843, 298] width 408 height 14
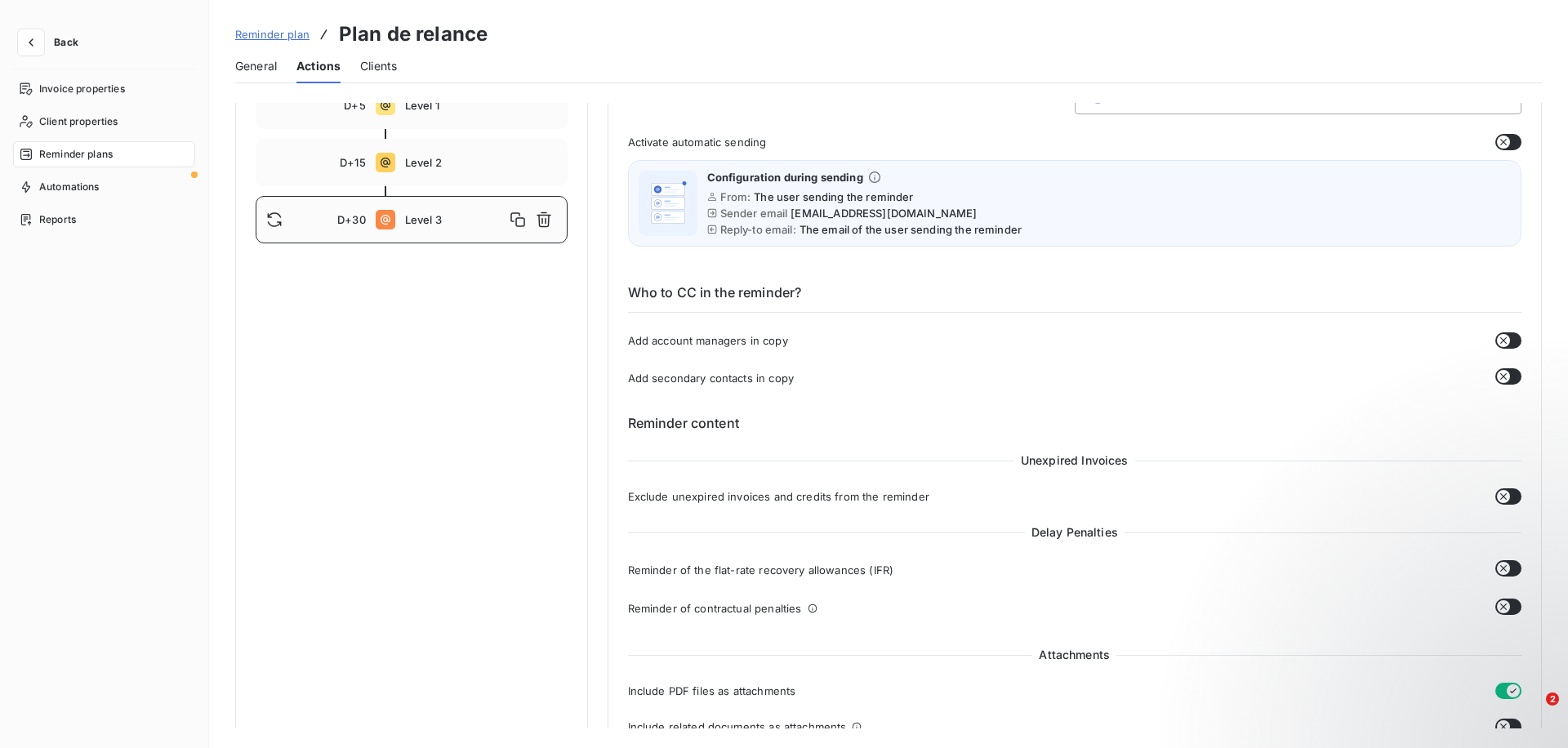
scroll to position [0, 0]
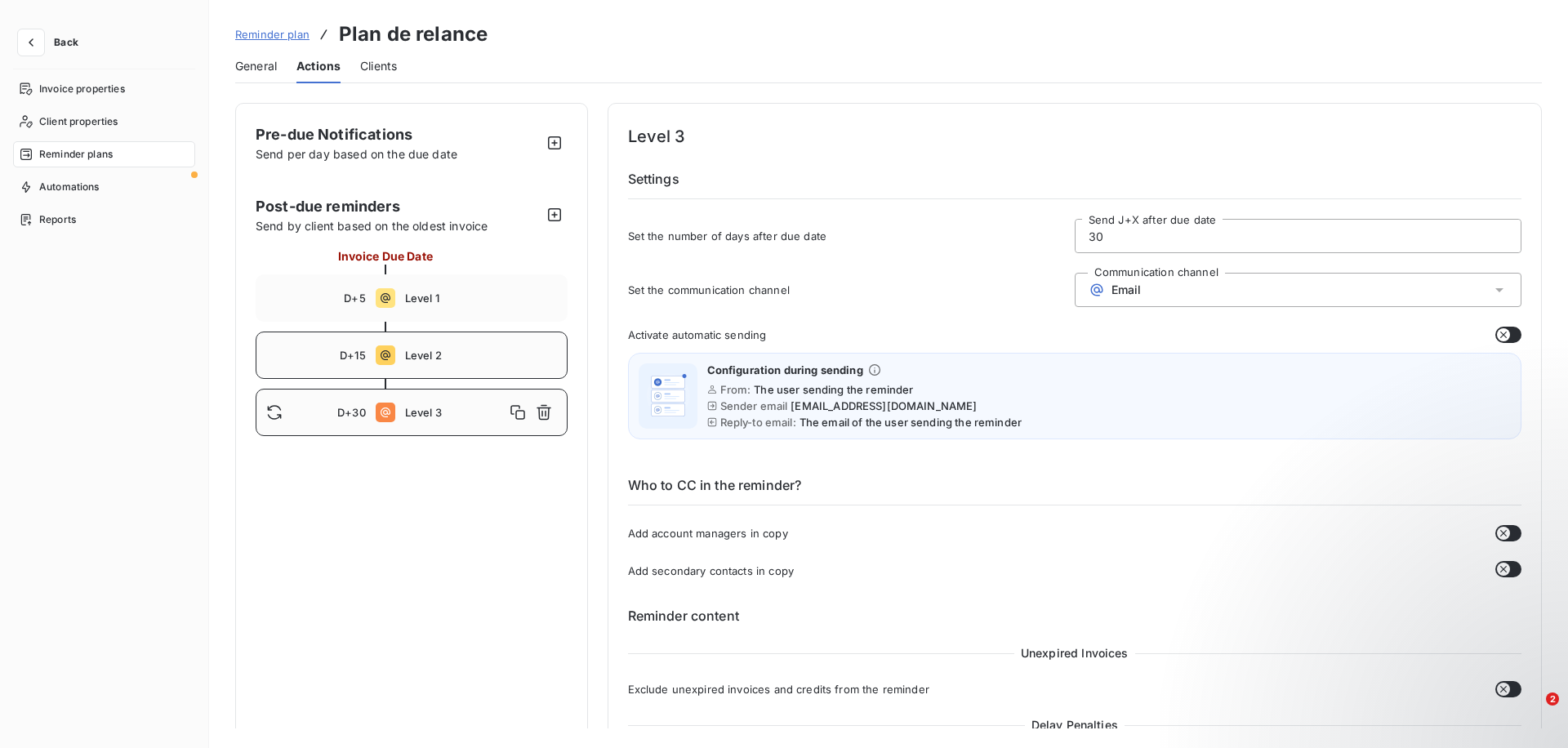
click at [405, 350] on span "Level 2" at bounding box center [481, 355] width 152 height 13
type input "15"
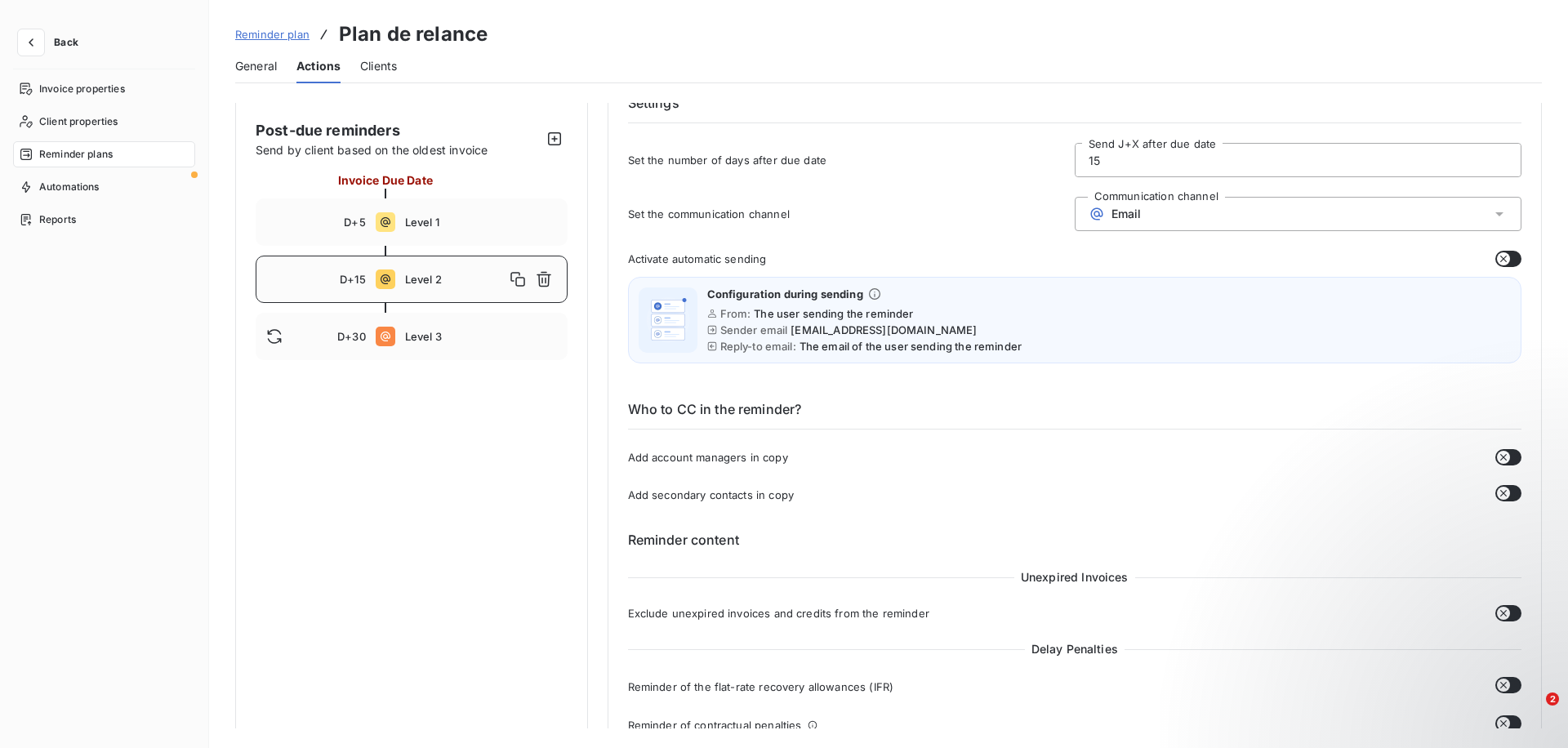
scroll to position [77, 0]
click at [1502, 254] on icon "button" at bounding box center [1503, 258] width 13 height 13
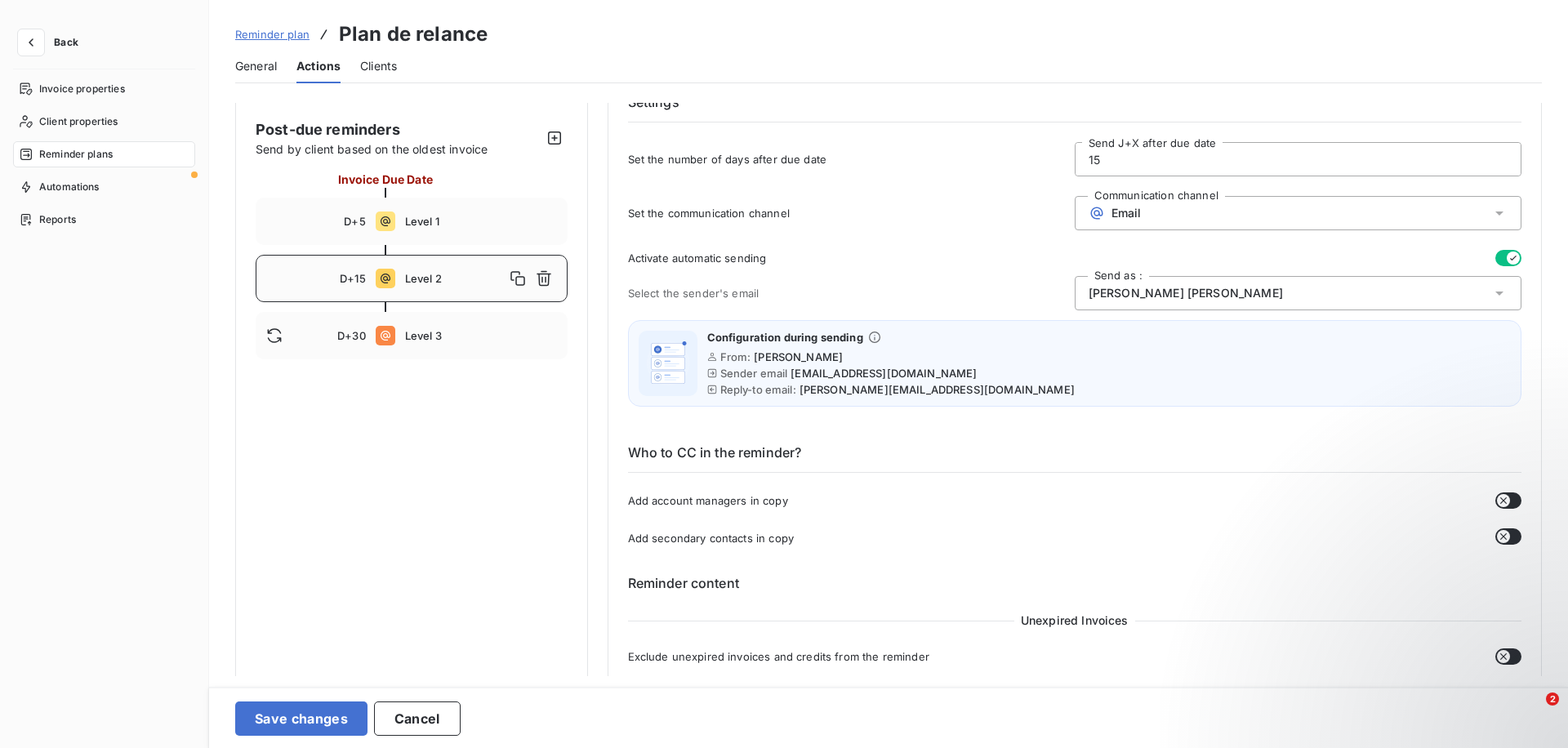
click at [1507, 260] on icon "button" at bounding box center [1514, 258] width 13 height 13
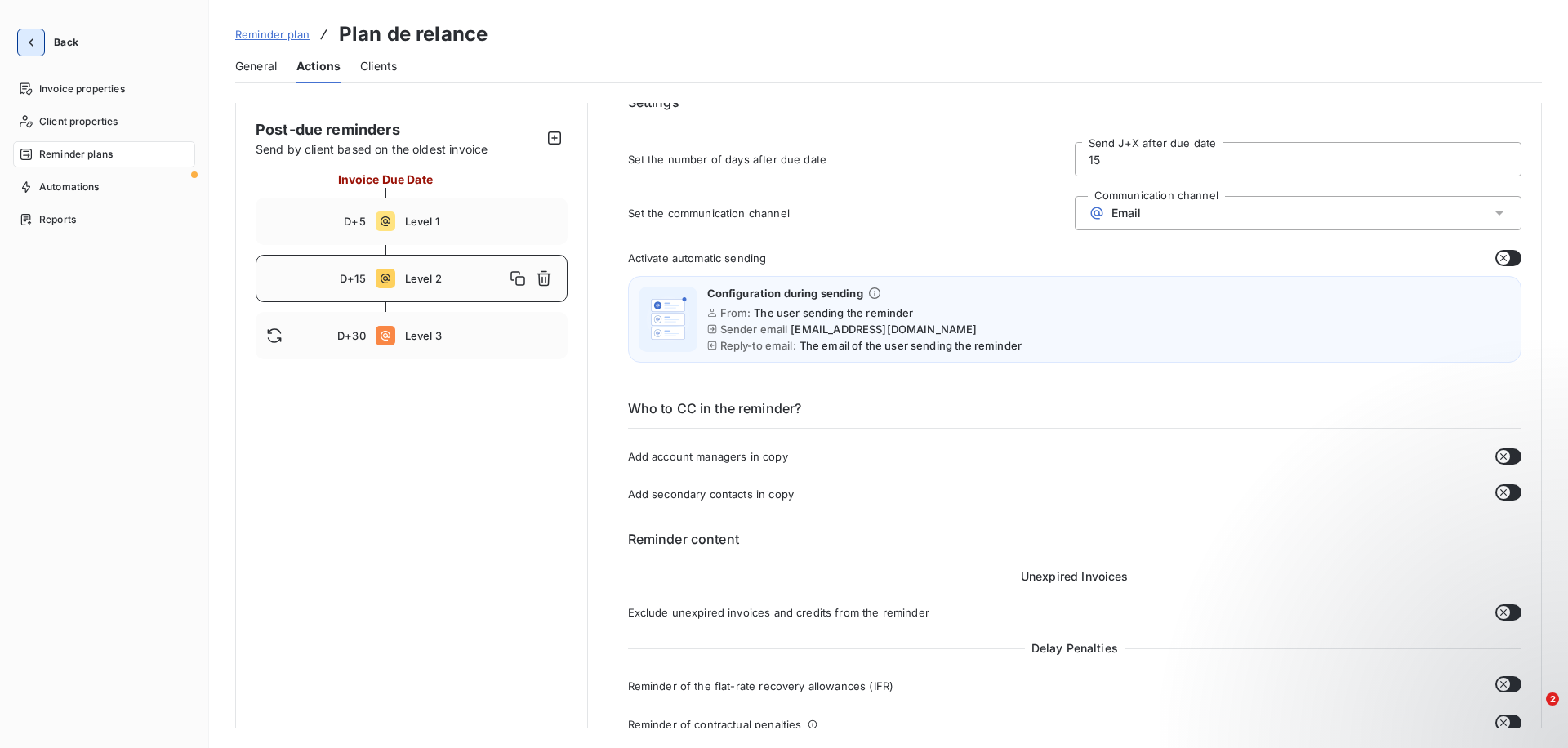
click at [20, 40] on button "button" at bounding box center [30, 42] width 26 height 26
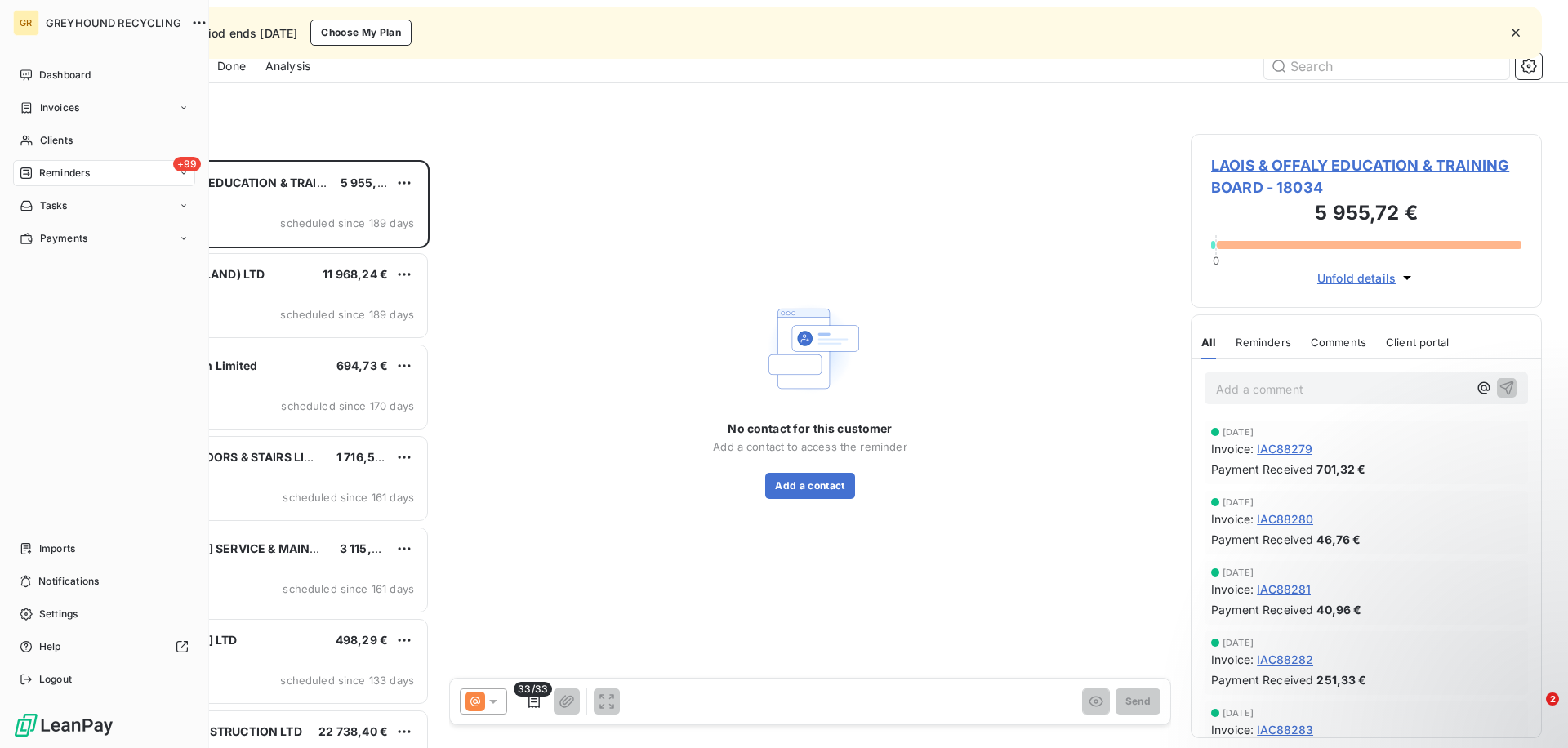
scroll to position [588, 352]
click at [89, 173] on span "Reminders" at bounding box center [64, 173] width 51 height 15
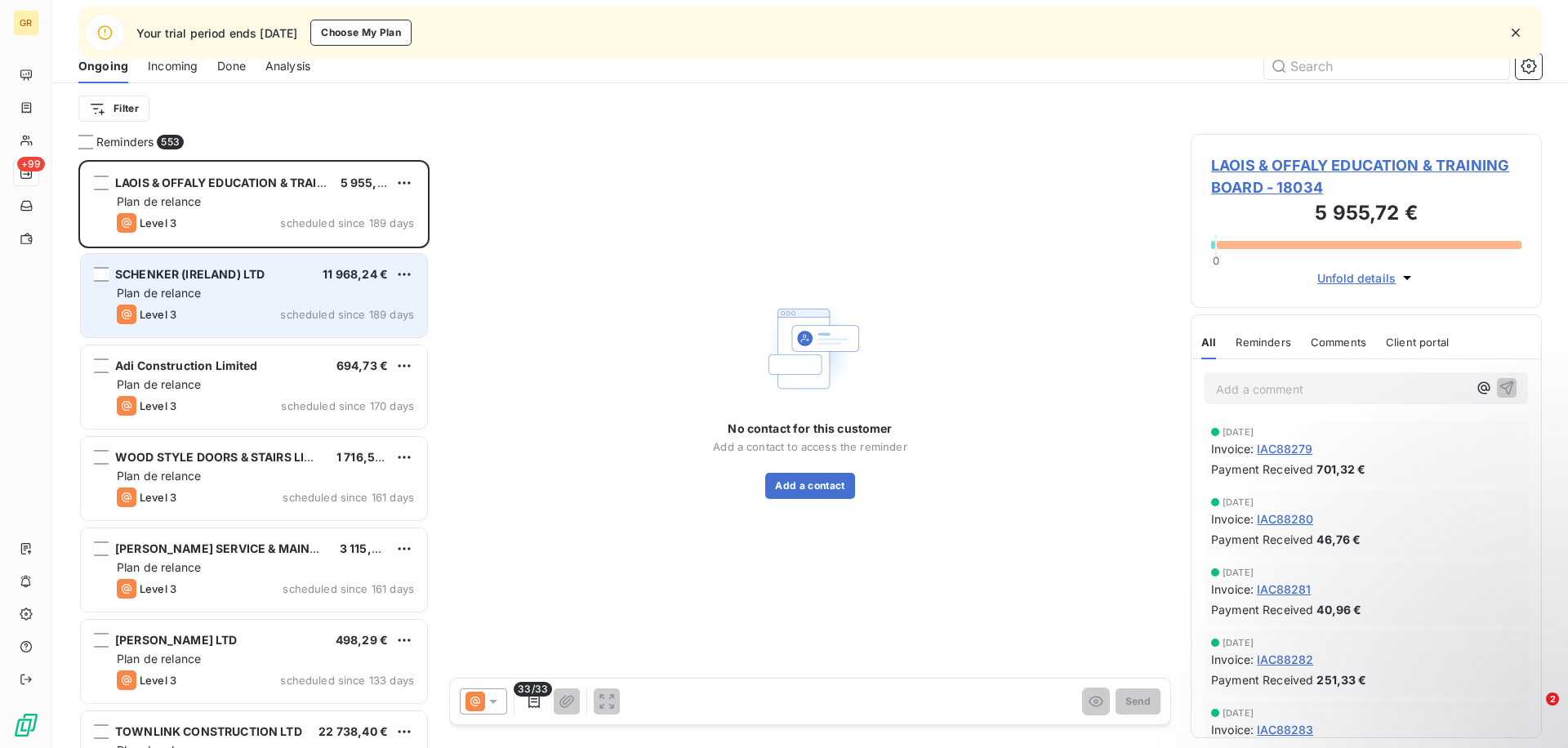
click at [196, 315] on div "Level 3 scheduled since 189 days" at bounding box center [266, 314] width 297 height 19
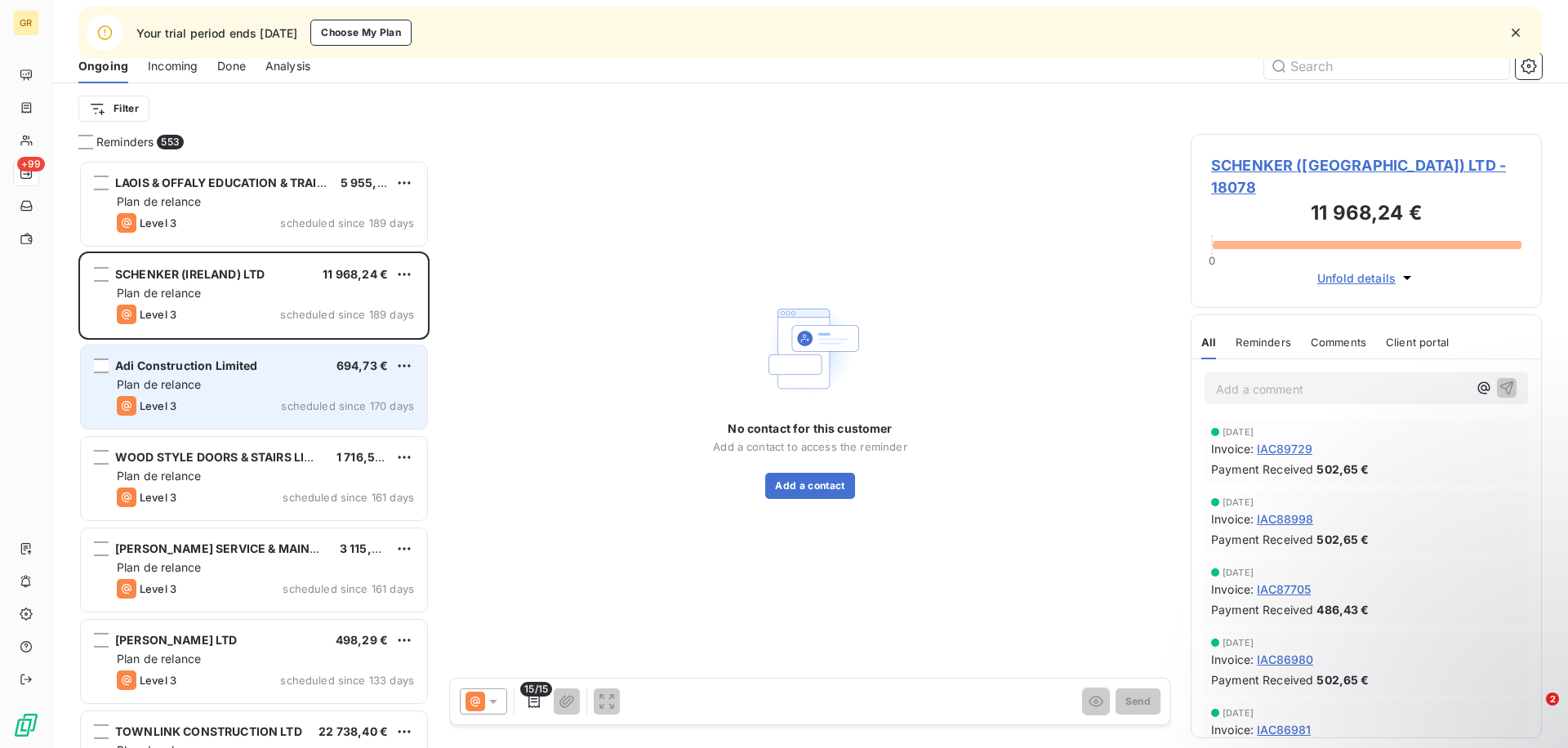
click at [198, 392] on div "Plan de relance" at bounding box center [266, 385] width 297 height 17
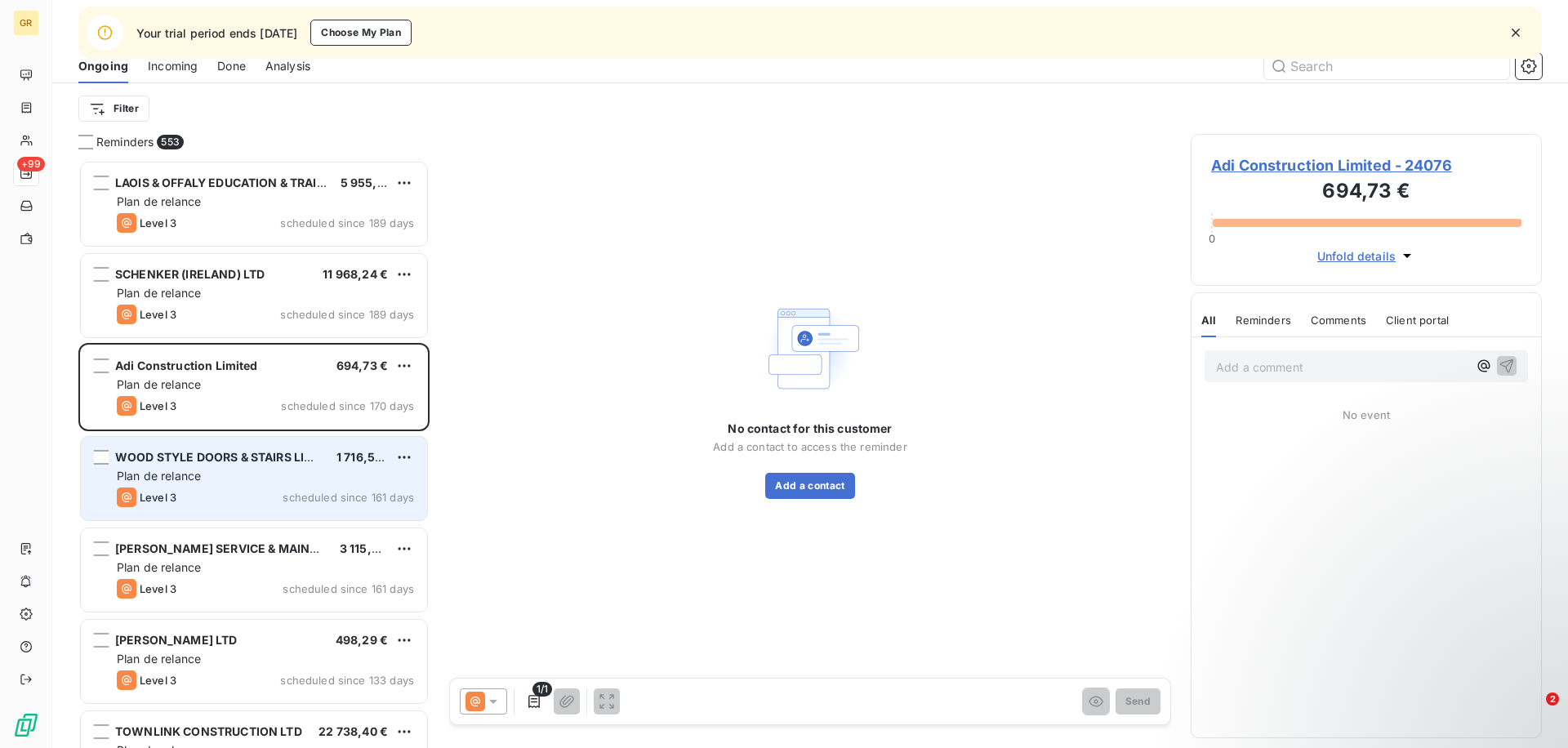
click at [207, 472] on div "Plan de relance" at bounding box center [266, 476] width 297 height 17
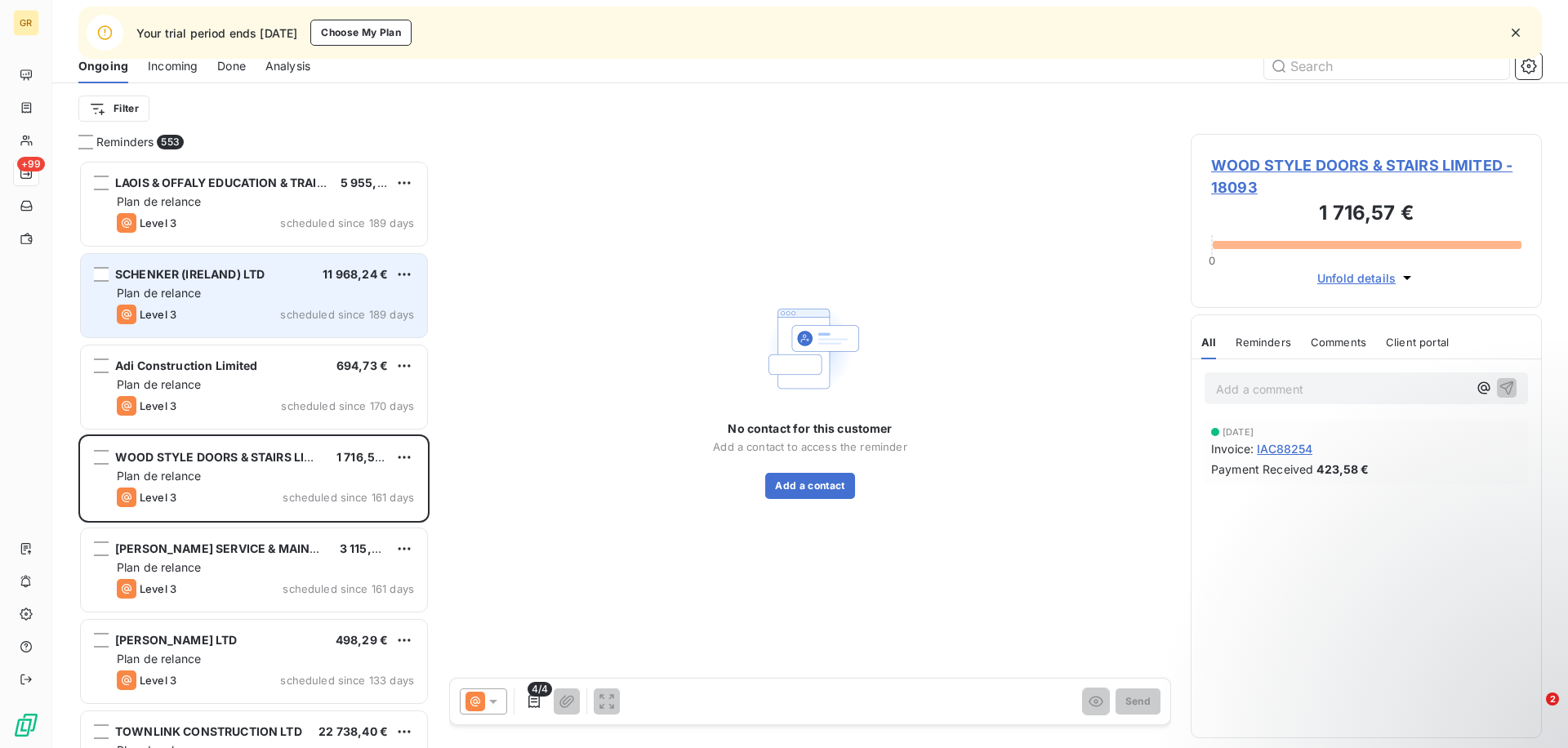
click at [266, 304] on div "Level 3 scheduled since 189 days" at bounding box center [266, 314] width 297 height 19
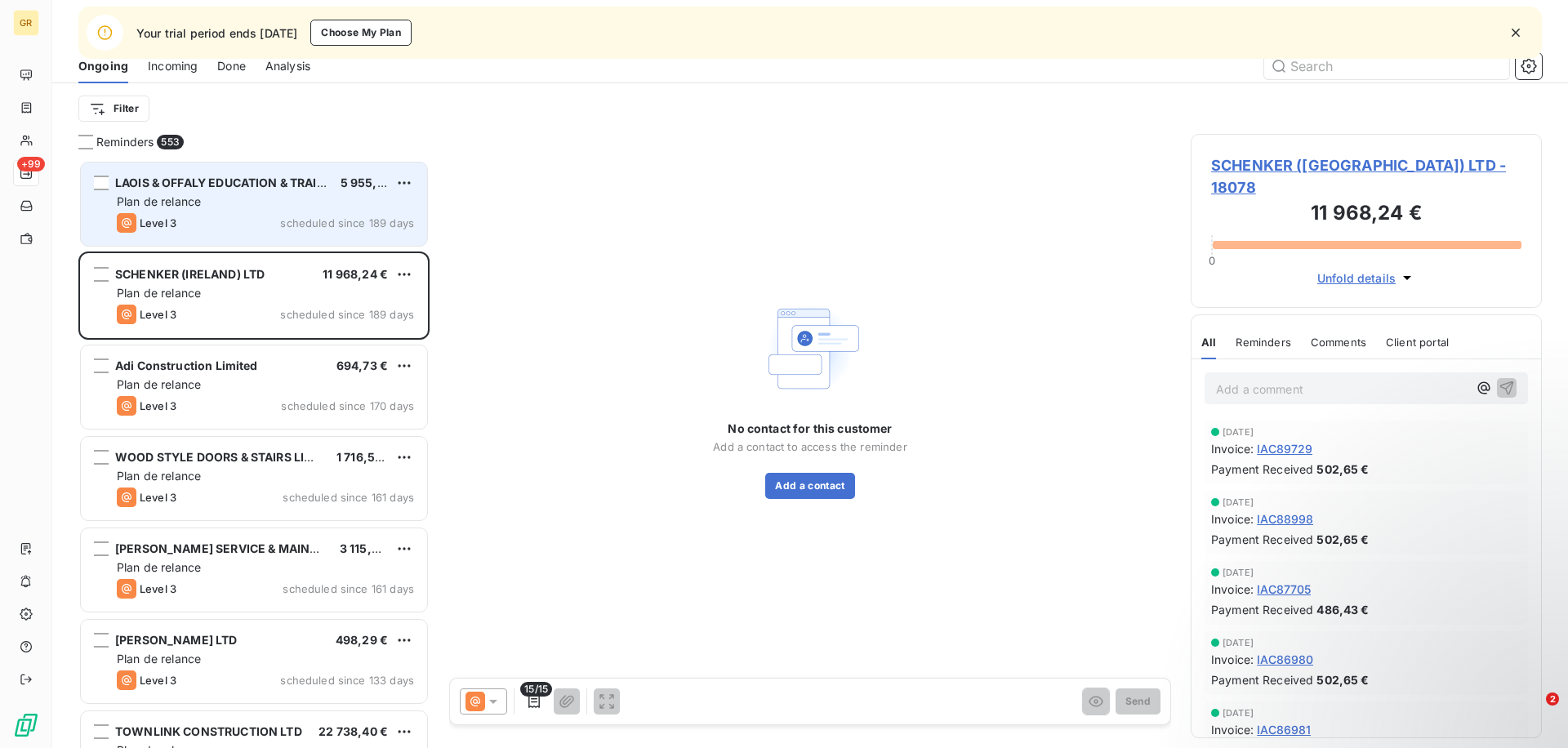
click at [263, 213] on div "Level 3 scheduled since 189 days" at bounding box center [266, 222] width 297 height 19
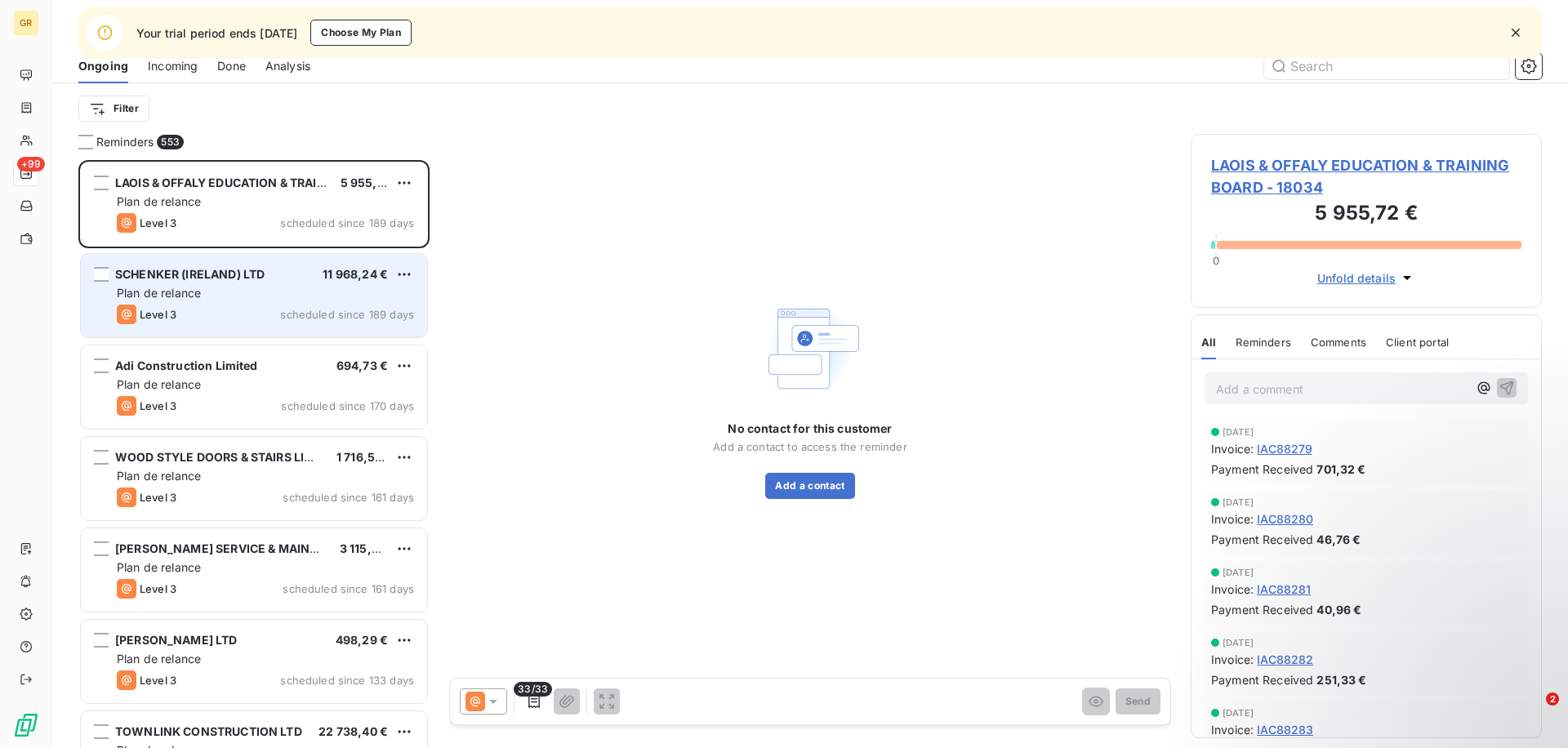
click at [263, 309] on div "Level 3 scheduled since 189 days" at bounding box center [266, 314] width 297 height 19
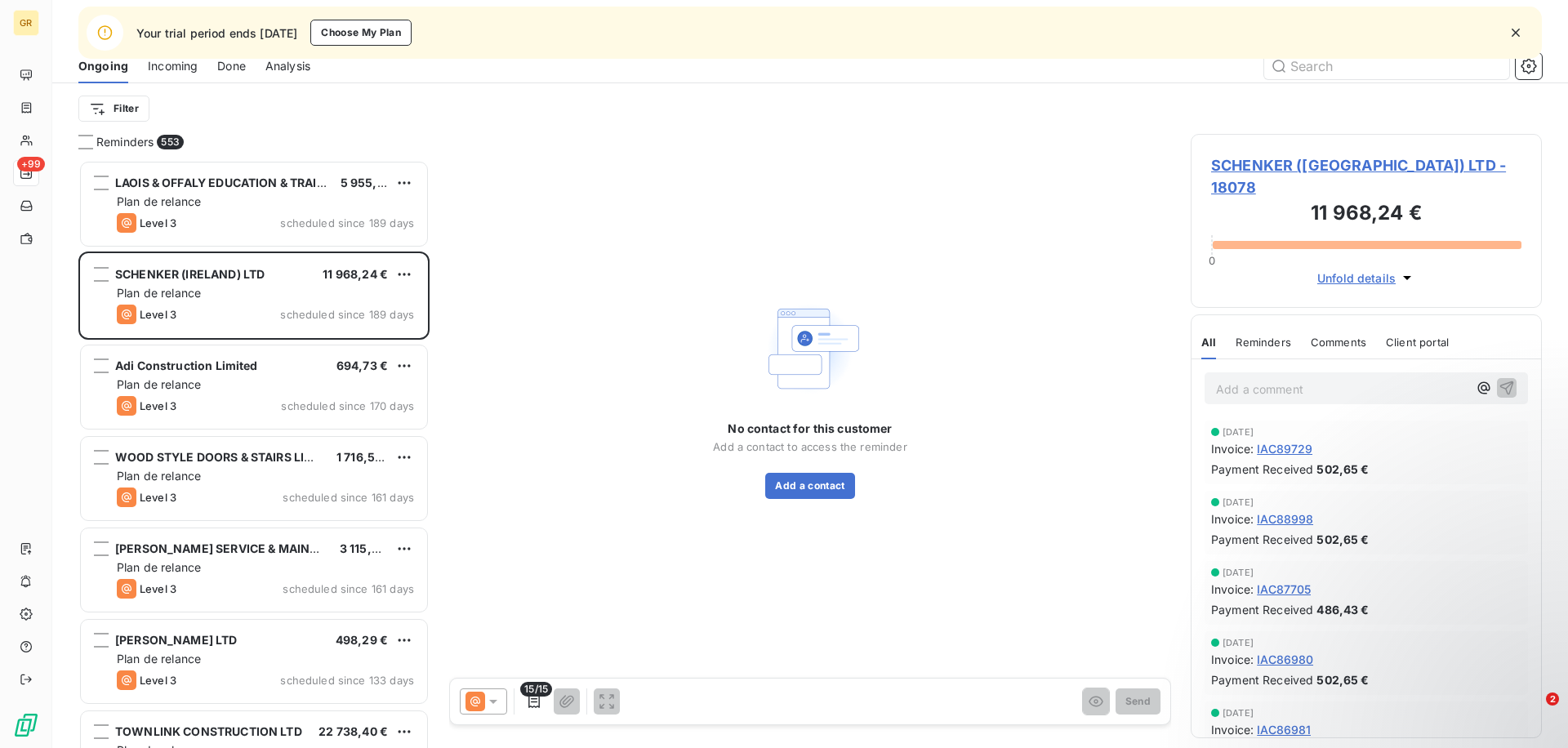
click at [792, 471] on div "No contact for this customer Add a contact to access the reminder Add a contact" at bounding box center [810, 459] width 194 height 78
click at [786, 480] on button "Add a contact" at bounding box center [809, 485] width 89 height 26
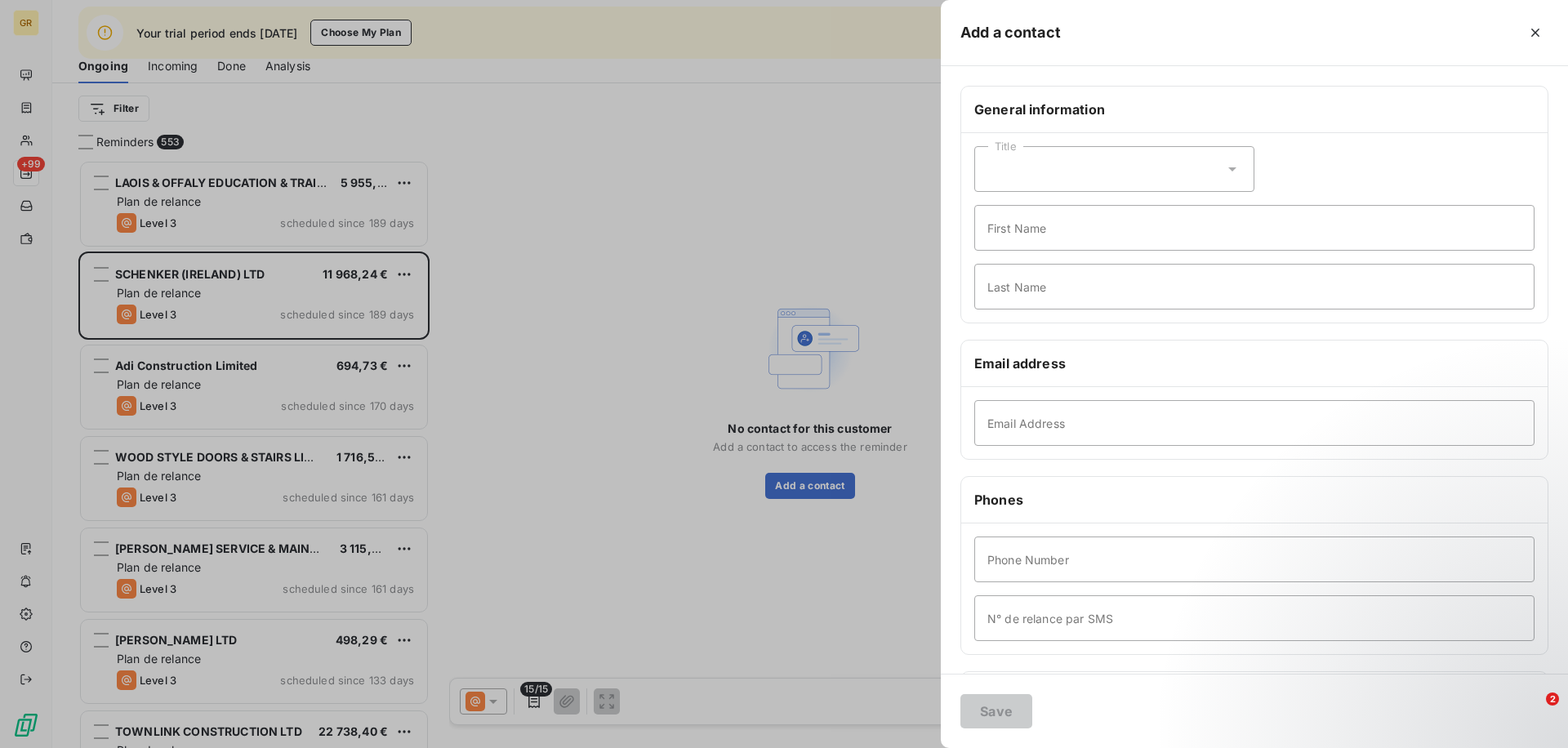
click at [1027, 165] on div "Title" at bounding box center [1115, 169] width 281 height 46
click at [1019, 243] on span "Mister" at bounding box center [1023, 239] width 32 height 16
click at [1014, 224] on input "First Name" at bounding box center [1254, 228] width 560 height 46
type input "Socrate"
type input "Tellier"
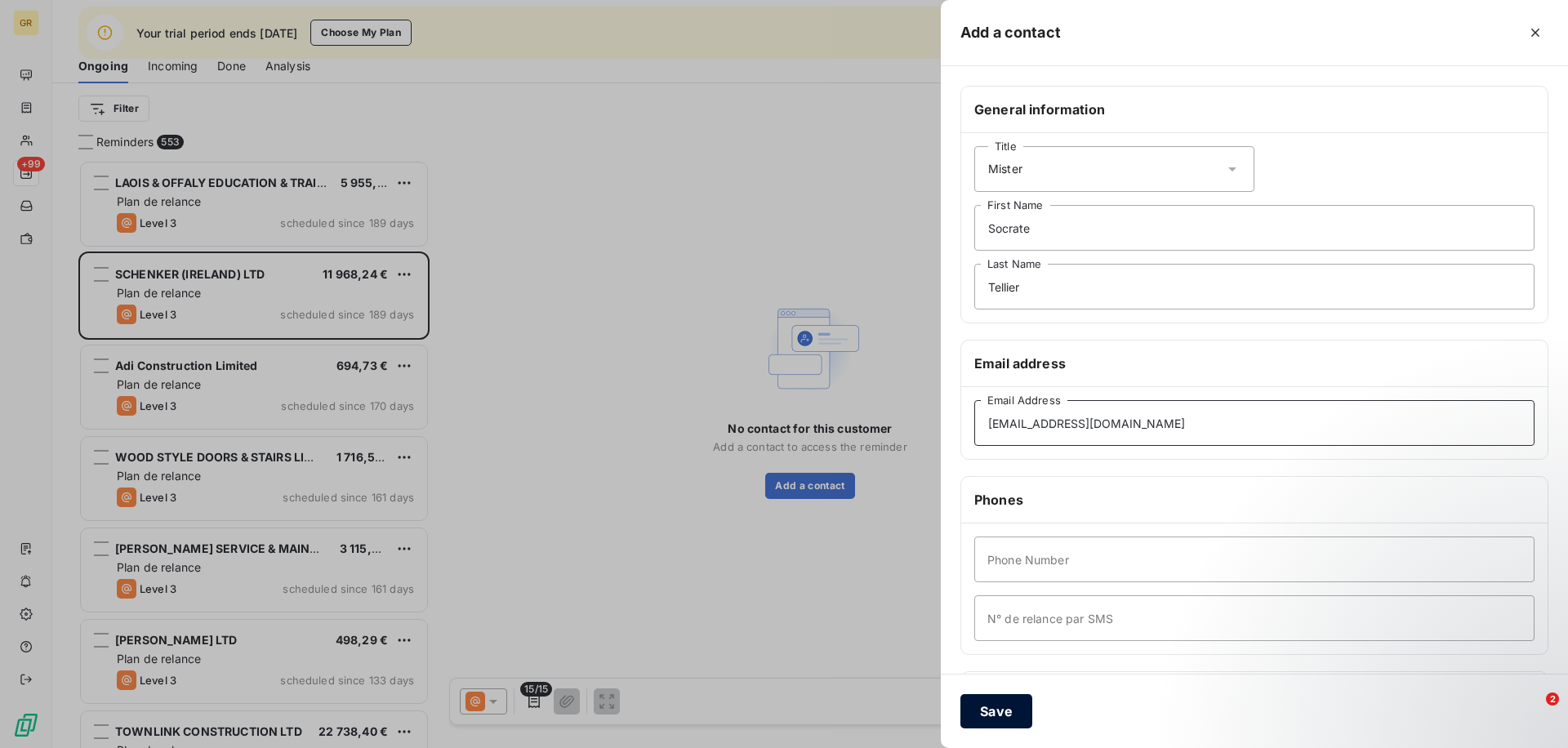
type input "socrate@leanpay.fr"
click at [999, 704] on button "Save" at bounding box center [997, 710] width 72 height 34
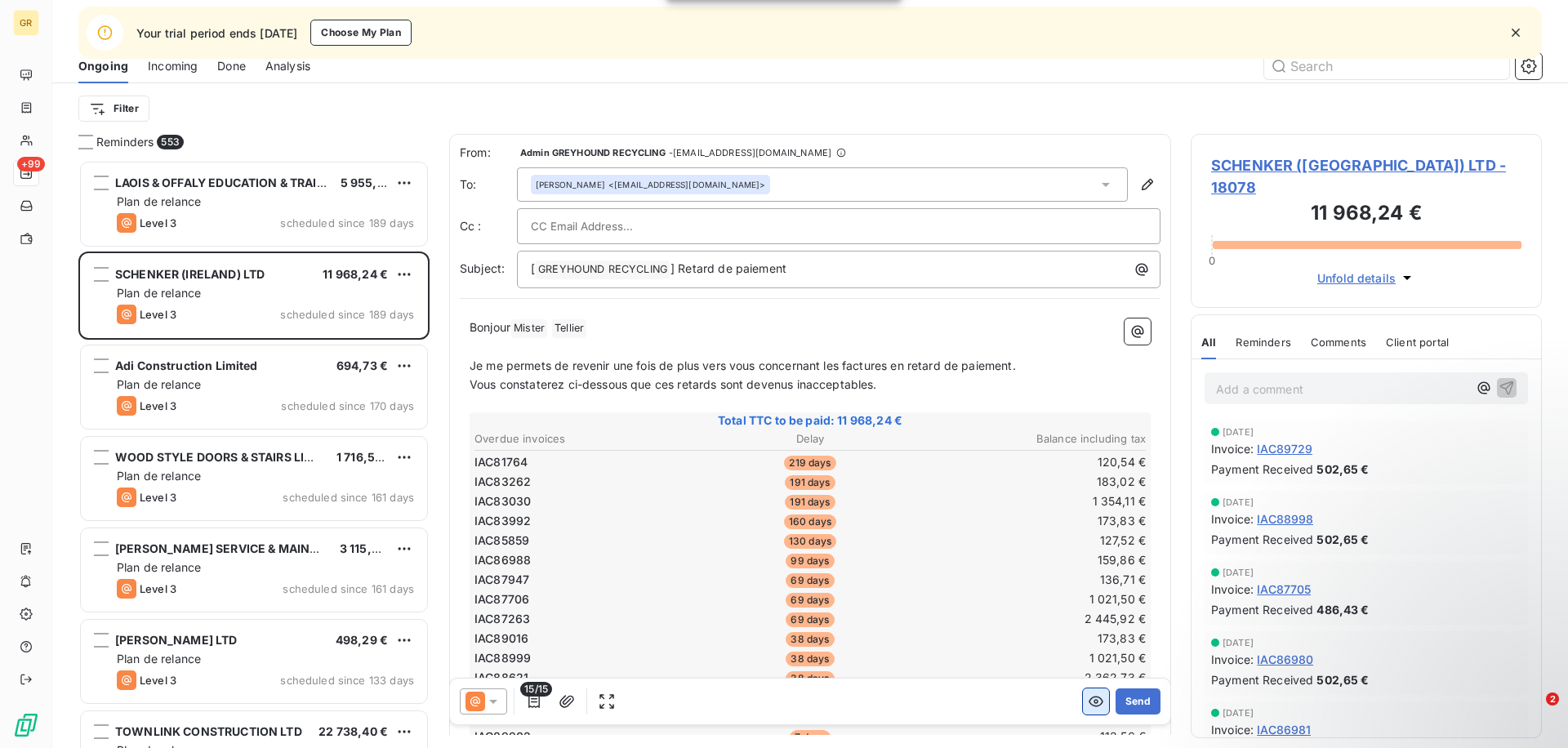
click at [1092, 703] on icon "button" at bounding box center [1096, 701] width 17 height 17
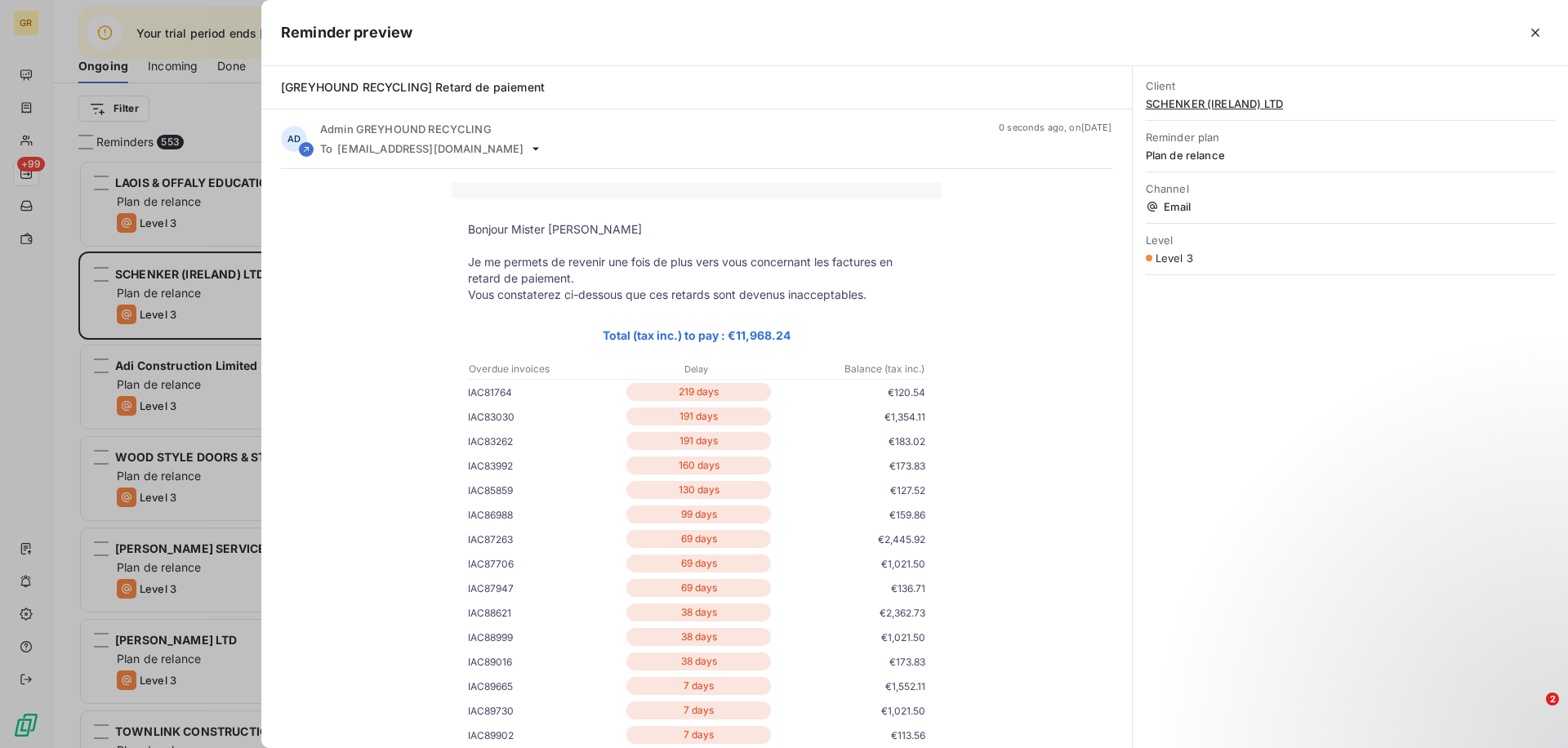
click at [217, 361] on div at bounding box center [784, 374] width 1568 height 748
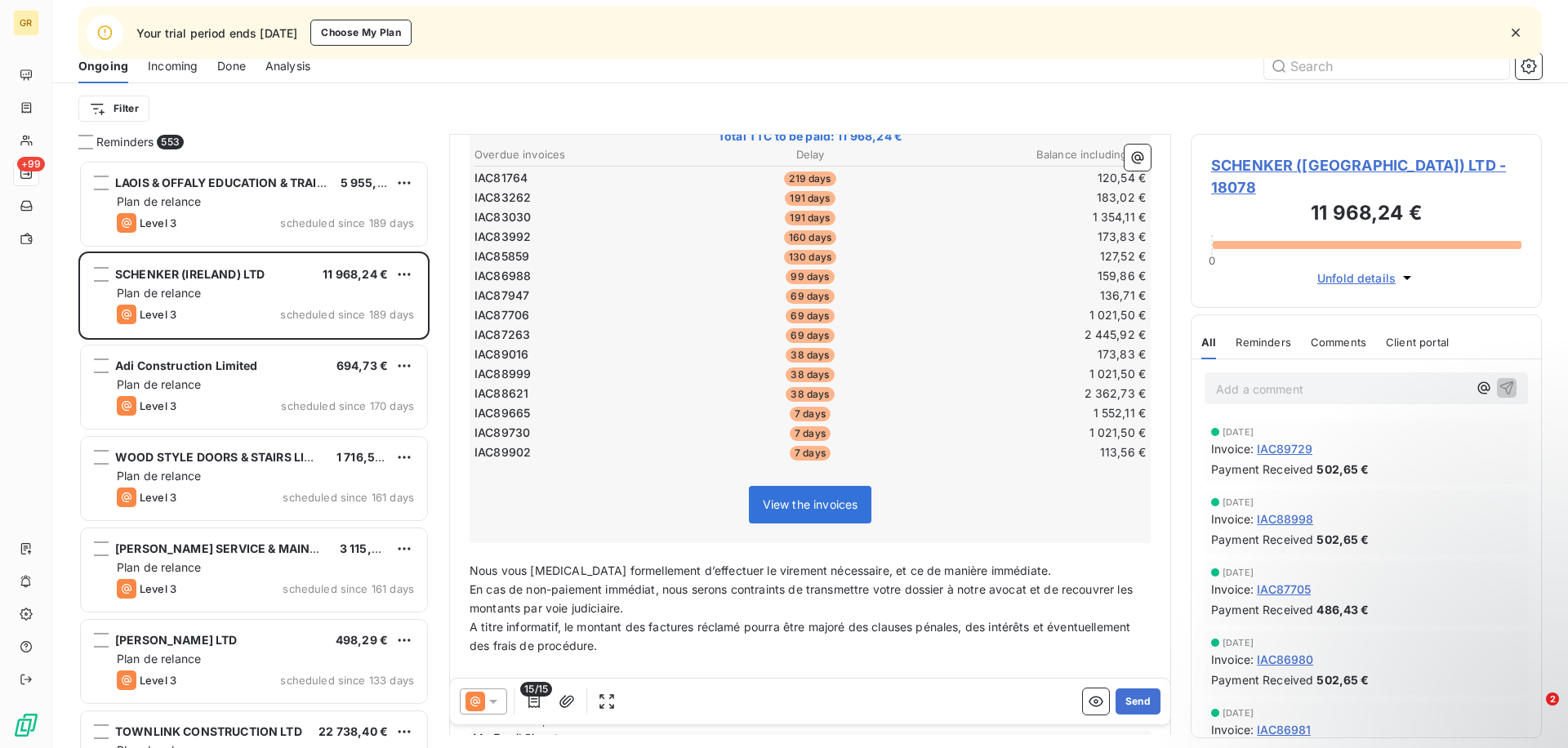
scroll to position [297, 0]
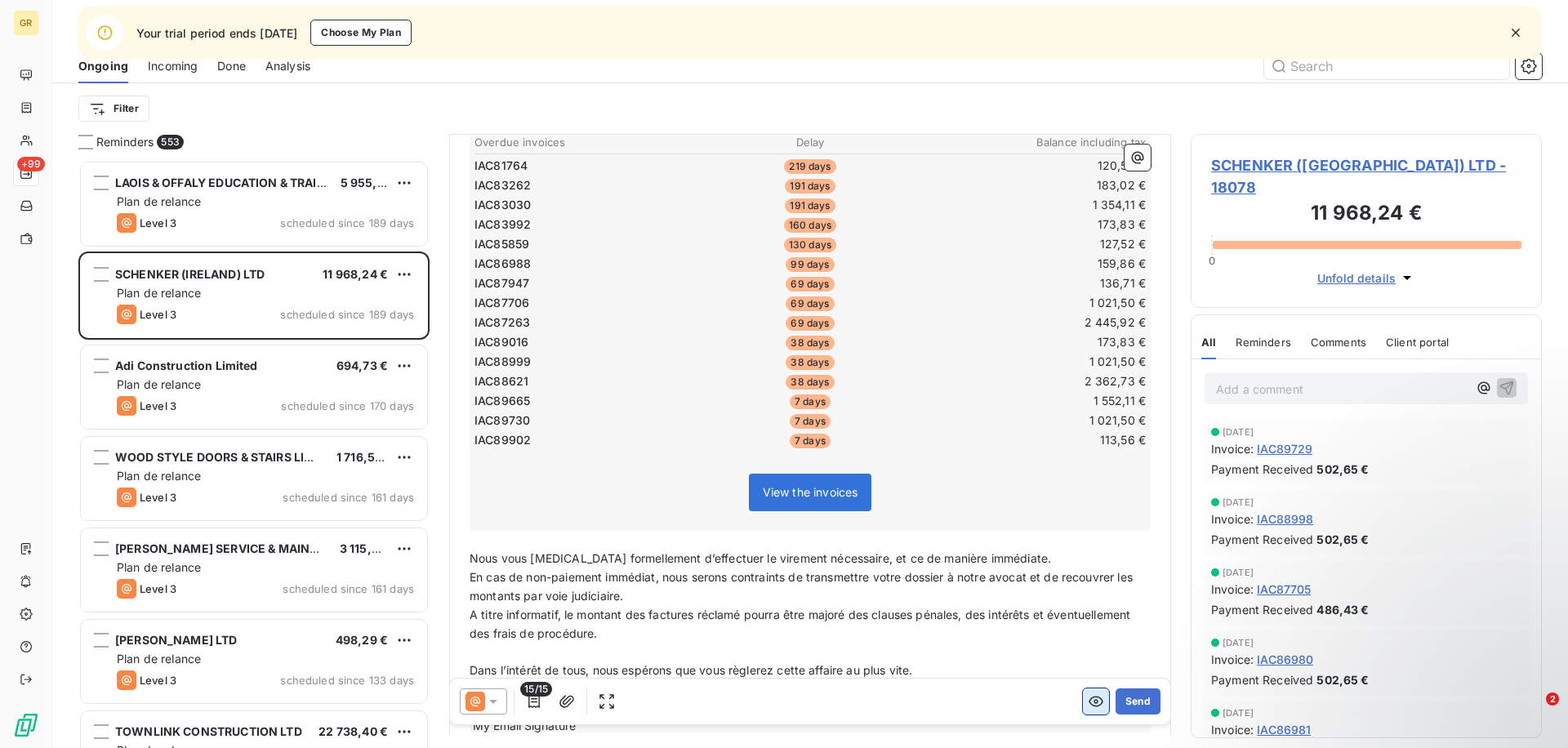
click at [1091, 688] on button "button" at bounding box center [1096, 701] width 26 height 26
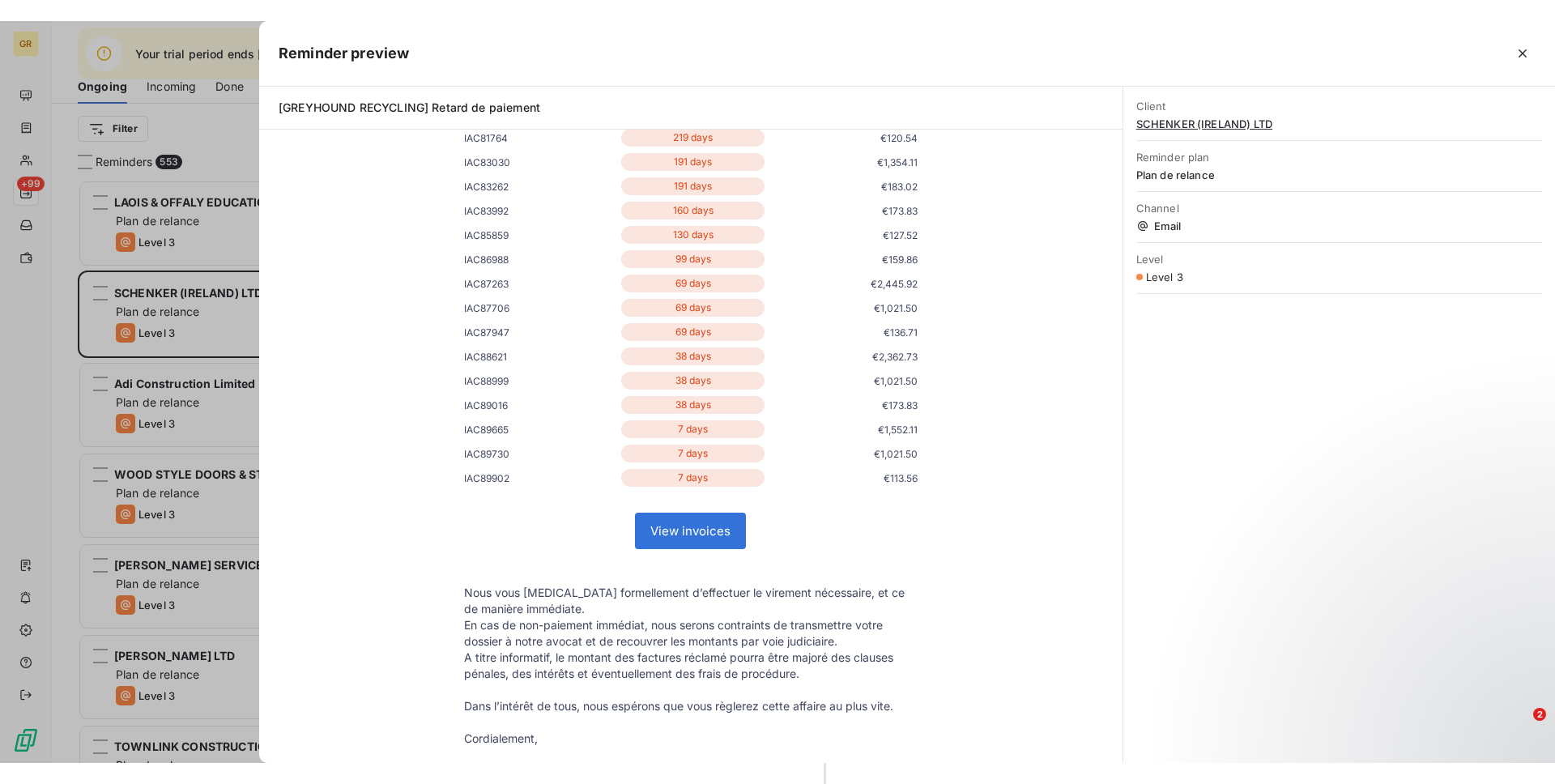
scroll to position [271, 0]
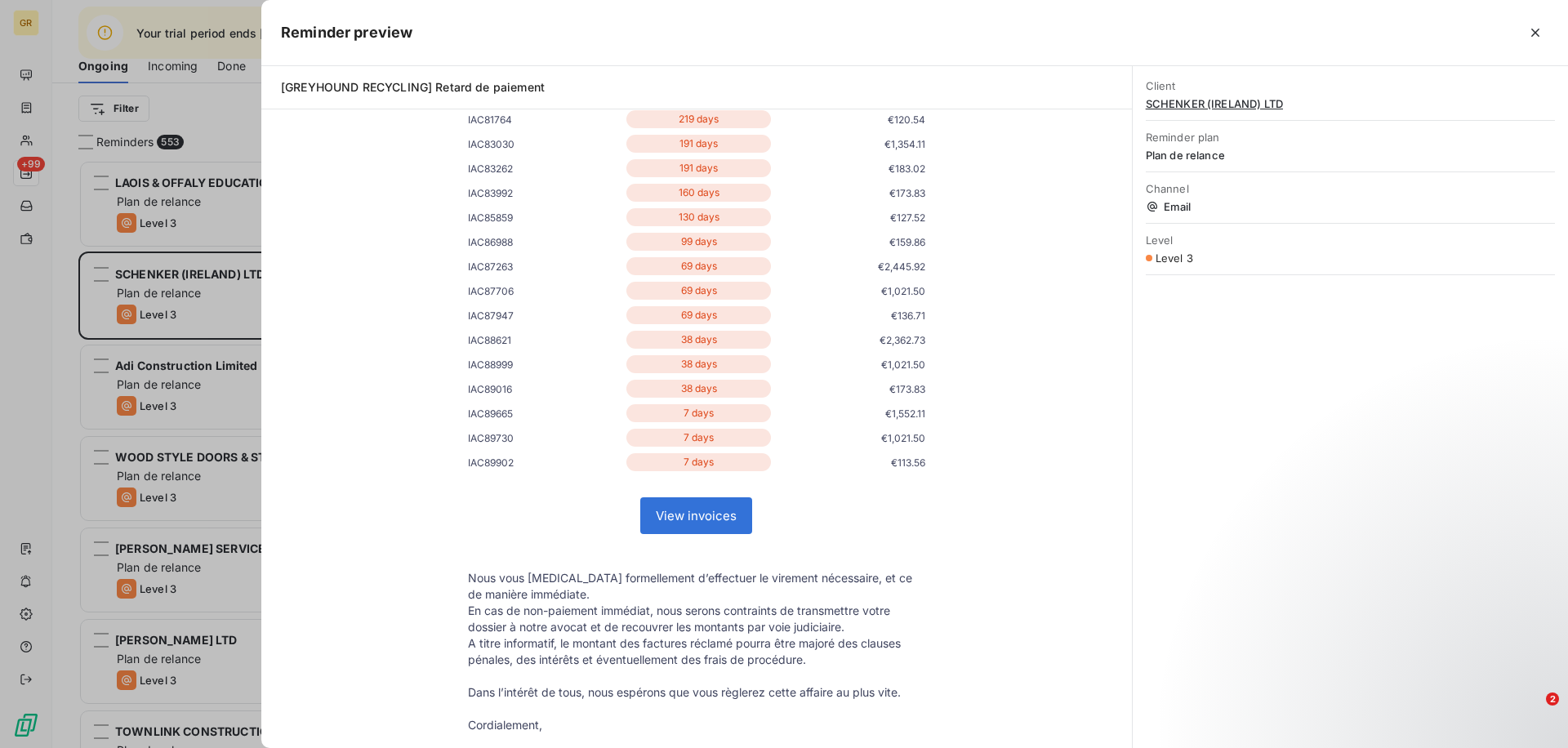
click at [683, 513] on link "View invoices" at bounding box center [696, 516] width 110 height 35
click at [174, 251] on div at bounding box center [784, 374] width 1568 height 748
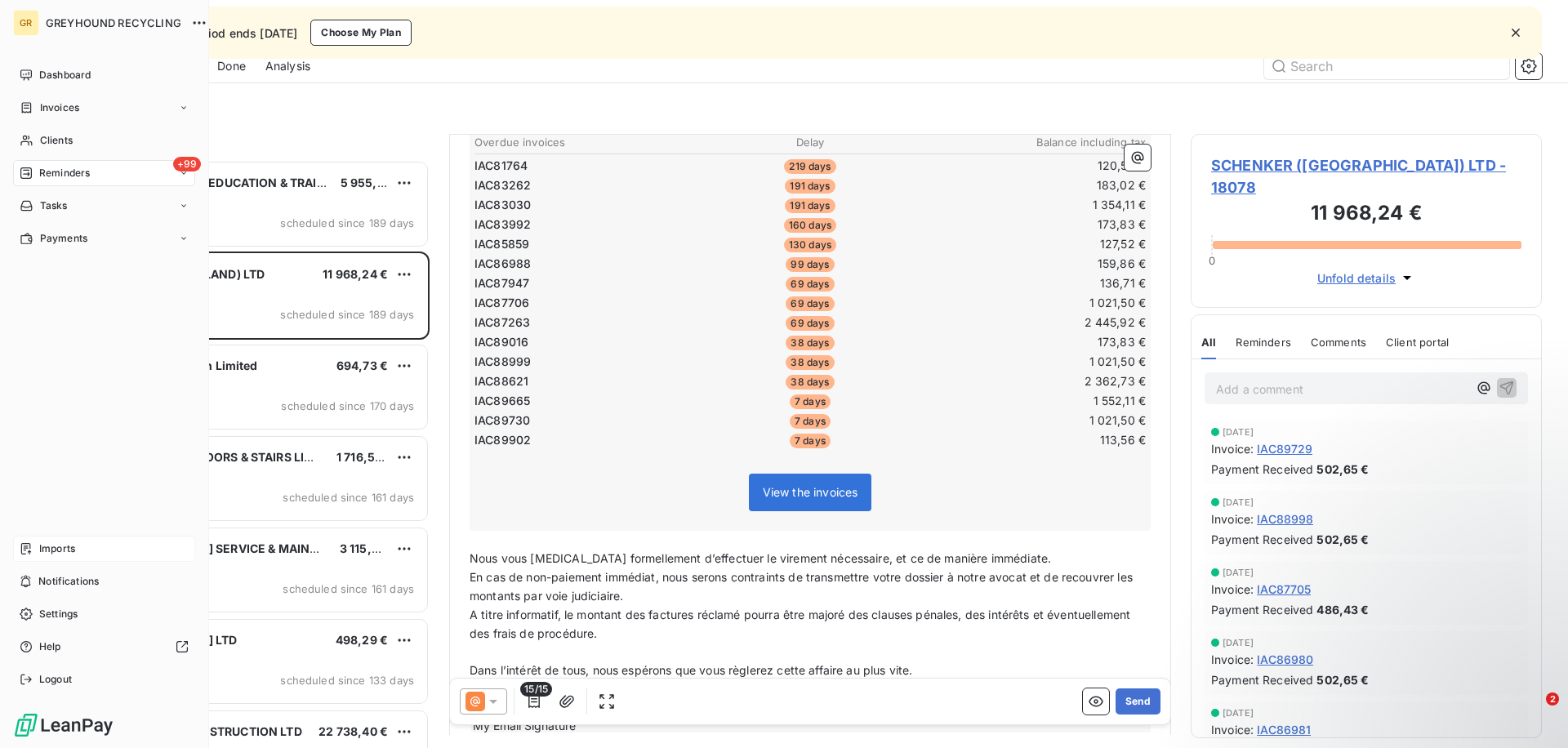
click at [92, 541] on div "Imports" at bounding box center [103, 549] width 182 height 26
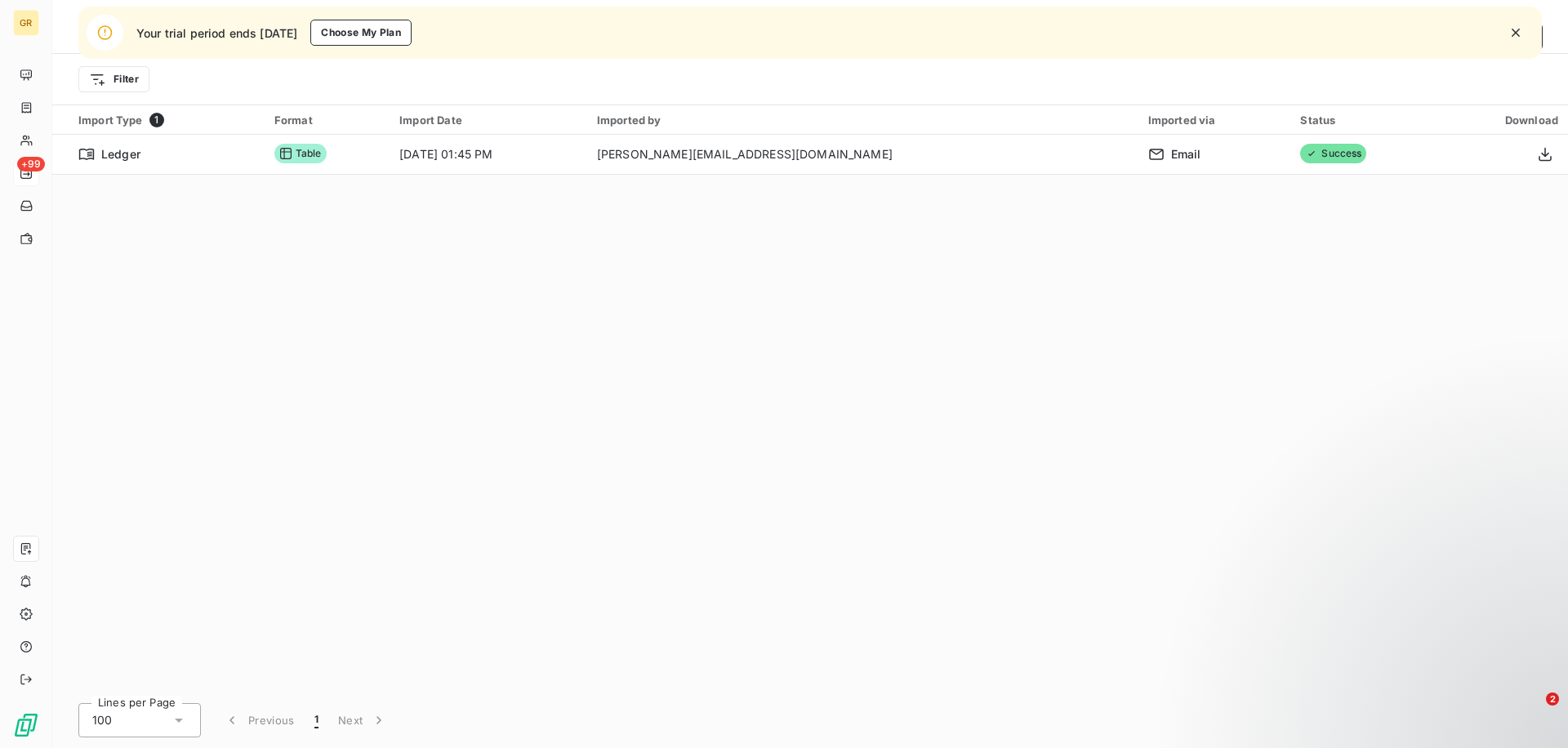
click at [1516, 30] on icon "button" at bounding box center [1516, 33] width 17 height 17
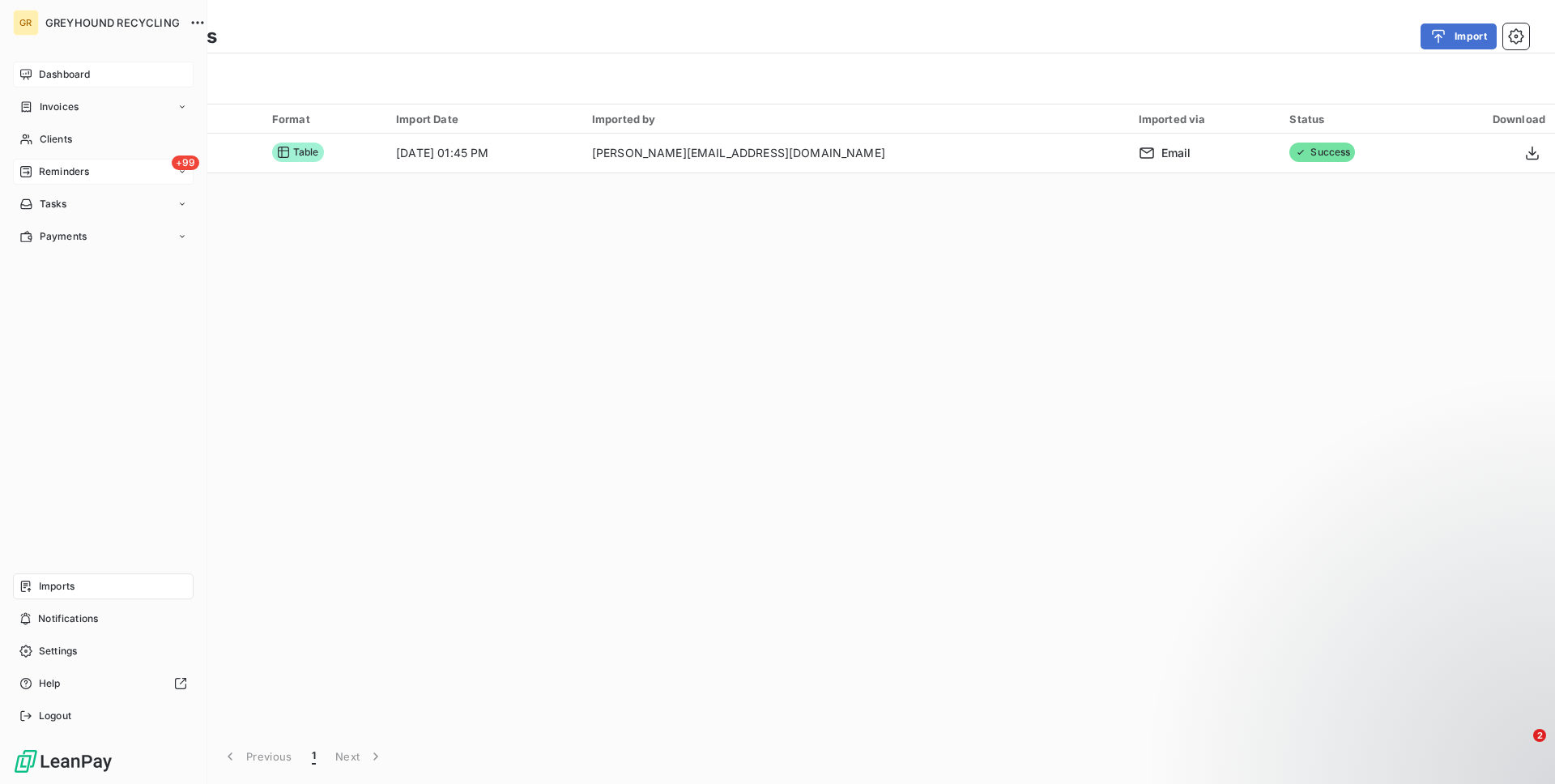
click at [31, 79] on icon at bounding box center [26, 74] width 13 height 13
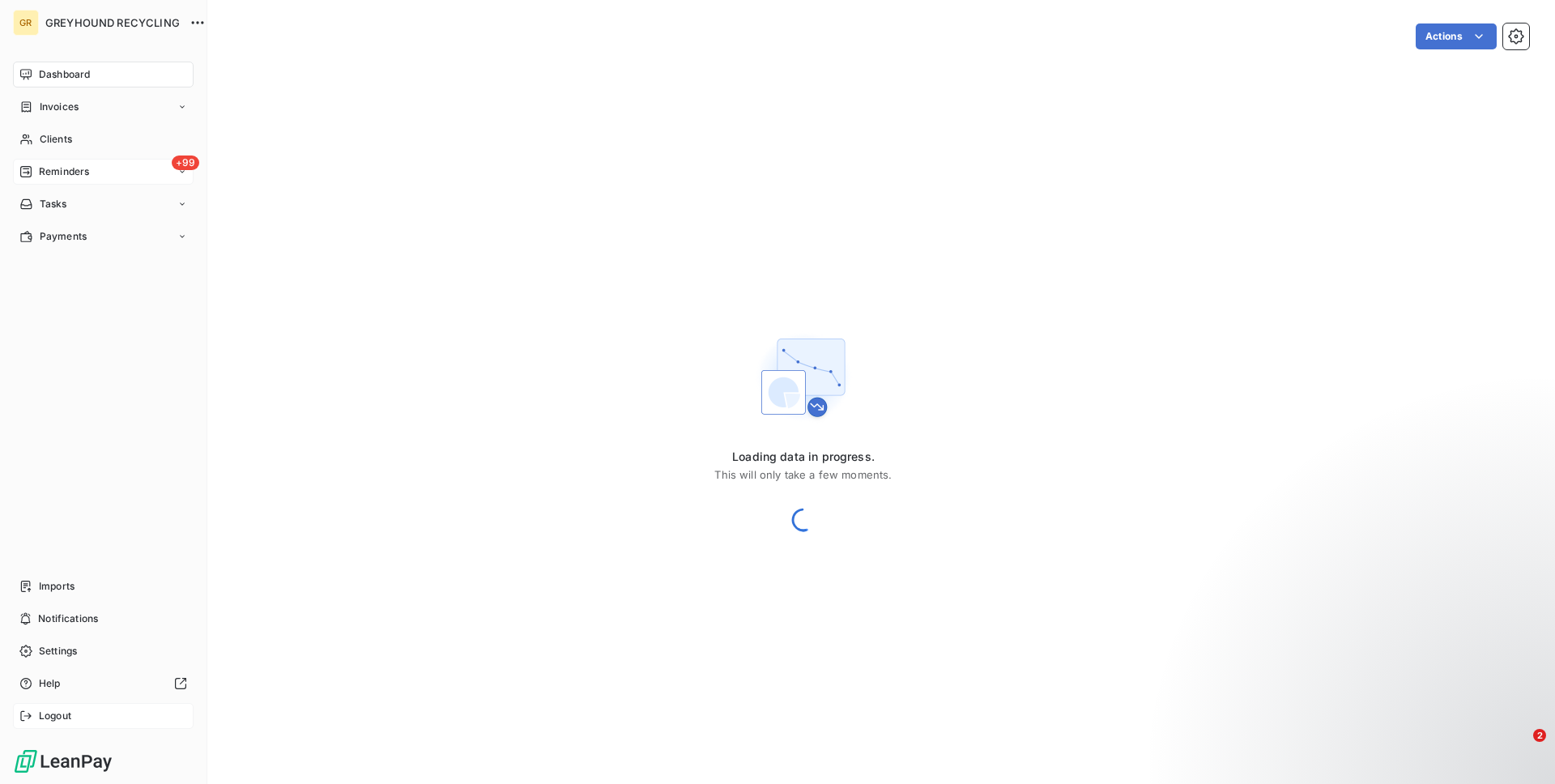
click at [57, 728] on div "Logout" at bounding box center [103, 715] width 180 height 26
